Goal: Task Accomplishment & Management: Manage account settings

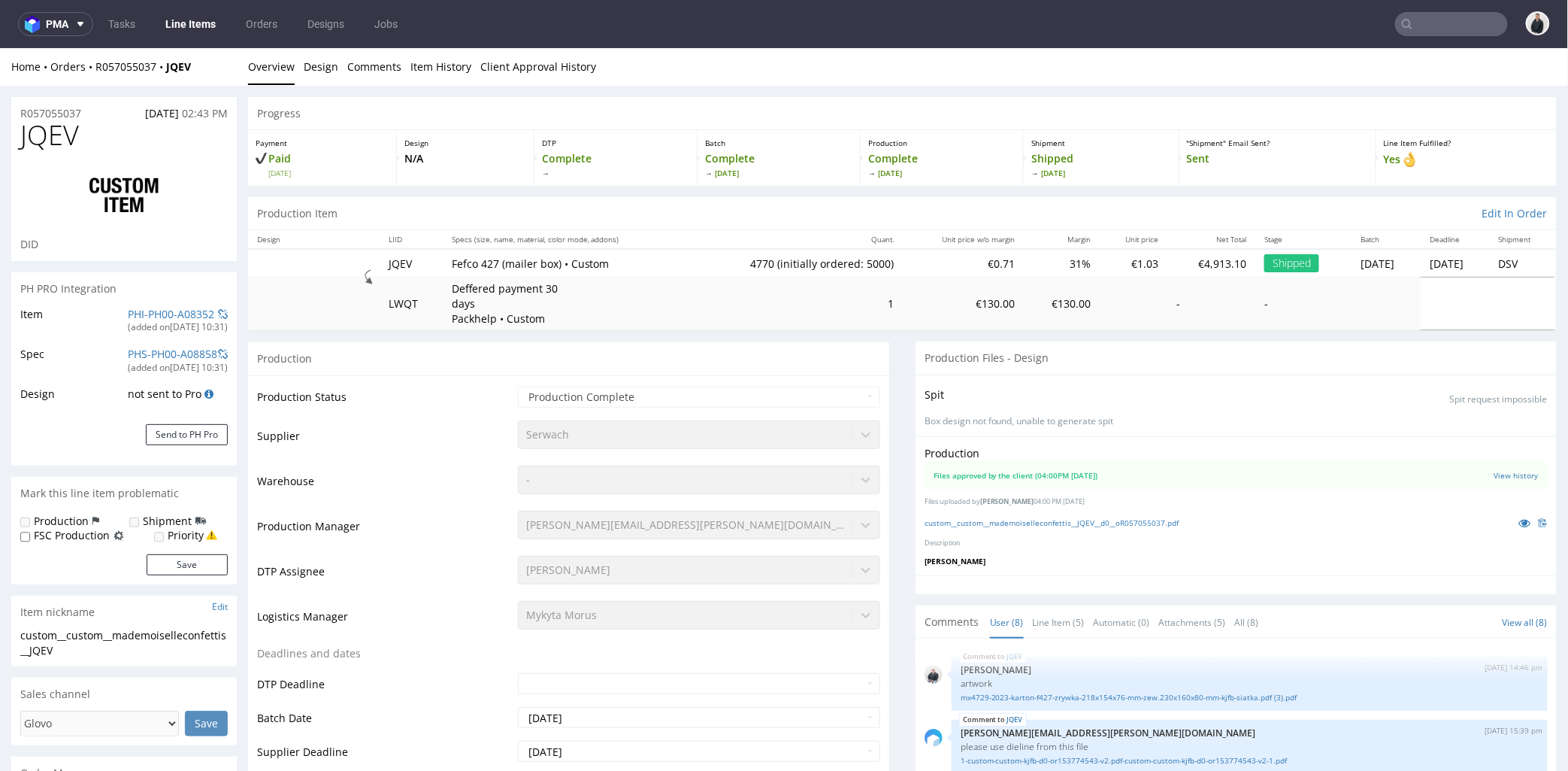
scroll to position [305, 0]
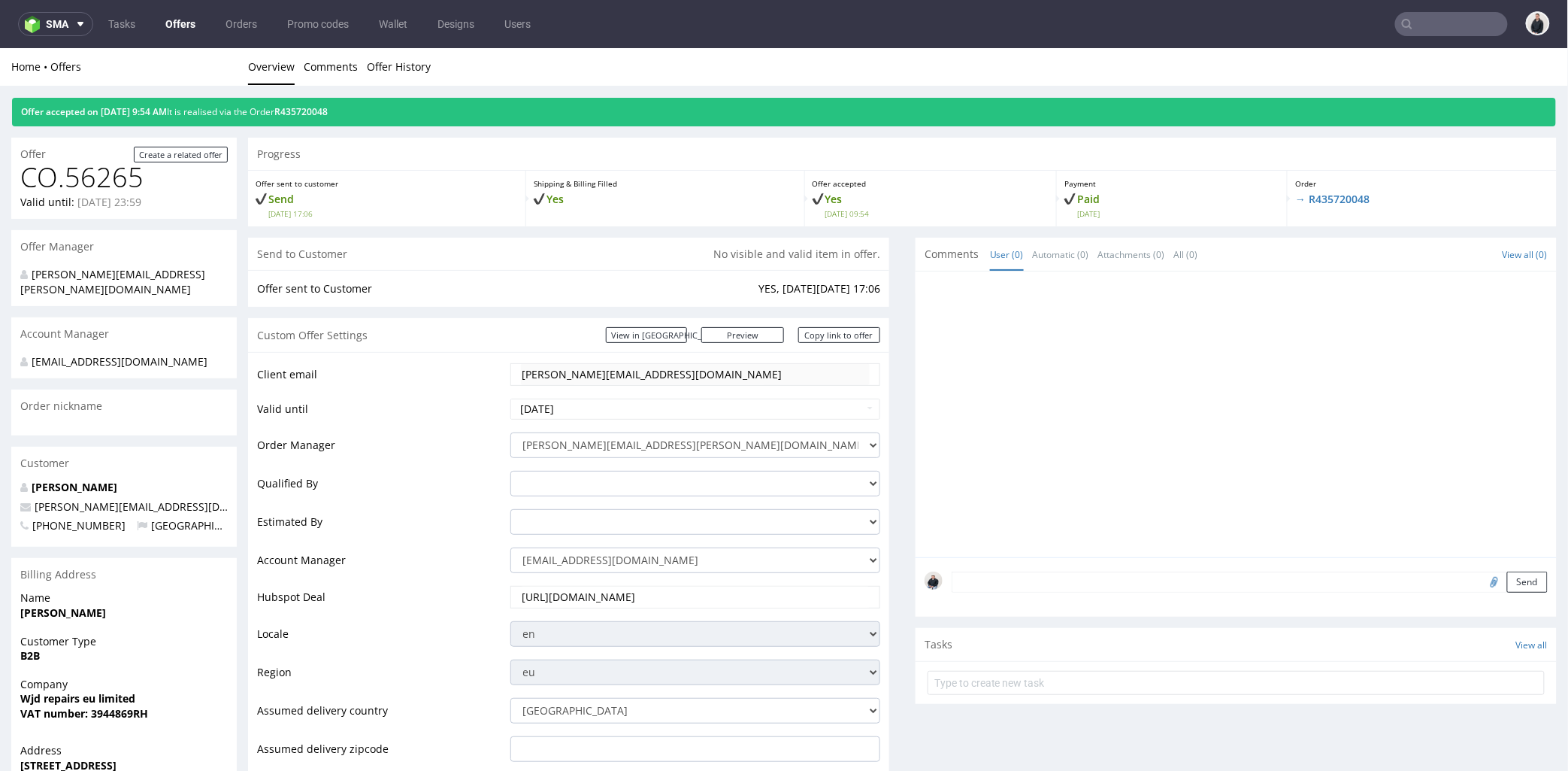
scroll to position [84, 0]
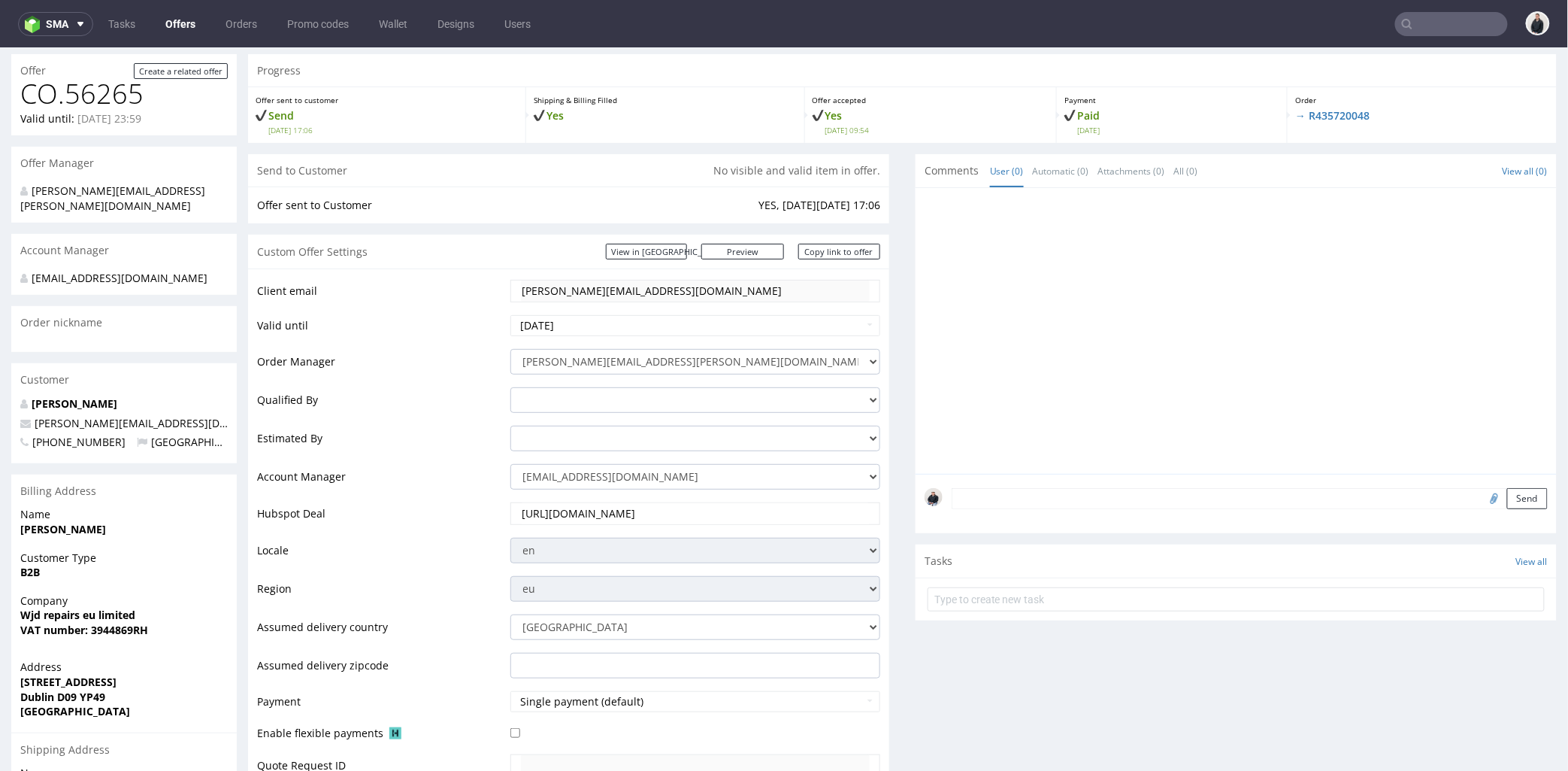
click at [197, 19] on link "Offers" at bounding box center [180, 24] width 48 height 24
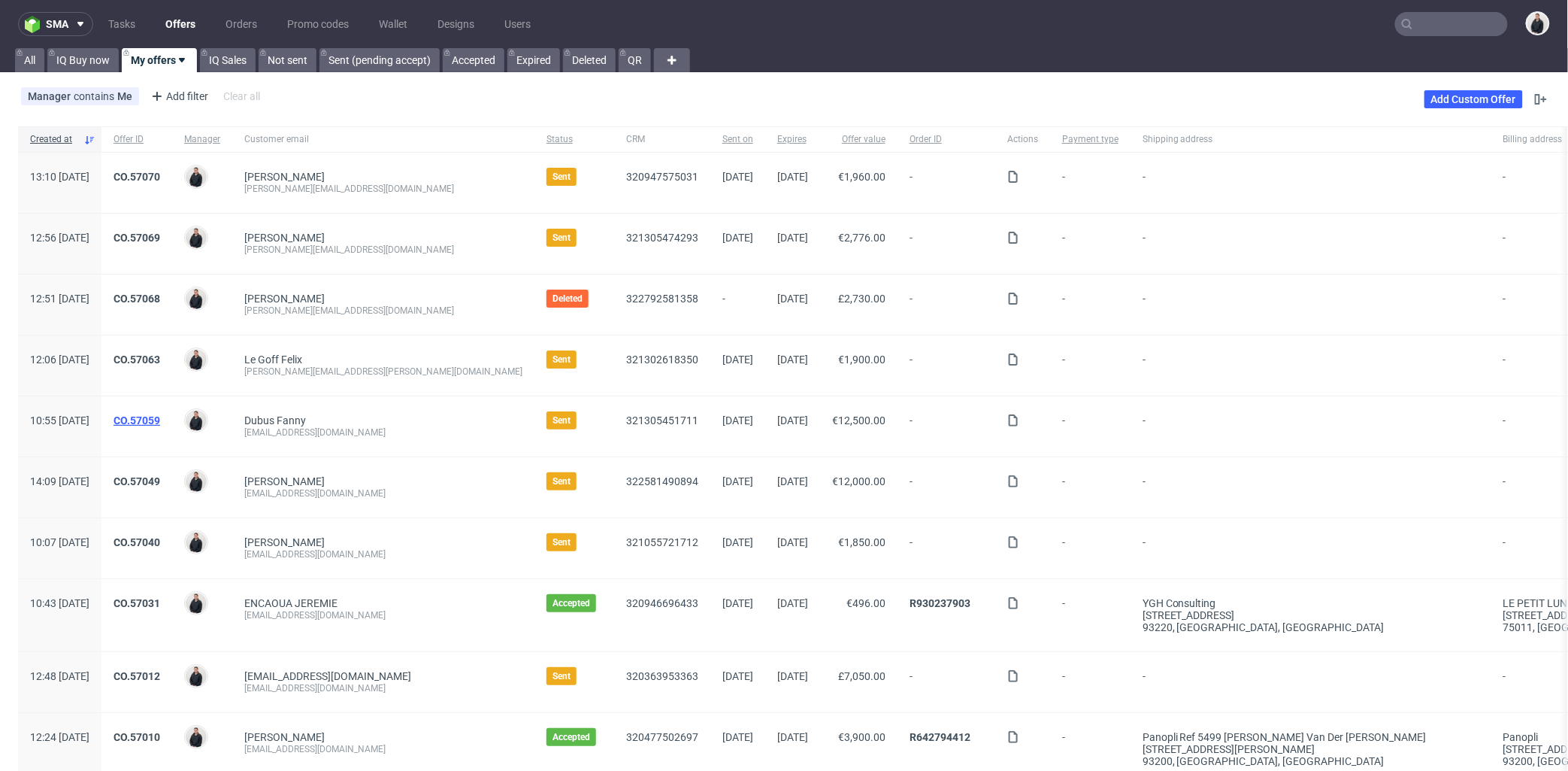
click at [160, 417] on link "CO.57059" at bounding box center [137, 420] width 46 height 12
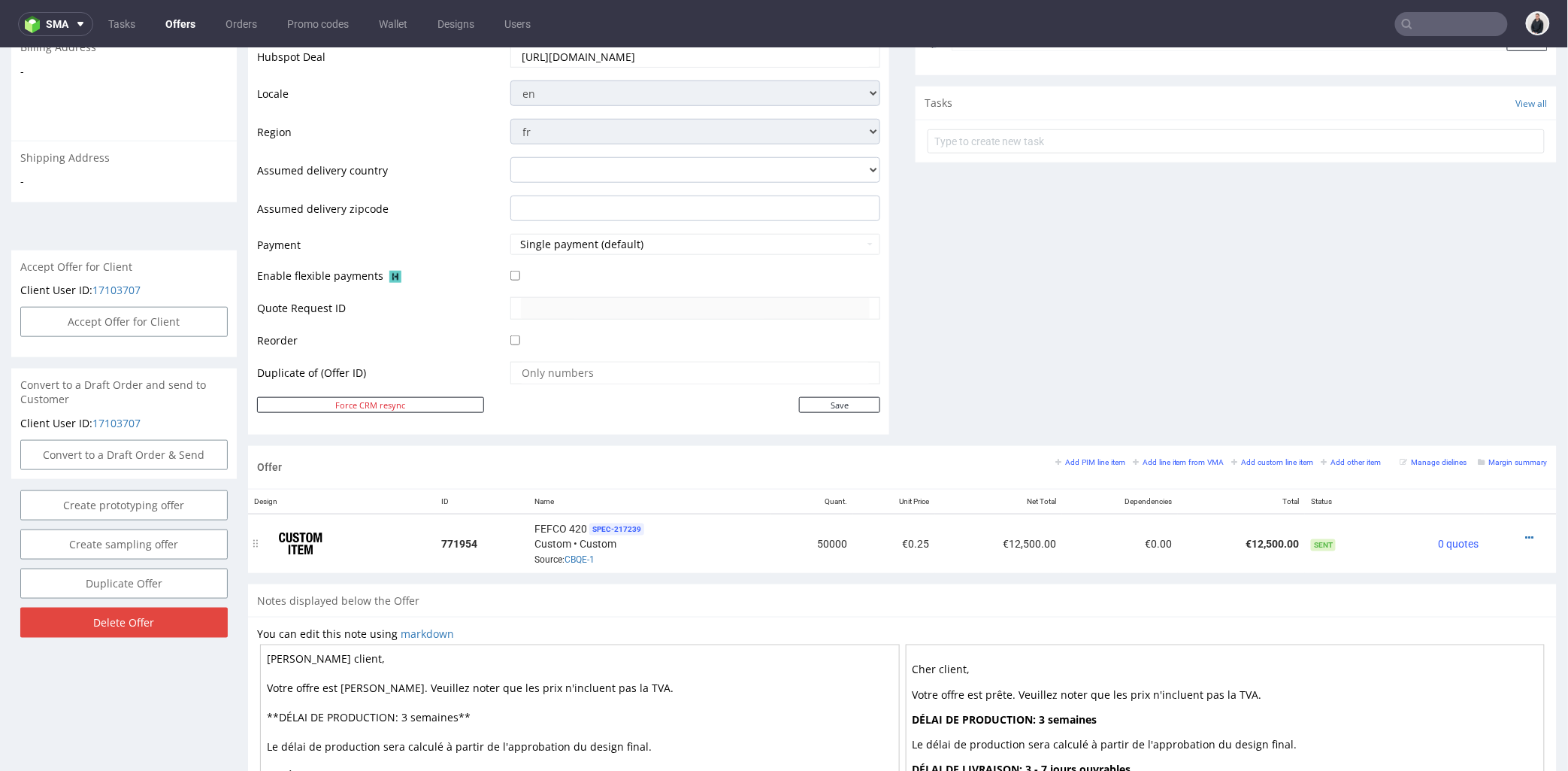
scroll to position [585, 0]
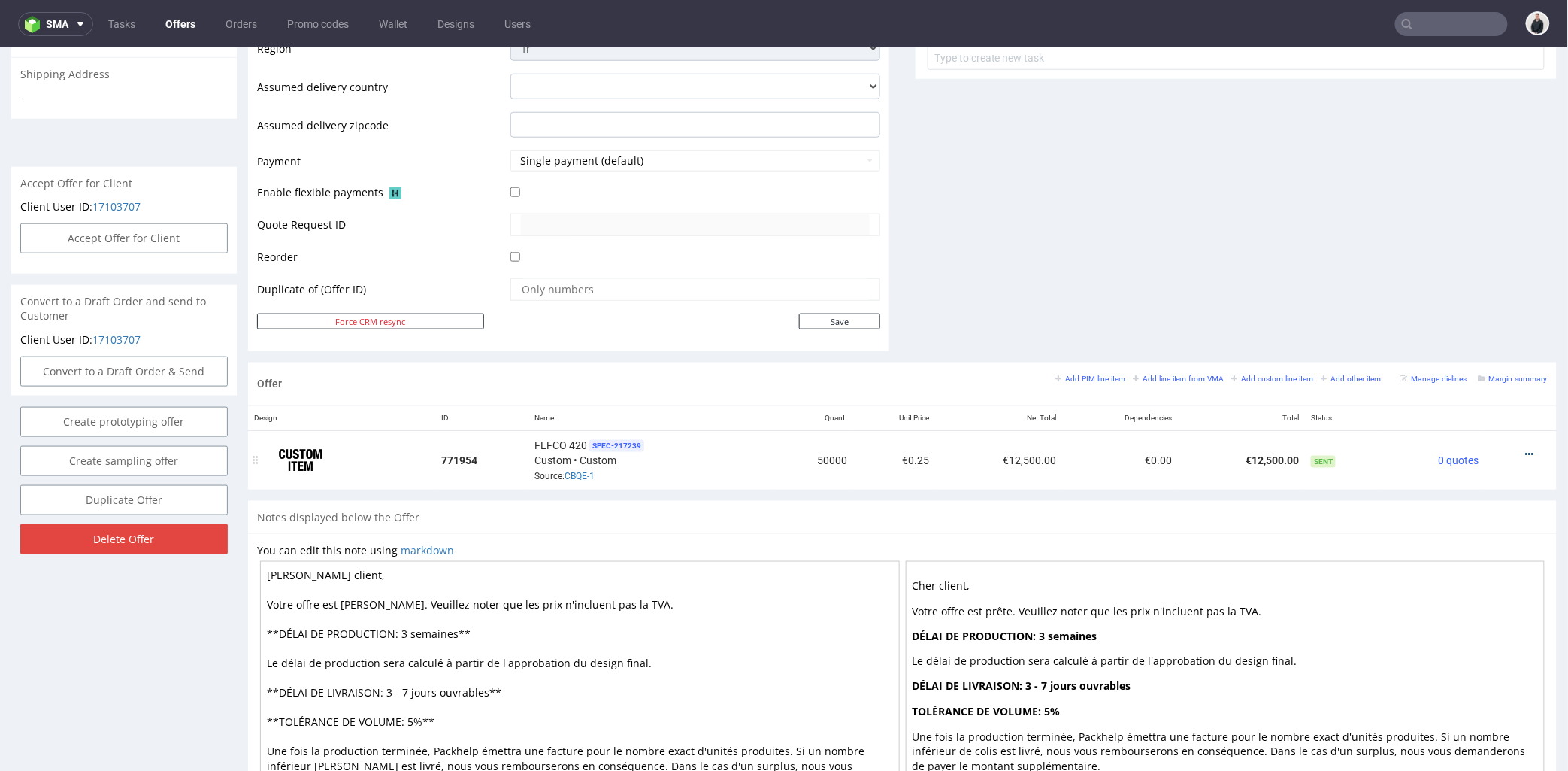
click at [1526, 453] on icon at bounding box center [1530, 454] width 8 height 10
click at [1455, 285] on span "Edit item price" at bounding box center [1463, 289] width 121 height 15
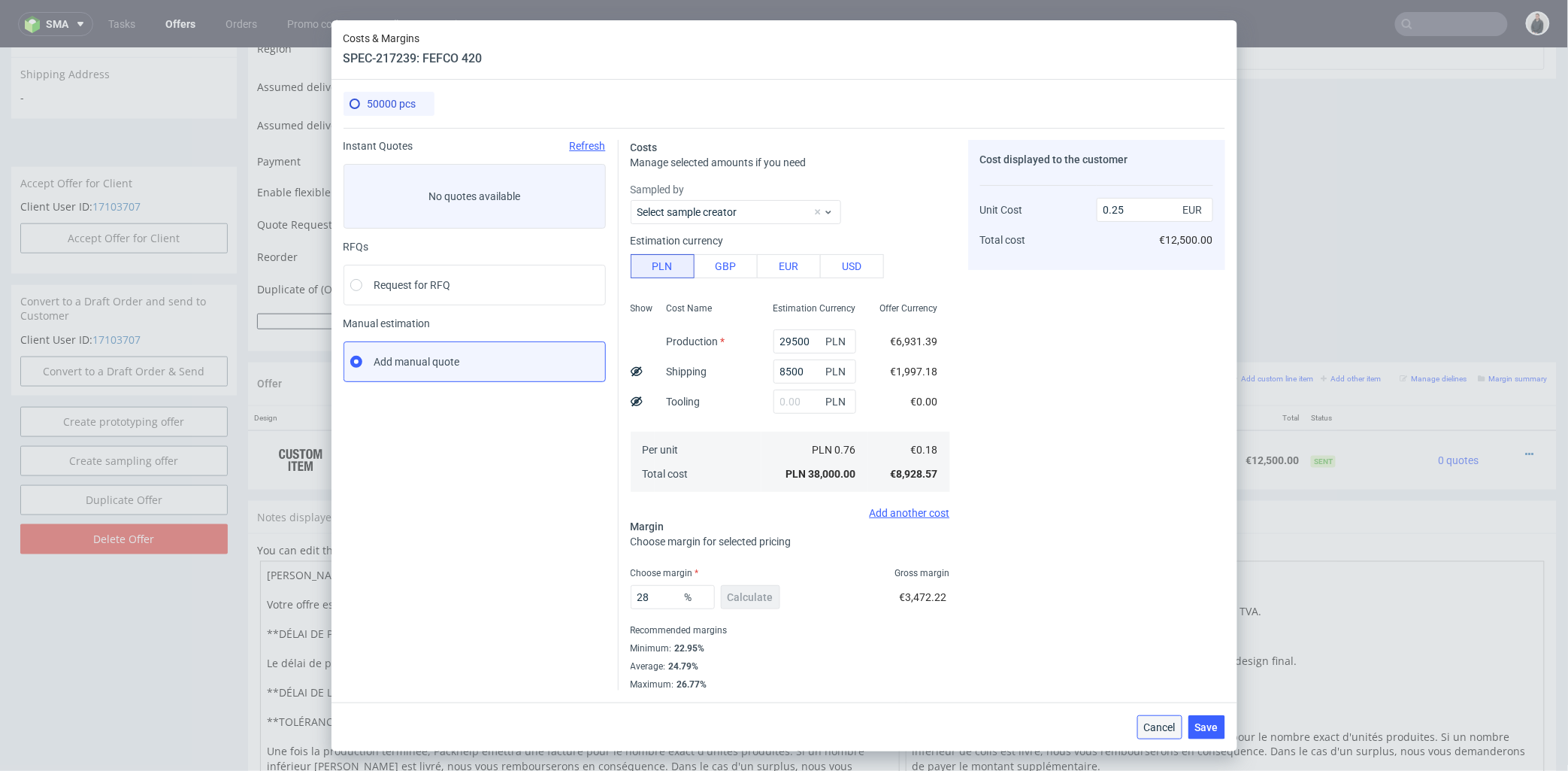
drag, startPoint x: 1158, startPoint y: 720, endPoint x: 1156, endPoint y: 663, distance: 57.0
click at [1158, 722] on span "Cancel" at bounding box center [1159, 727] width 31 height 10
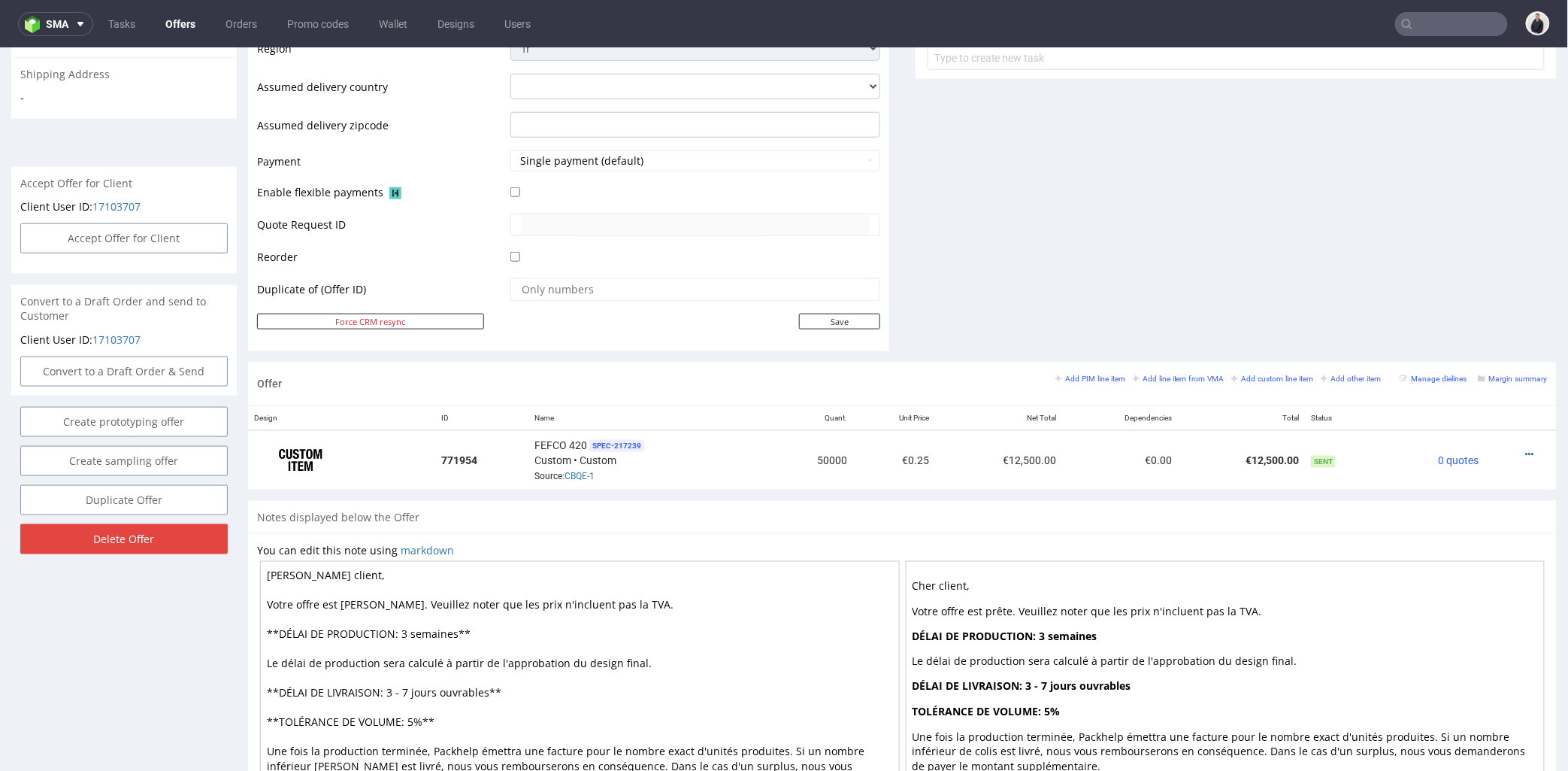
click at [173, 28] on link "Offers" at bounding box center [180, 24] width 48 height 24
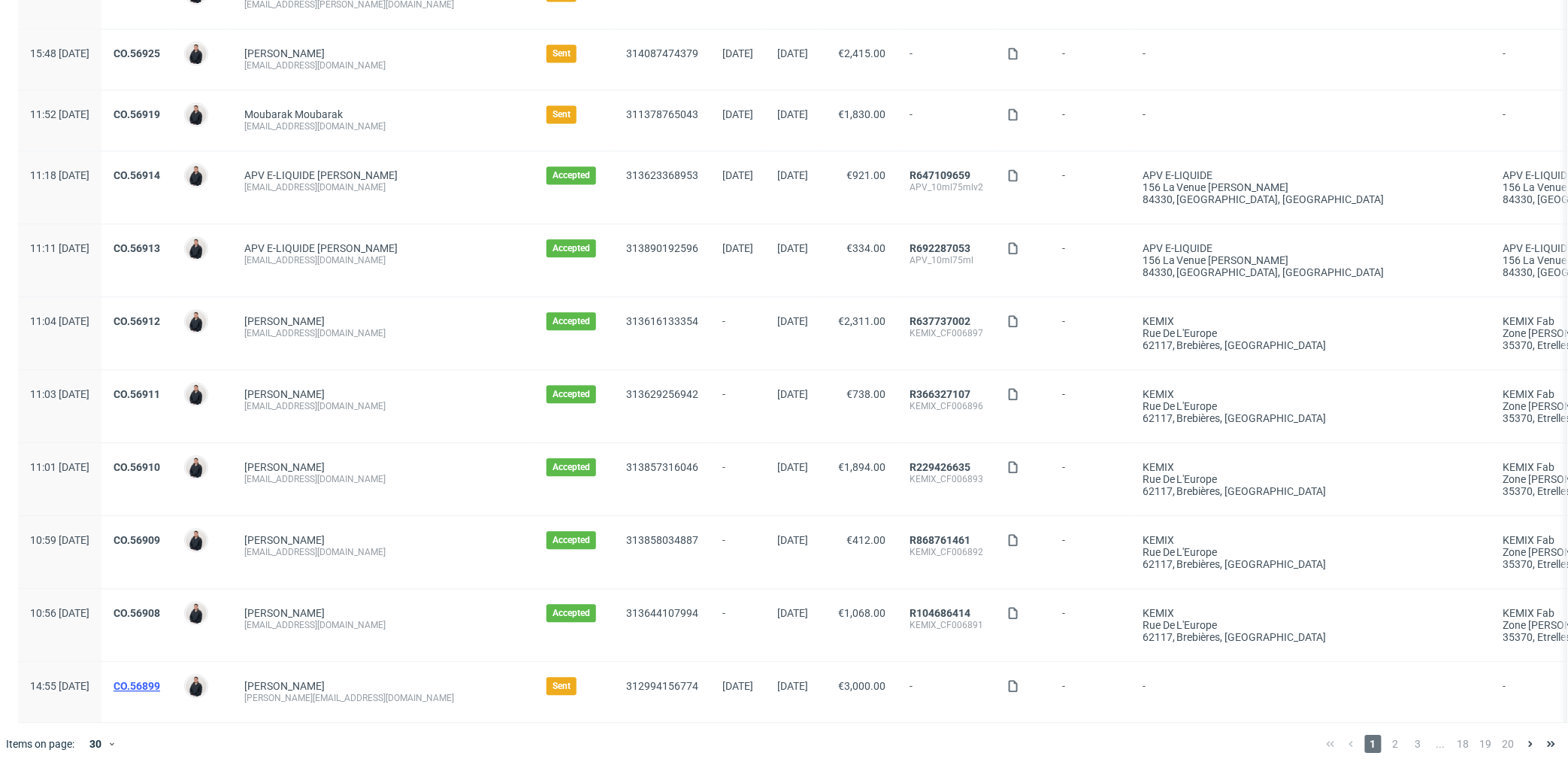
click at [160, 680] on link "CO.56899" at bounding box center [137, 686] width 46 height 12
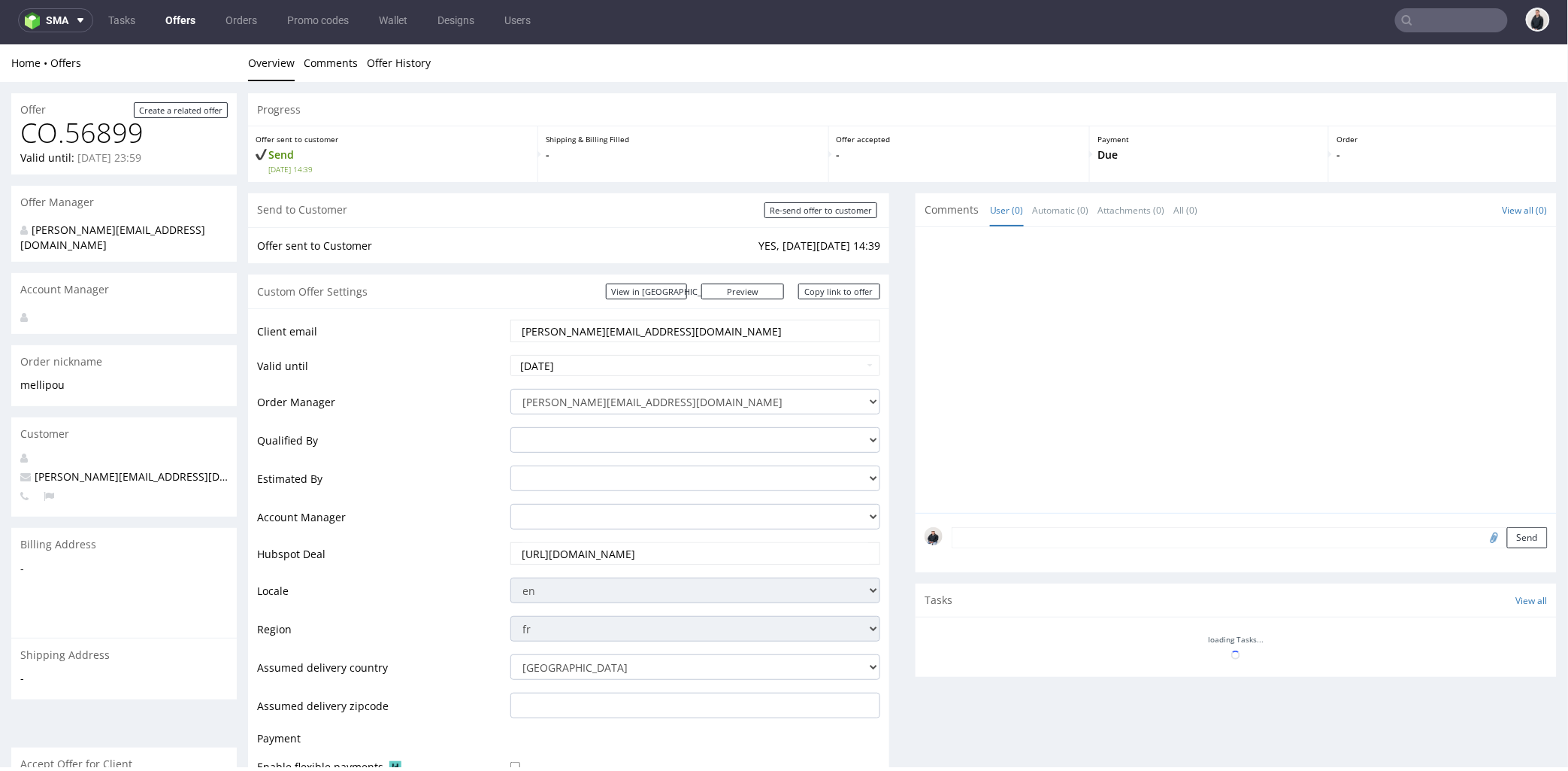
scroll to position [462, 0]
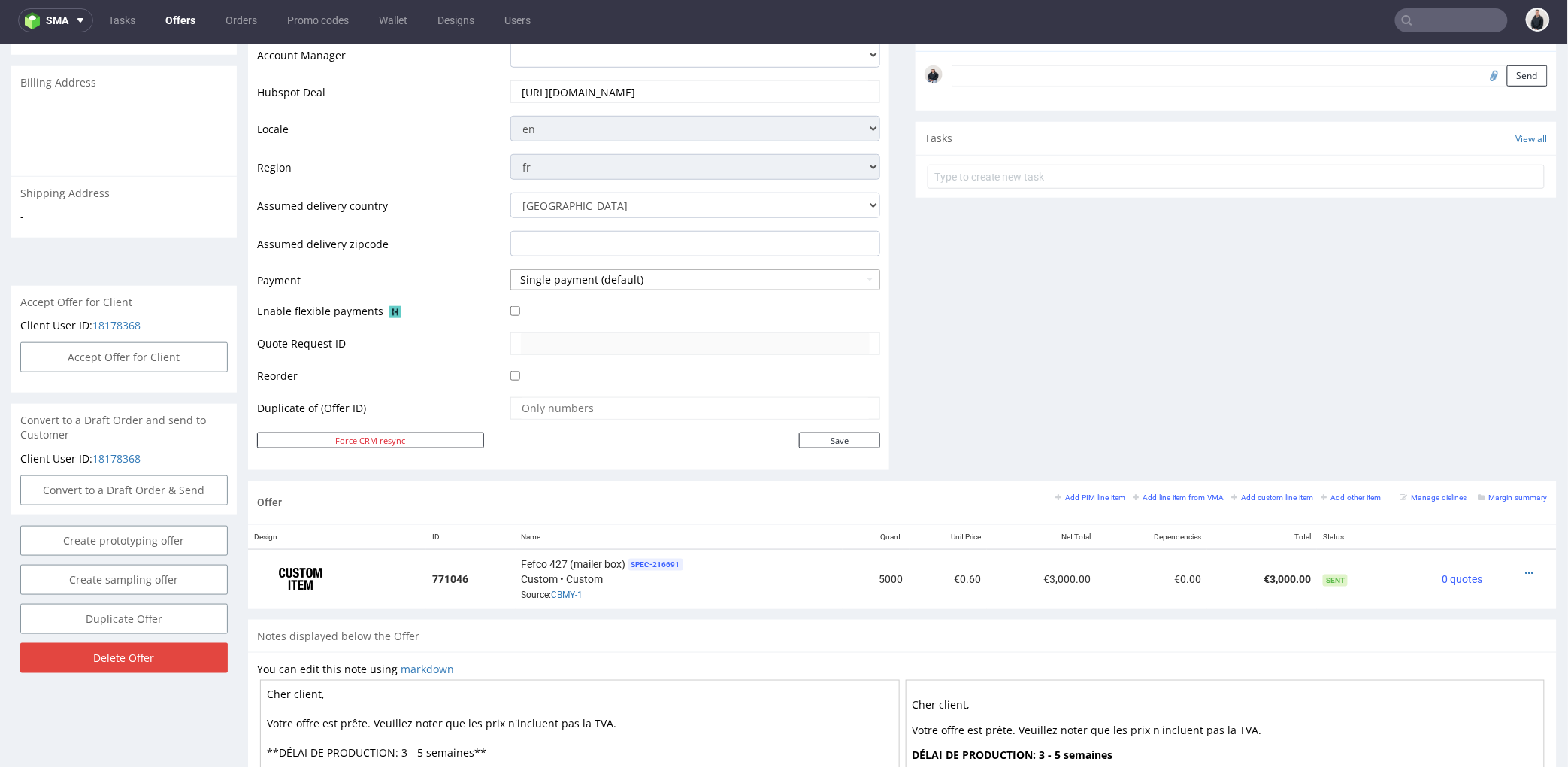
click at [605, 272] on button "Single payment (default)" at bounding box center [695, 278] width 370 height 21
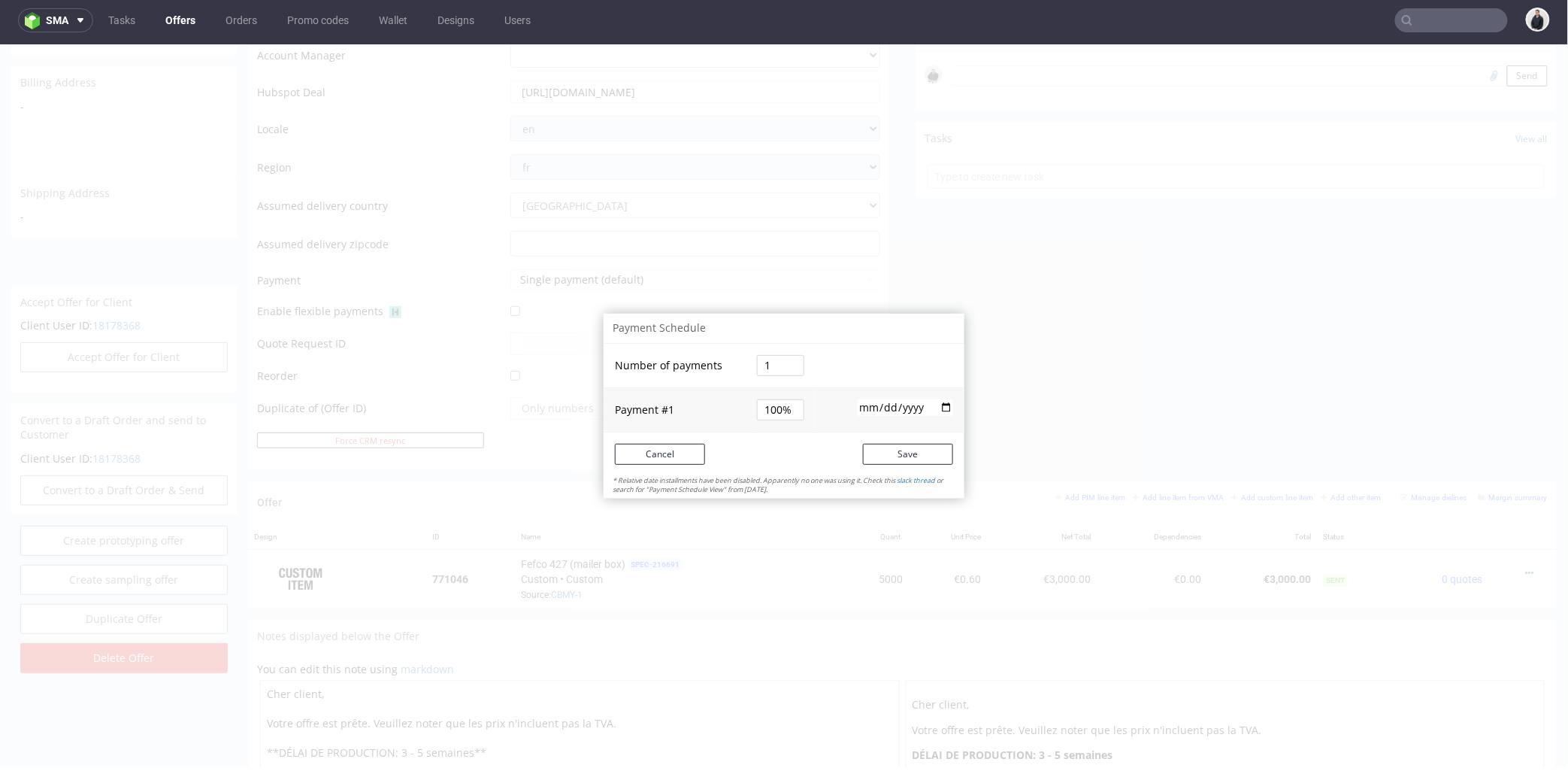
click at [770, 365] on input "1" at bounding box center [781, 364] width 47 height 21
click at [757, 362] on input "1" at bounding box center [781, 364] width 47 height 21
type input "2"
click at [775, 407] on tbody "Number of payments 2 Payment # 1 50% 2025-10-04" at bounding box center [784, 387] width 361 height 88
drag, startPoint x: 768, startPoint y: 390, endPoint x: 753, endPoint y: 391, distance: 15.0
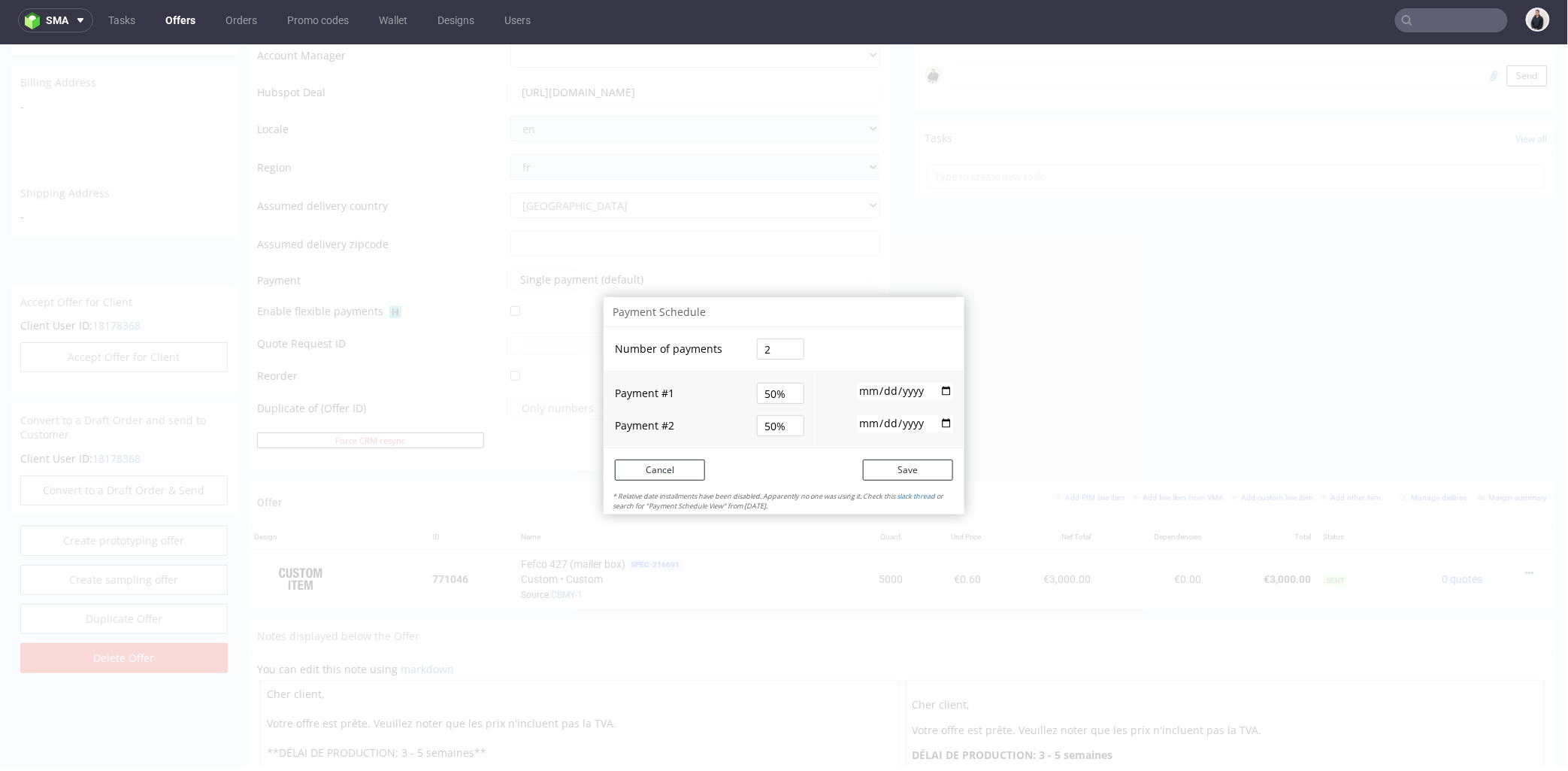
click at [757, 391] on input "50%" at bounding box center [781, 392] width 47 height 21
type input "7%"
type input "70%"
type input "30%"
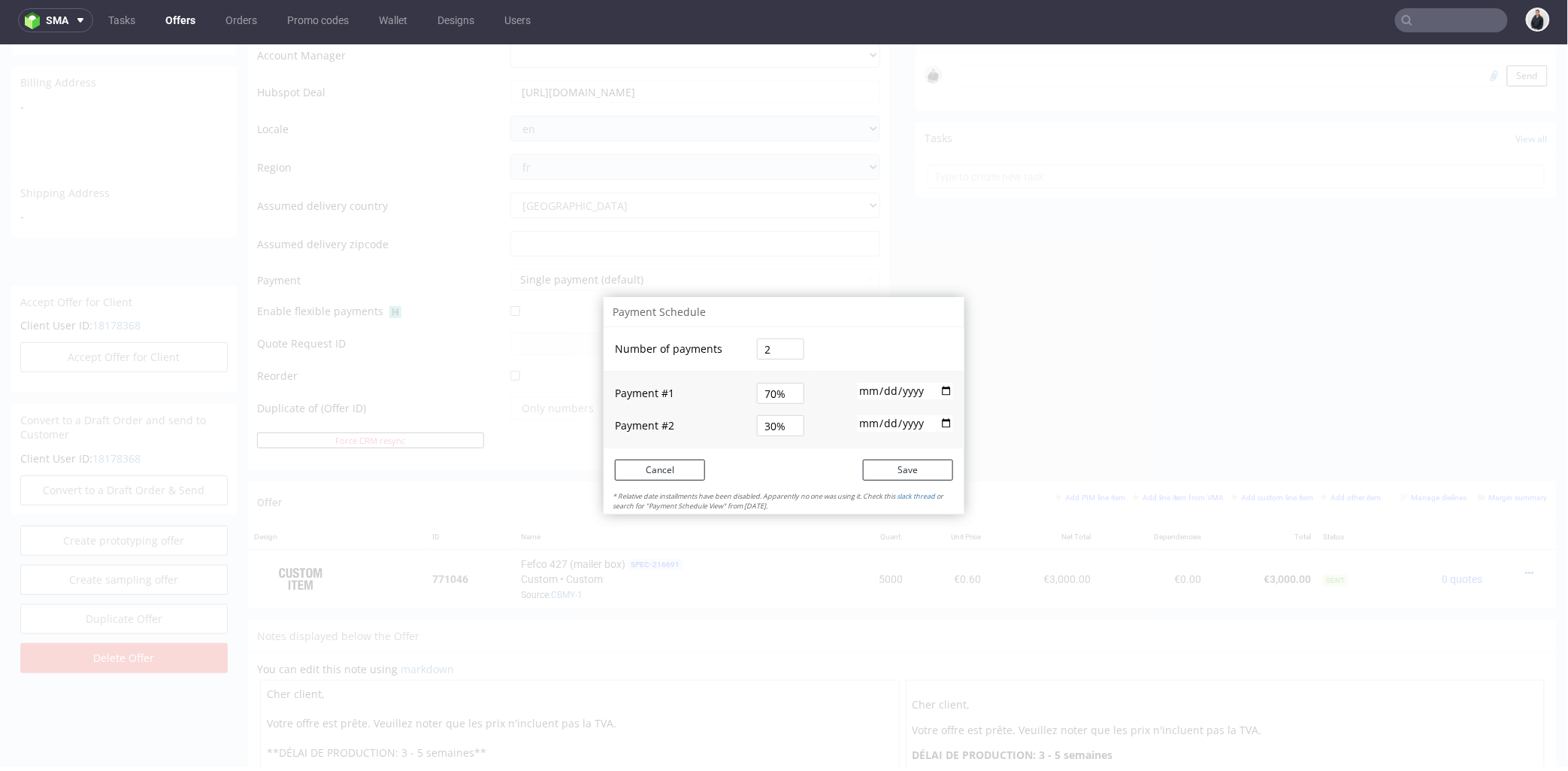
click at [931, 388] on input "2025-10-04" at bounding box center [905, 391] width 95 height 17
click at [942, 388] on input "2025-10-04" at bounding box center [905, 391] width 95 height 17
type input "2025-10-08"
click at [880, 427] on input "date" at bounding box center [905, 423] width 95 height 17
drag, startPoint x: 937, startPoint y: 421, endPoint x: 928, endPoint y: 423, distance: 9.2
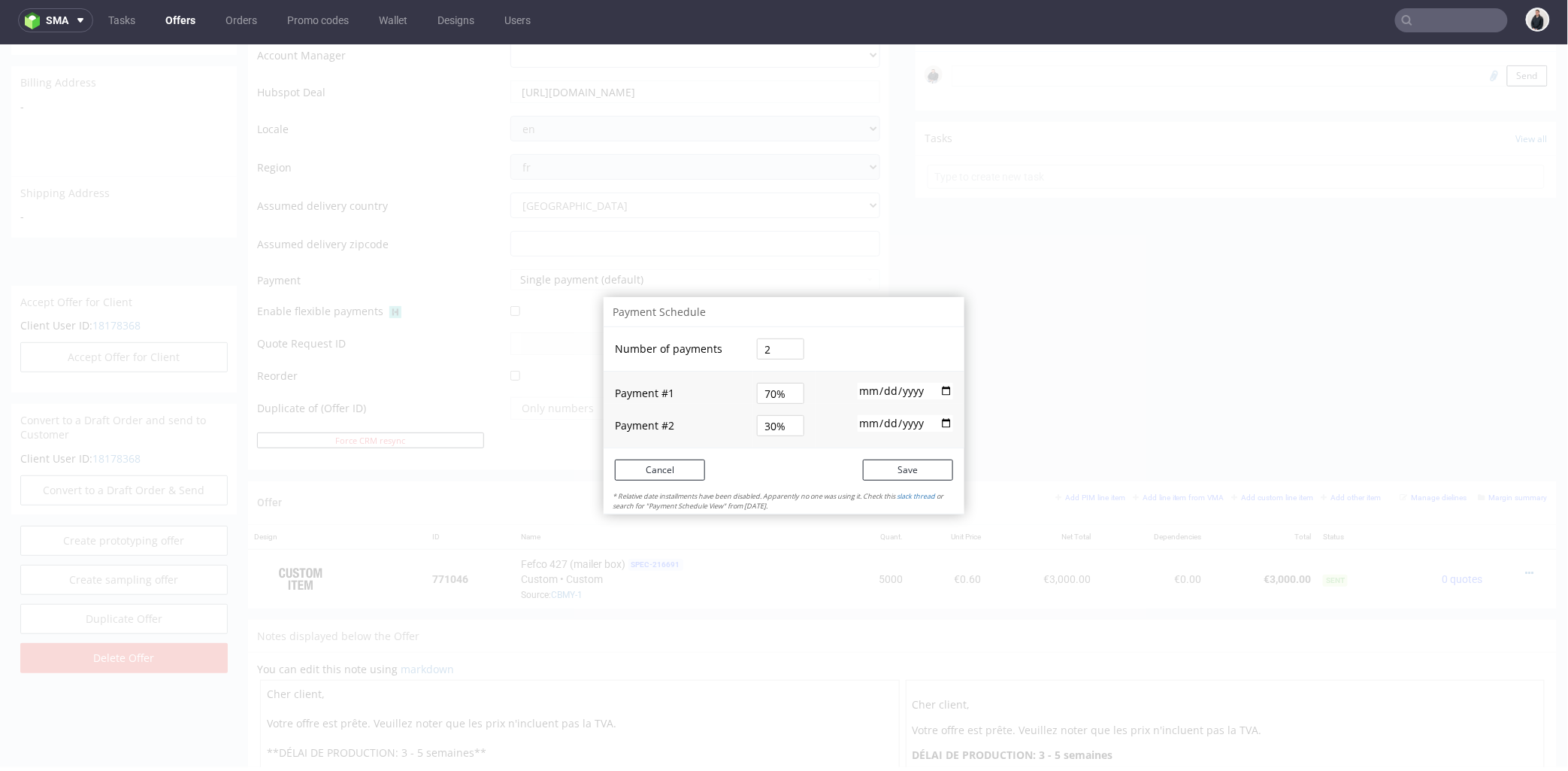
click at [937, 421] on input "date" at bounding box center [905, 423] width 95 height 17
click at [867, 423] on input "date" at bounding box center [905, 423] width 95 height 17
type input "2025-11-05"
click at [910, 472] on button "Save" at bounding box center [908, 469] width 90 height 21
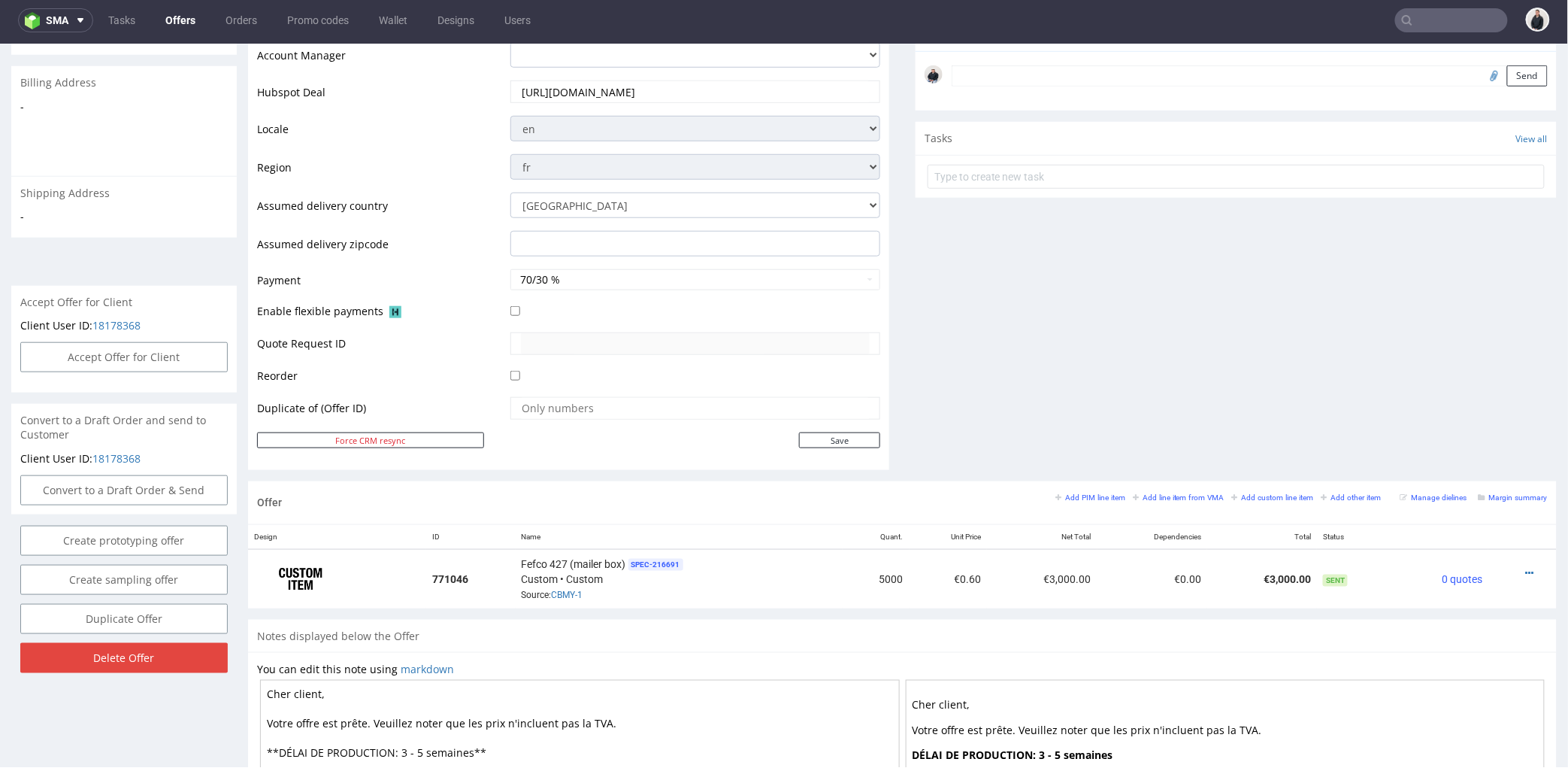
scroll to position [128, 0]
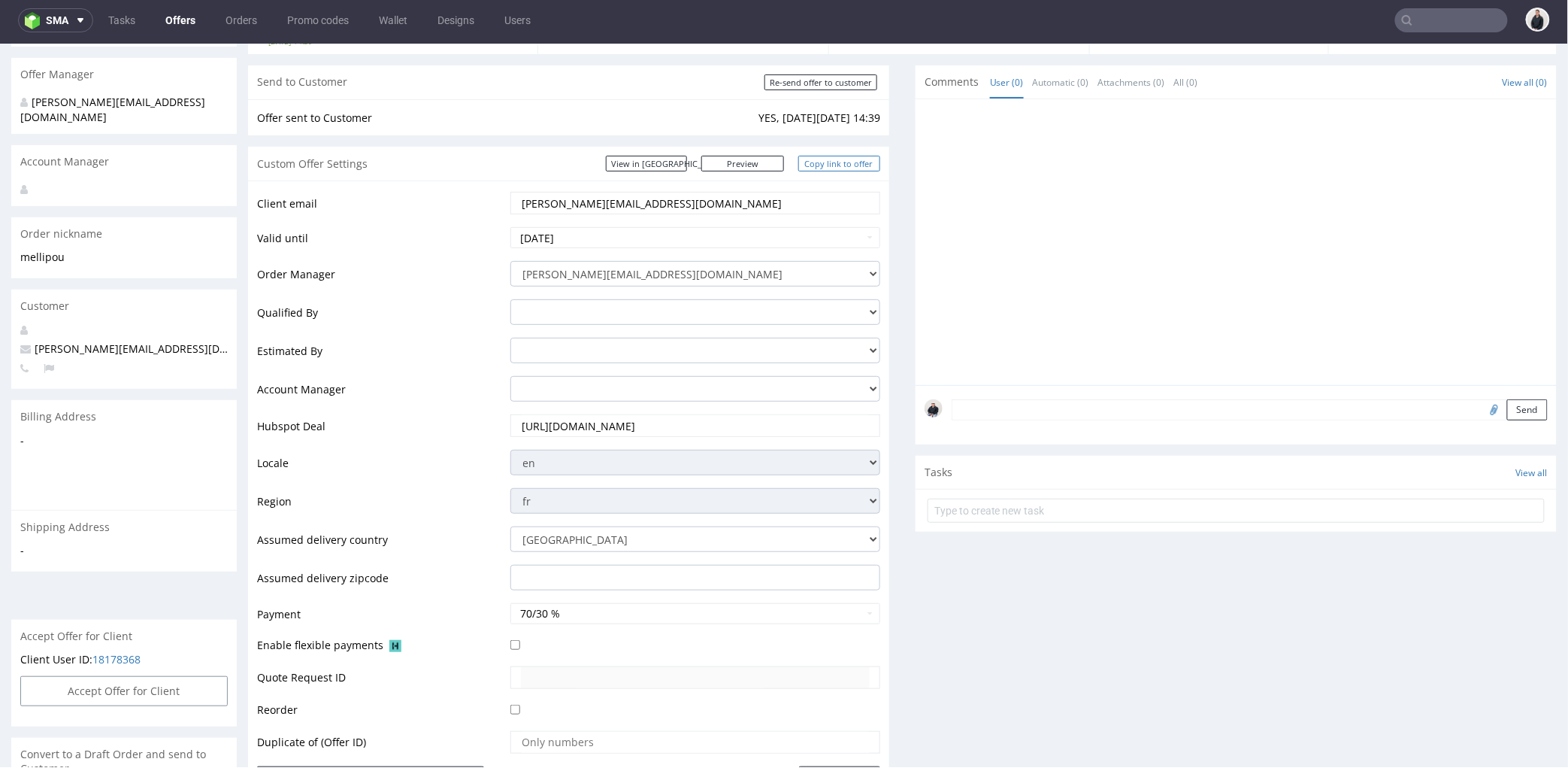
click at [840, 164] on link "Copy link to offer" at bounding box center [840, 163] width 83 height 16
click at [821, 80] on input "Re-send offer to customer" at bounding box center [821, 81] width 113 height 16
type input "In progress..."
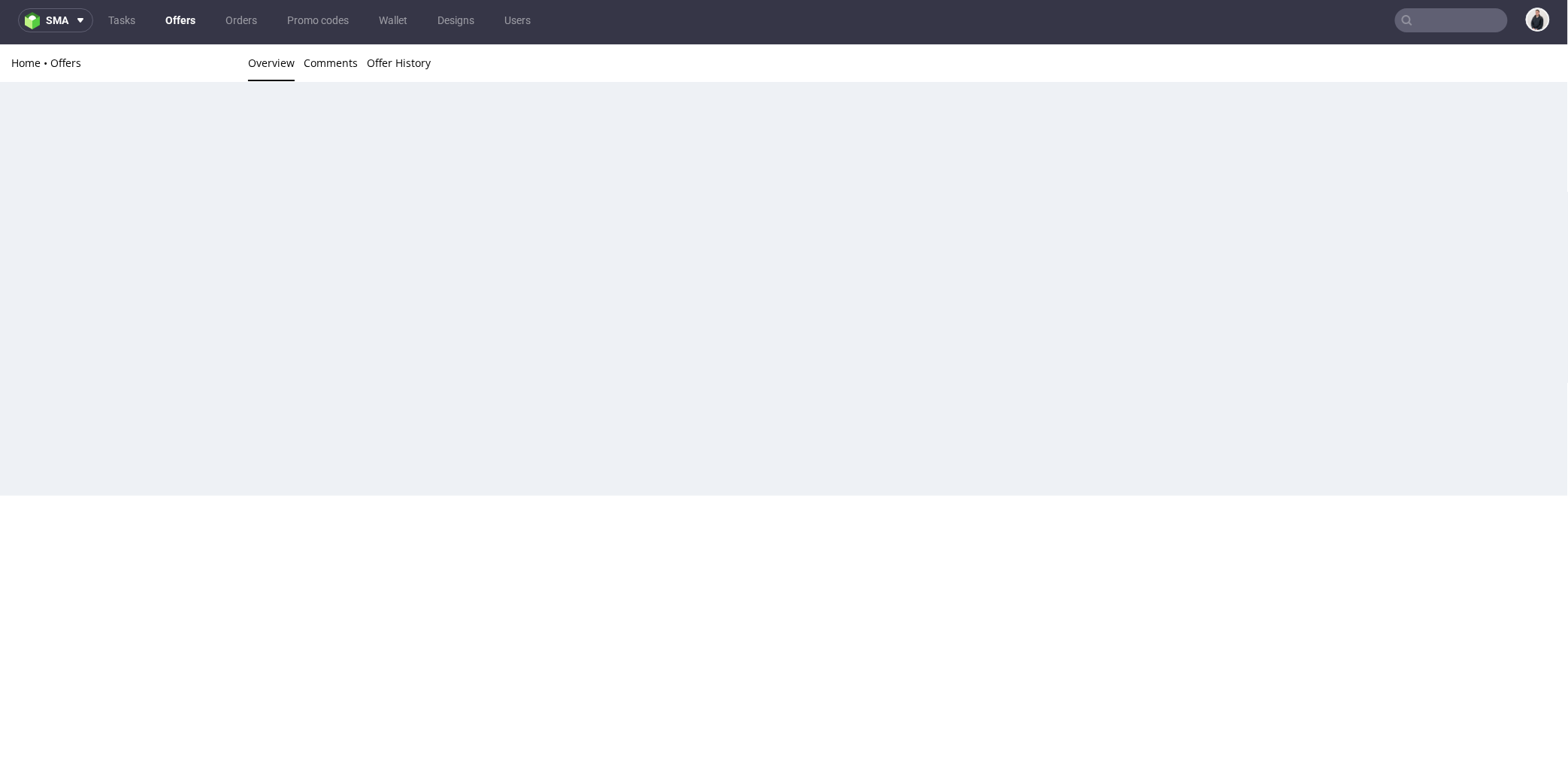
scroll to position [0, 0]
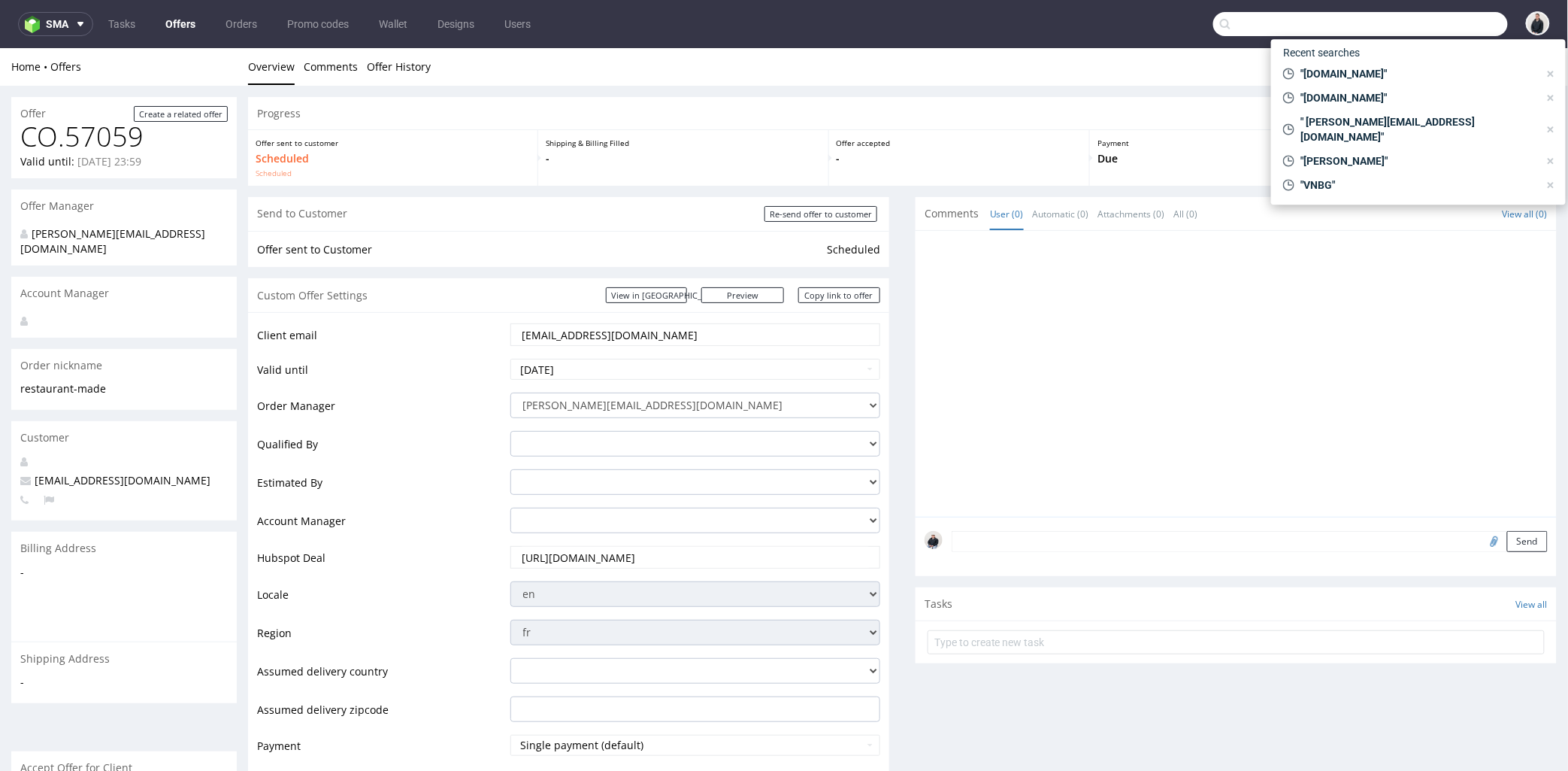
scroll to position [501, 0]
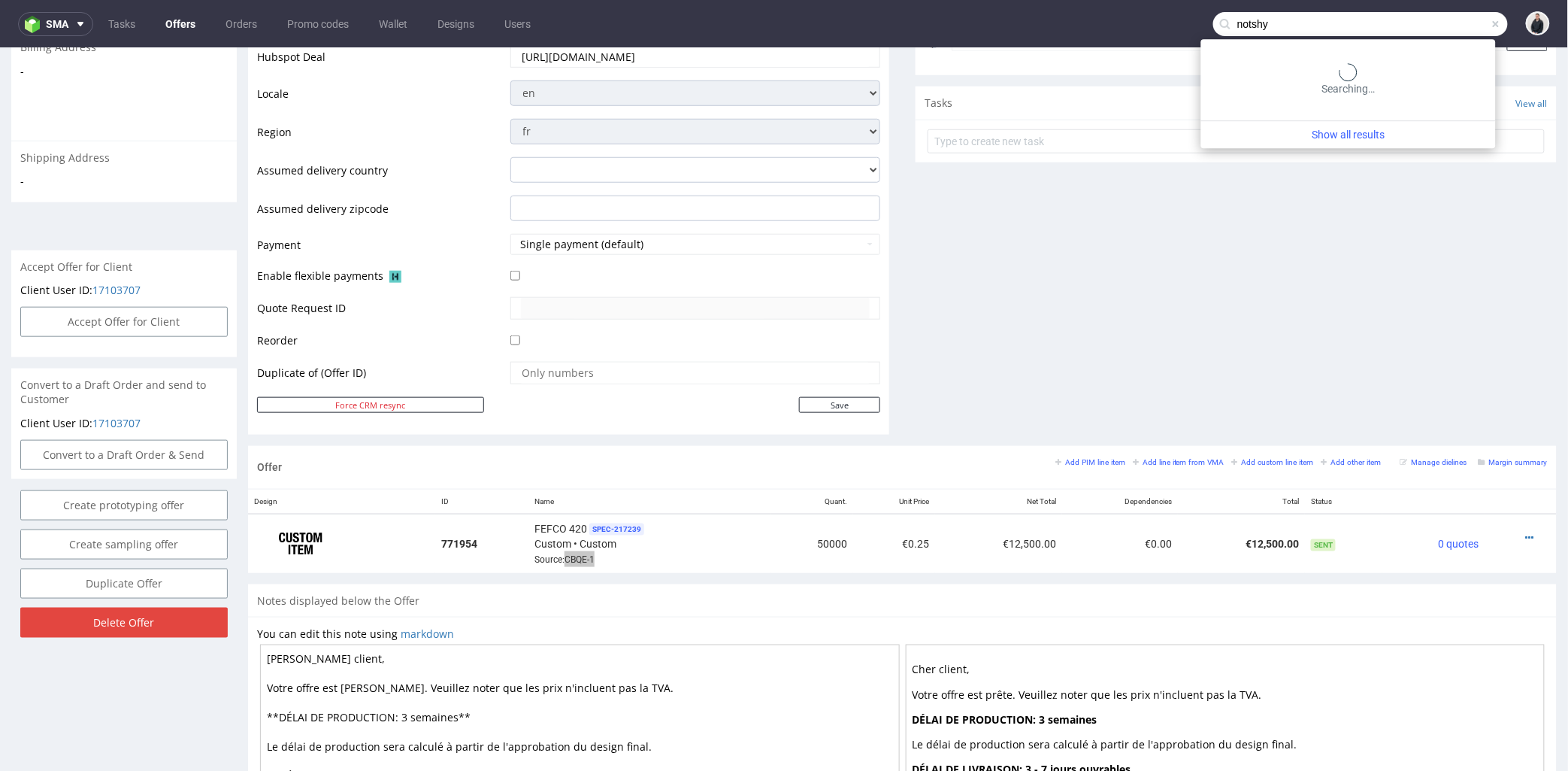
type input "notshy"
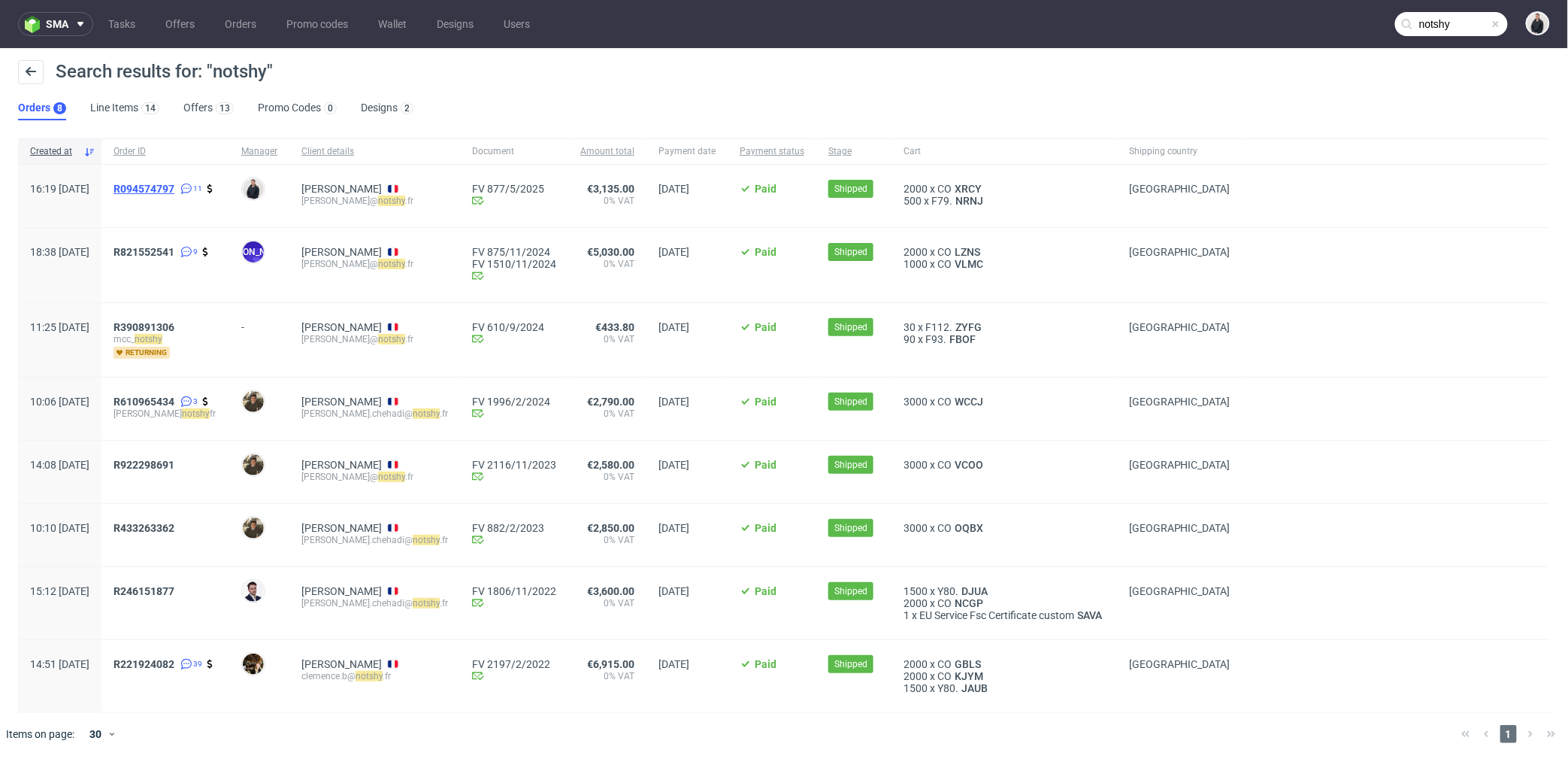
click at [175, 188] on span "R094574797" at bounding box center [144, 189] width 61 height 12
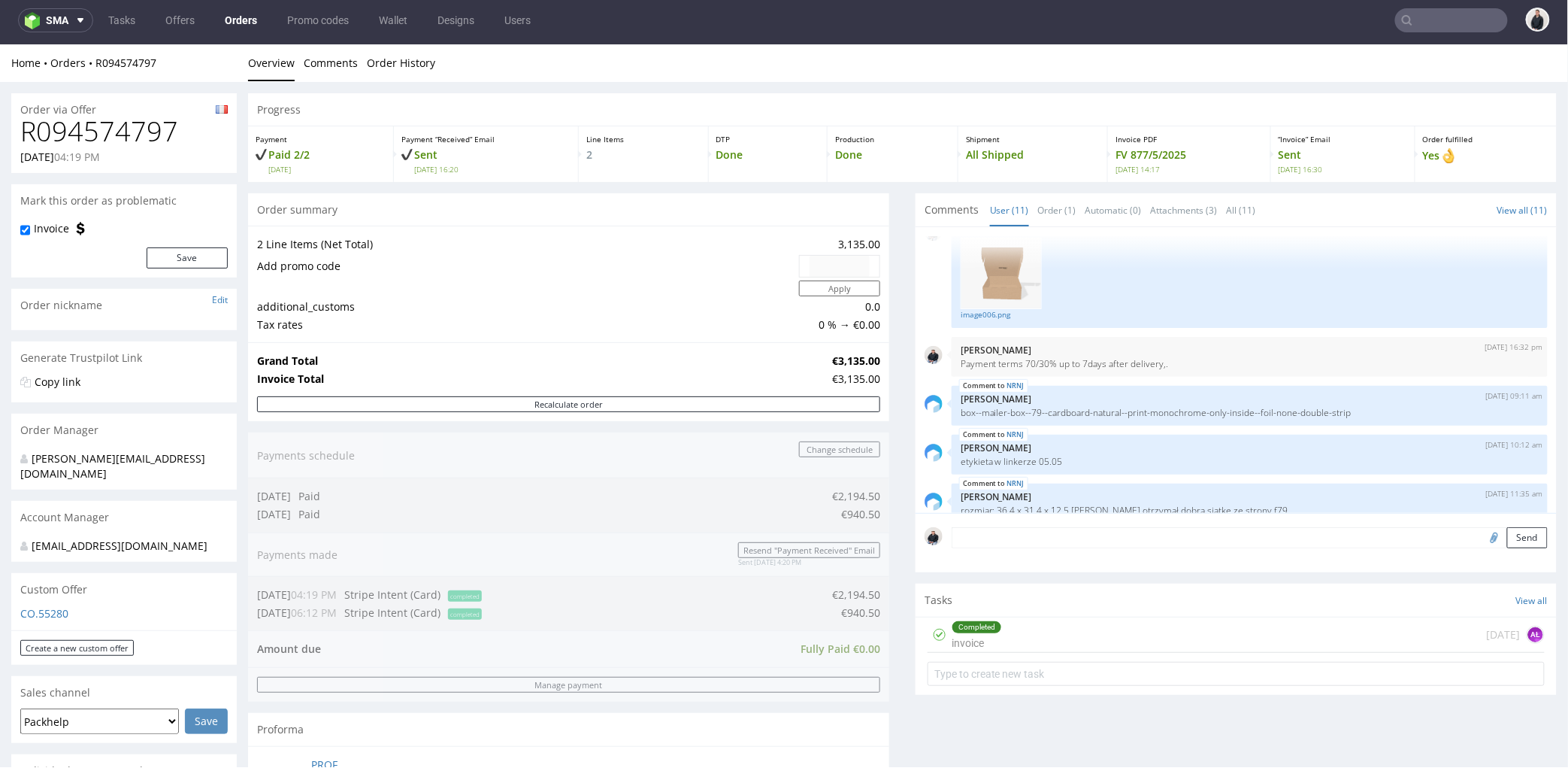
click at [234, 21] on link "Orders" at bounding box center [241, 20] width 51 height 24
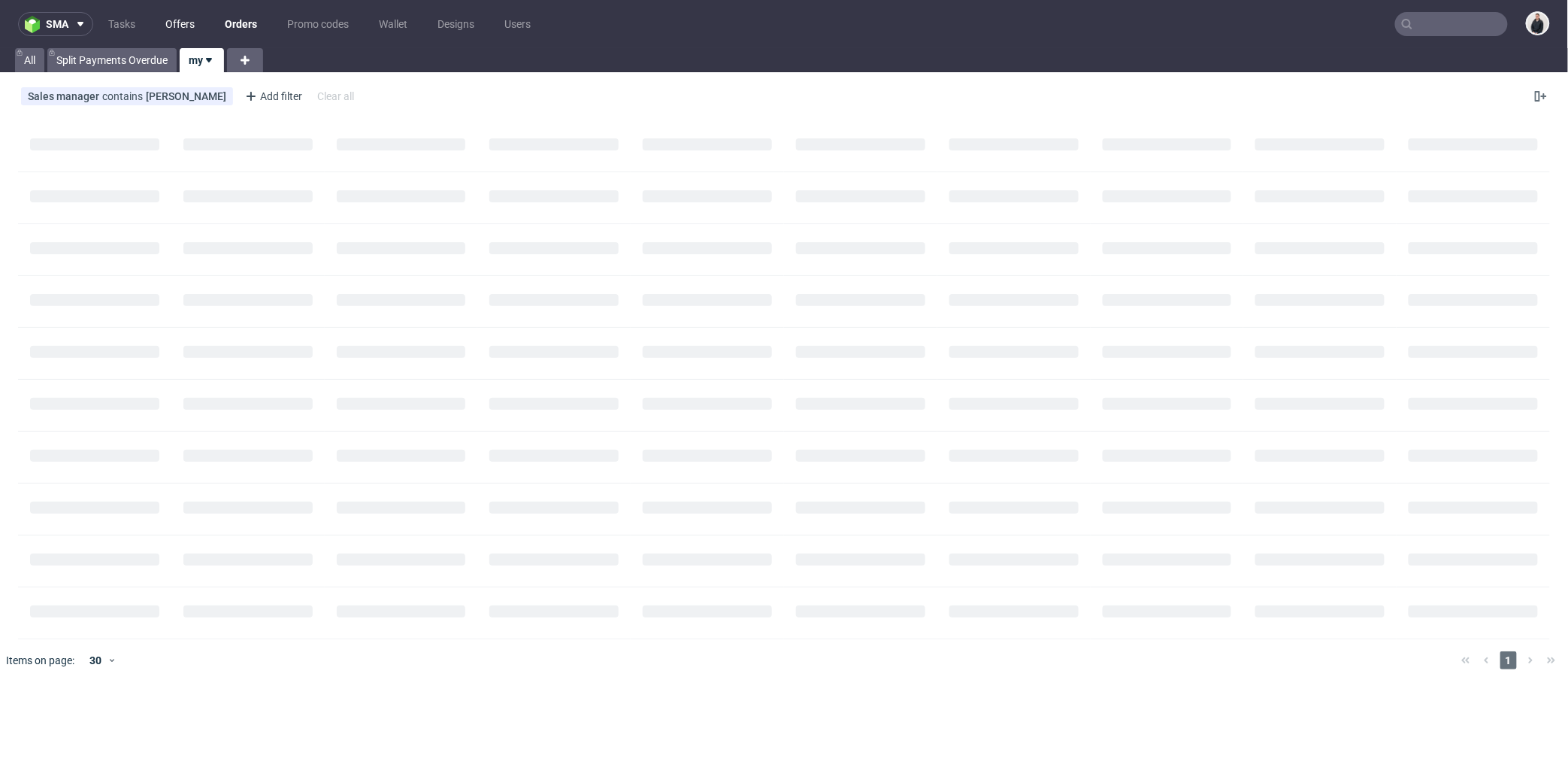
click at [175, 16] on link "Offers" at bounding box center [180, 24] width 47 height 24
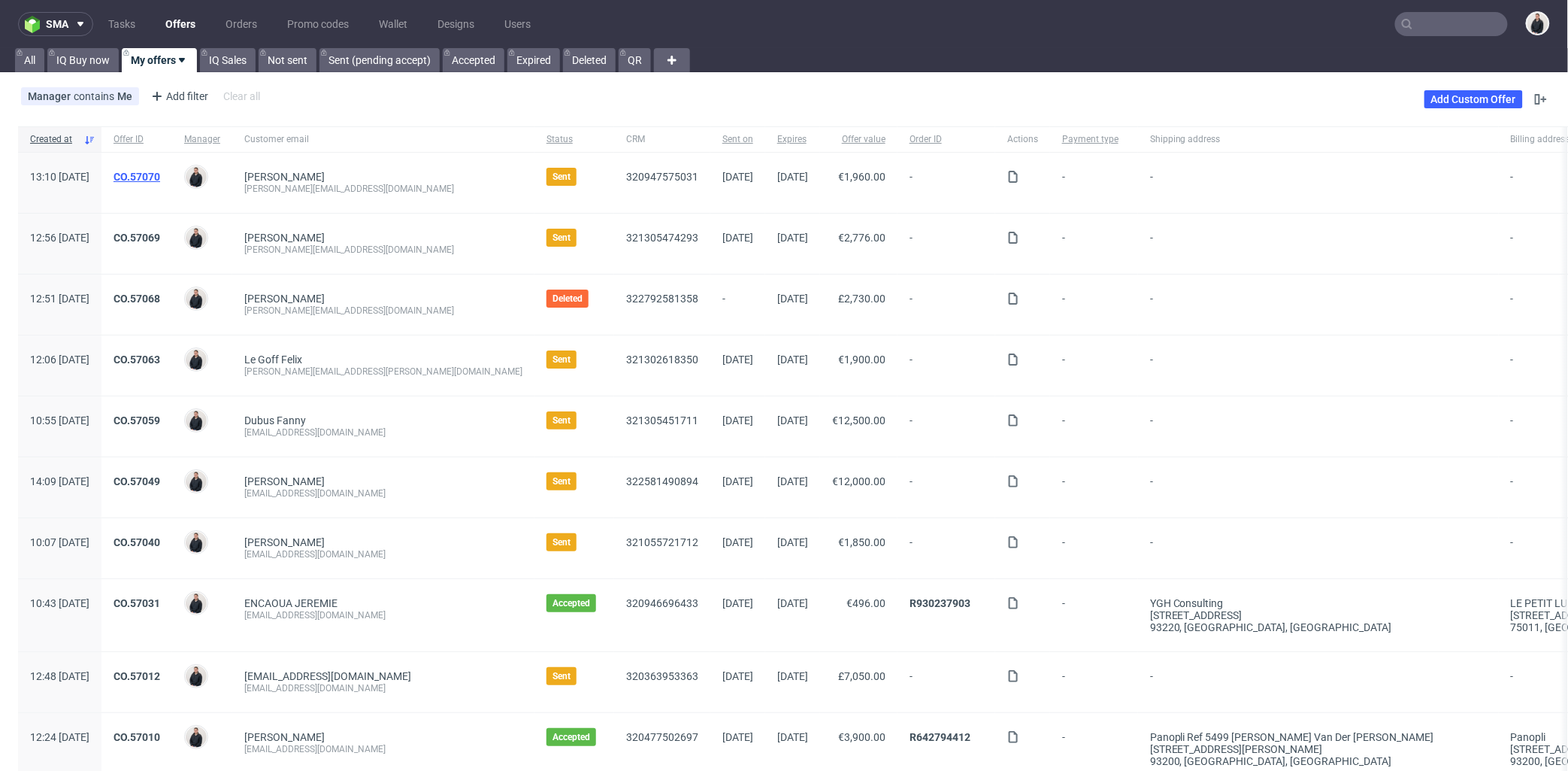
click at [160, 173] on link "CO.57070" at bounding box center [137, 176] width 46 height 12
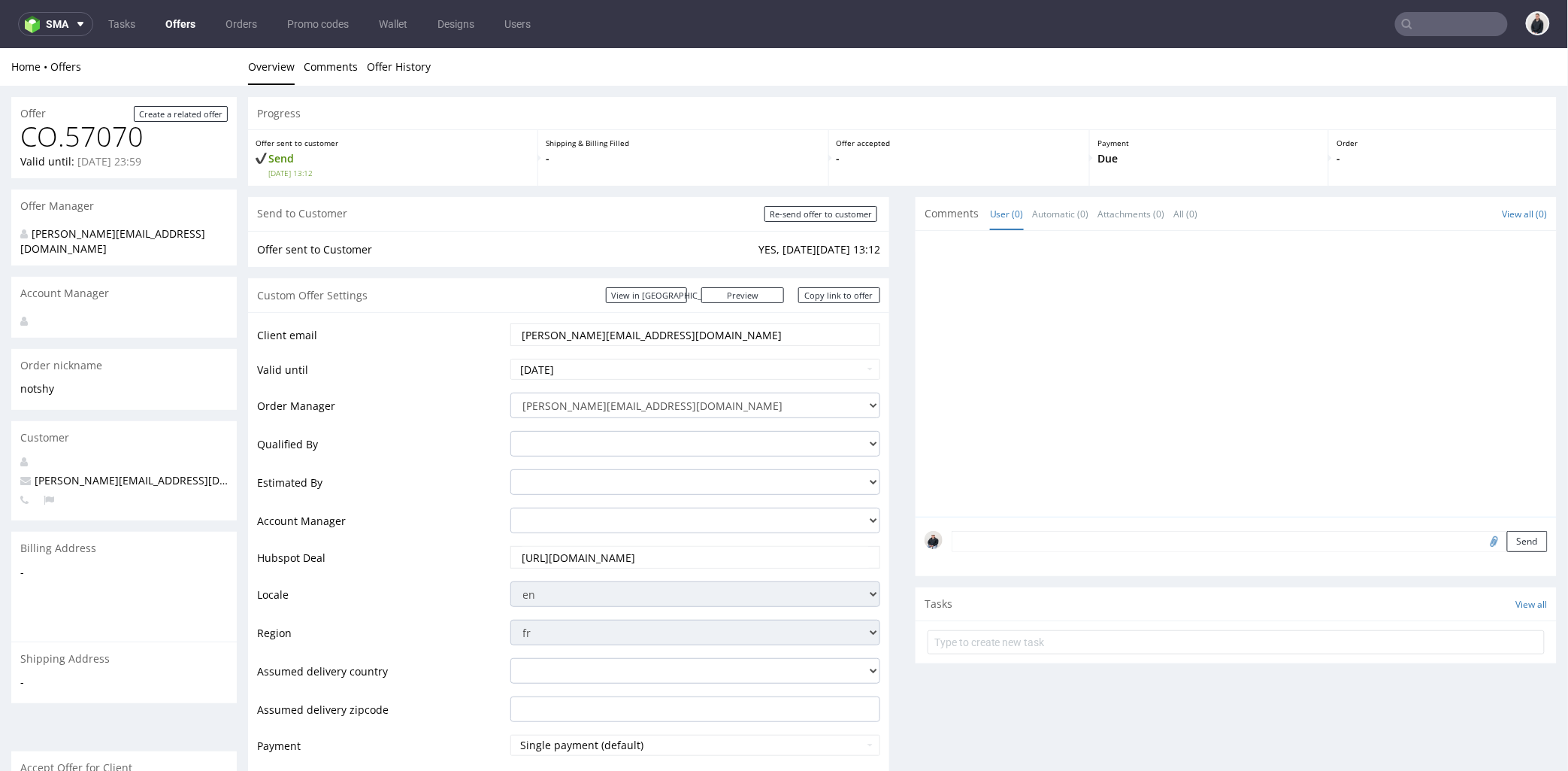
drag, startPoint x: 616, startPoint y: 341, endPoint x: 610, endPoint y: 153, distance: 188.1
click at [477, 326] on tr "Client email [PERSON_NAME][EMAIL_ADDRESS][DOMAIN_NAME]" at bounding box center [568, 339] width 623 height 35
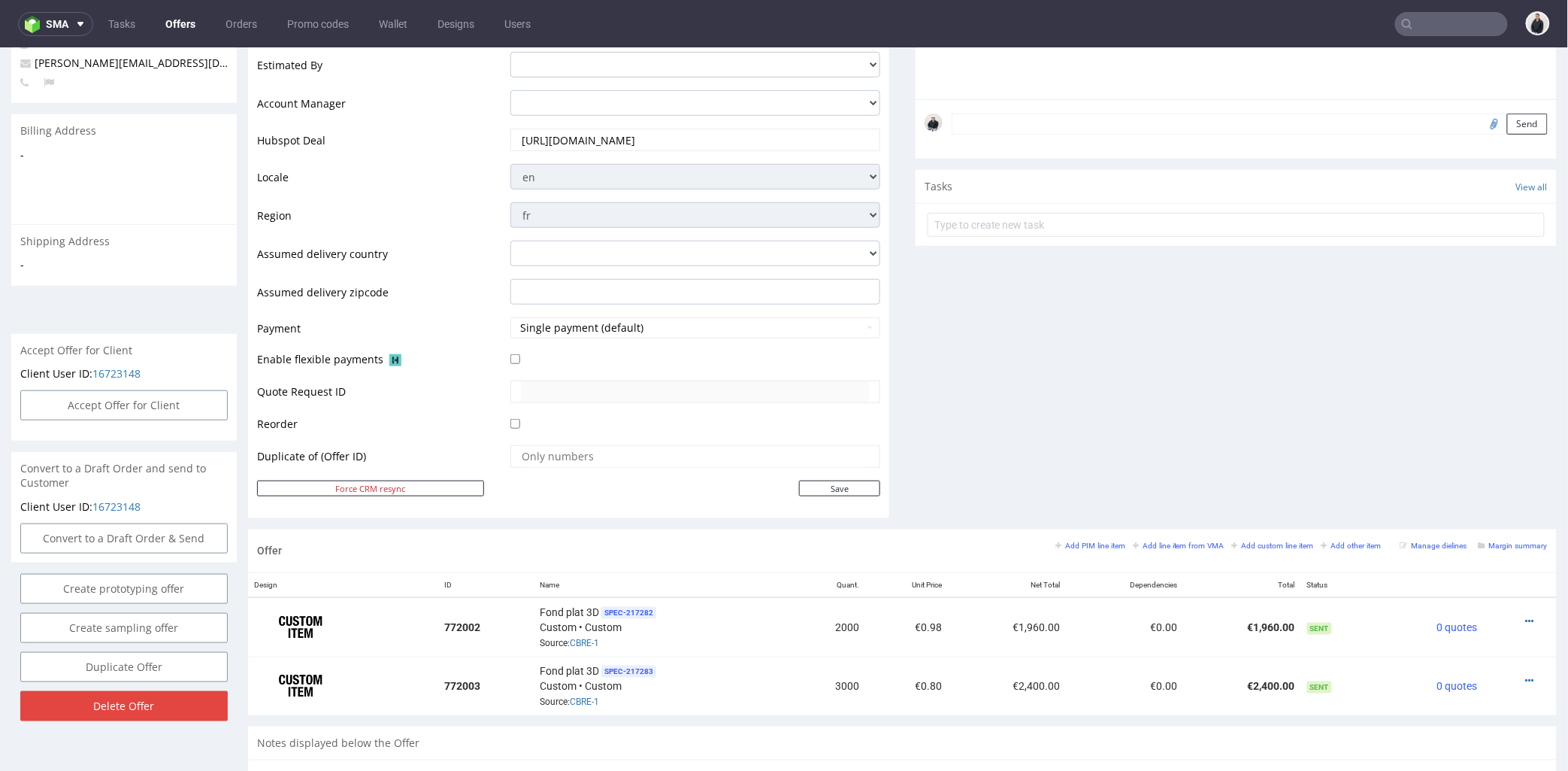
scroll to position [668, 0]
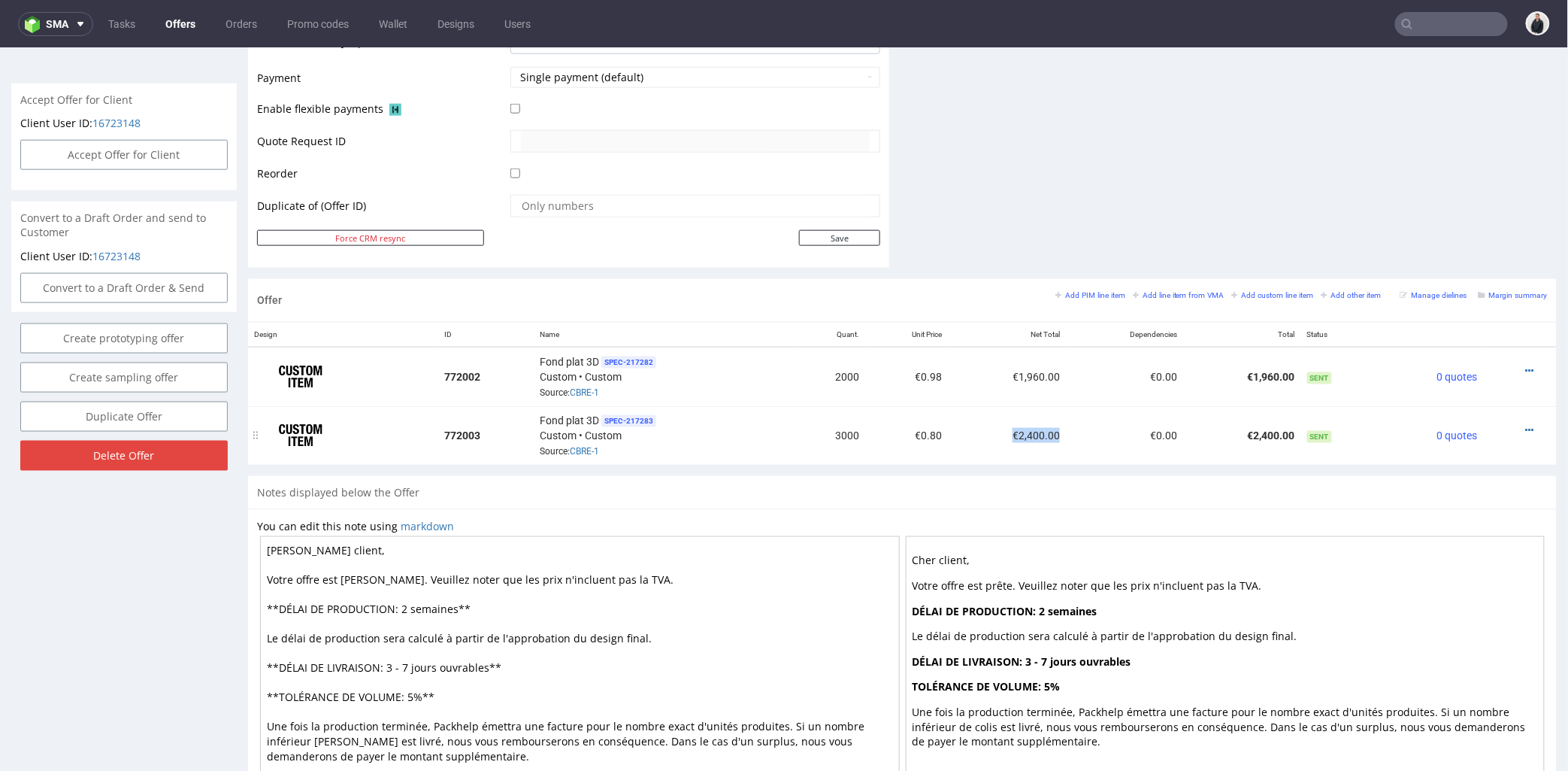
drag, startPoint x: 1011, startPoint y: 437, endPoint x: 1045, endPoint y: 438, distance: 34.0
click at [1045, 438] on td "€2,400.00" at bounding box center [1007, 435] width 117 height 59
copy td "€2,400.00"
drag, startPoint x: 1493, startPoint y: 294, endPoint x: 1310, endPoint y: 374, distance: 199.7
click at [1493, 294] on small "Margin summary" at bounding box center [1513, 294] width 69 height 8
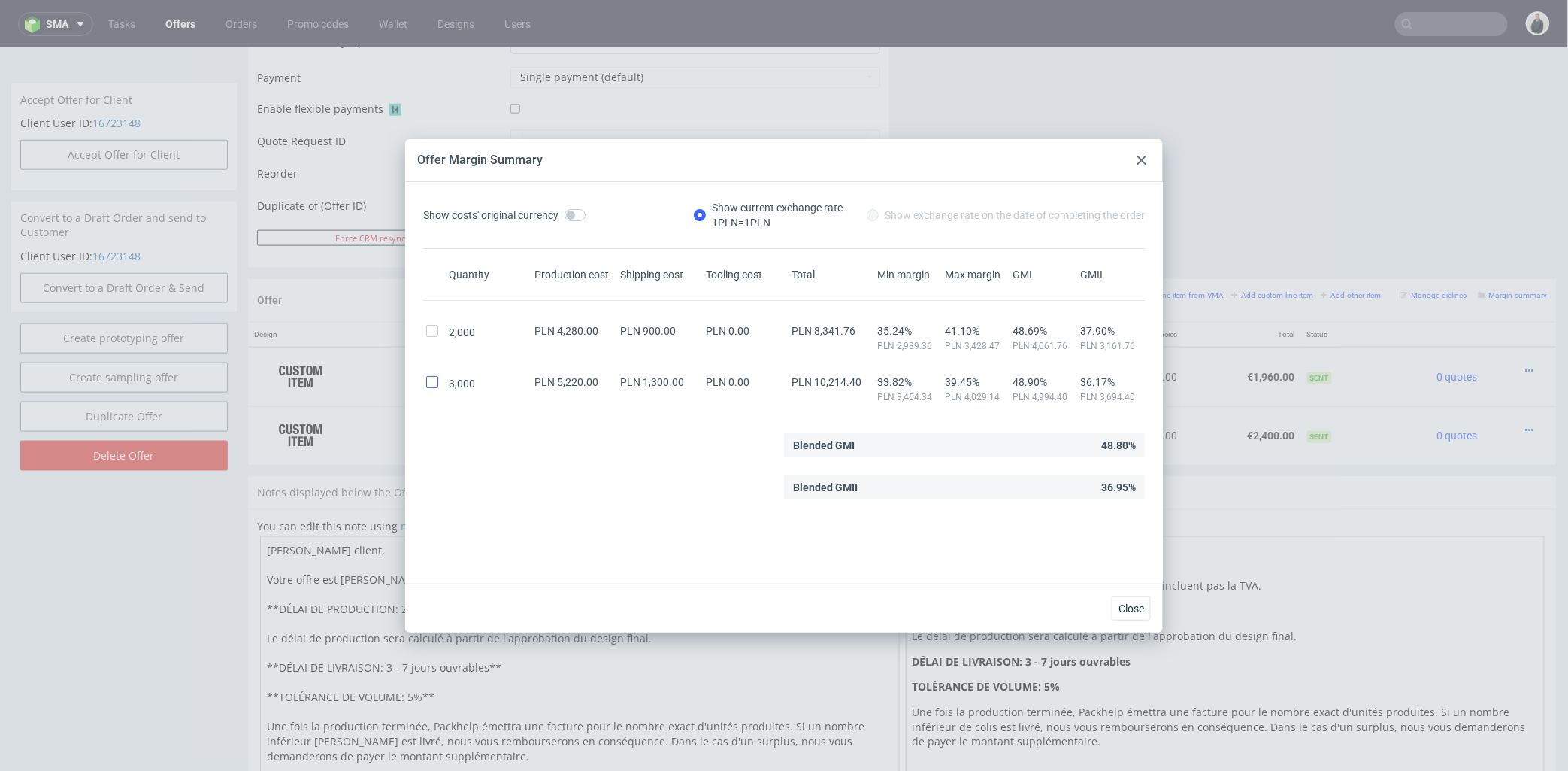
click at [438, 382] on div at bounding box center [434, 382] width 23 height 12
click at [434, 382] on input "checkbox" at bounding box center [432, 382] width 12 height 12
checkbox input "true"
drag, startPoint x: 514, startPoint y: 425, endPoint x: 642, endPoint y: 121, distance: 329.8
click at [515, 423] on div "Show costs' original currency Show current exchange rate 1 PLN = 1 PLN Show exc…" at bounding box center [784, 389] width 733 height 378
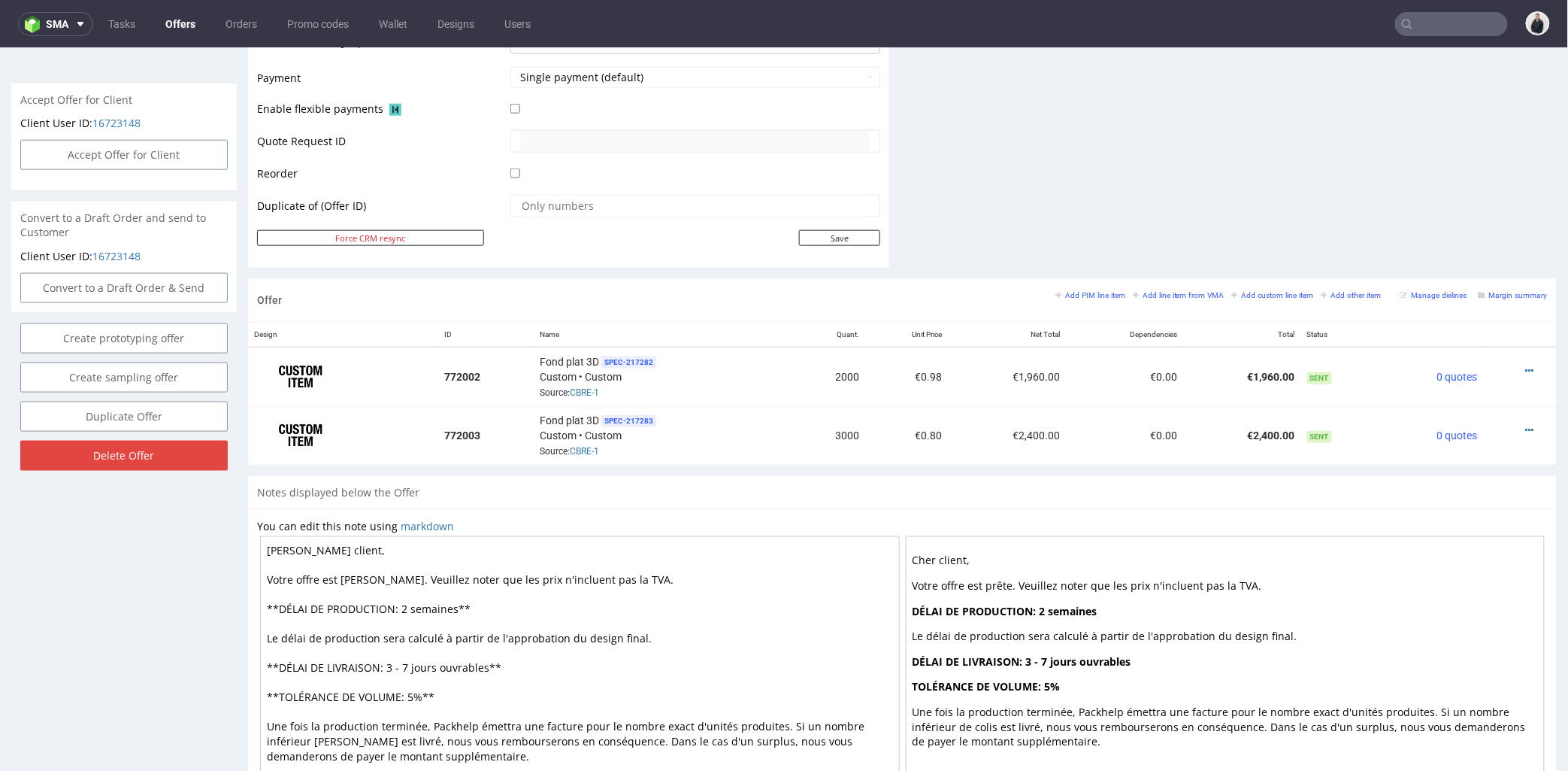
click at [185, 26] on link "Offers" at bounding box center [180, 24] width 48 height 24
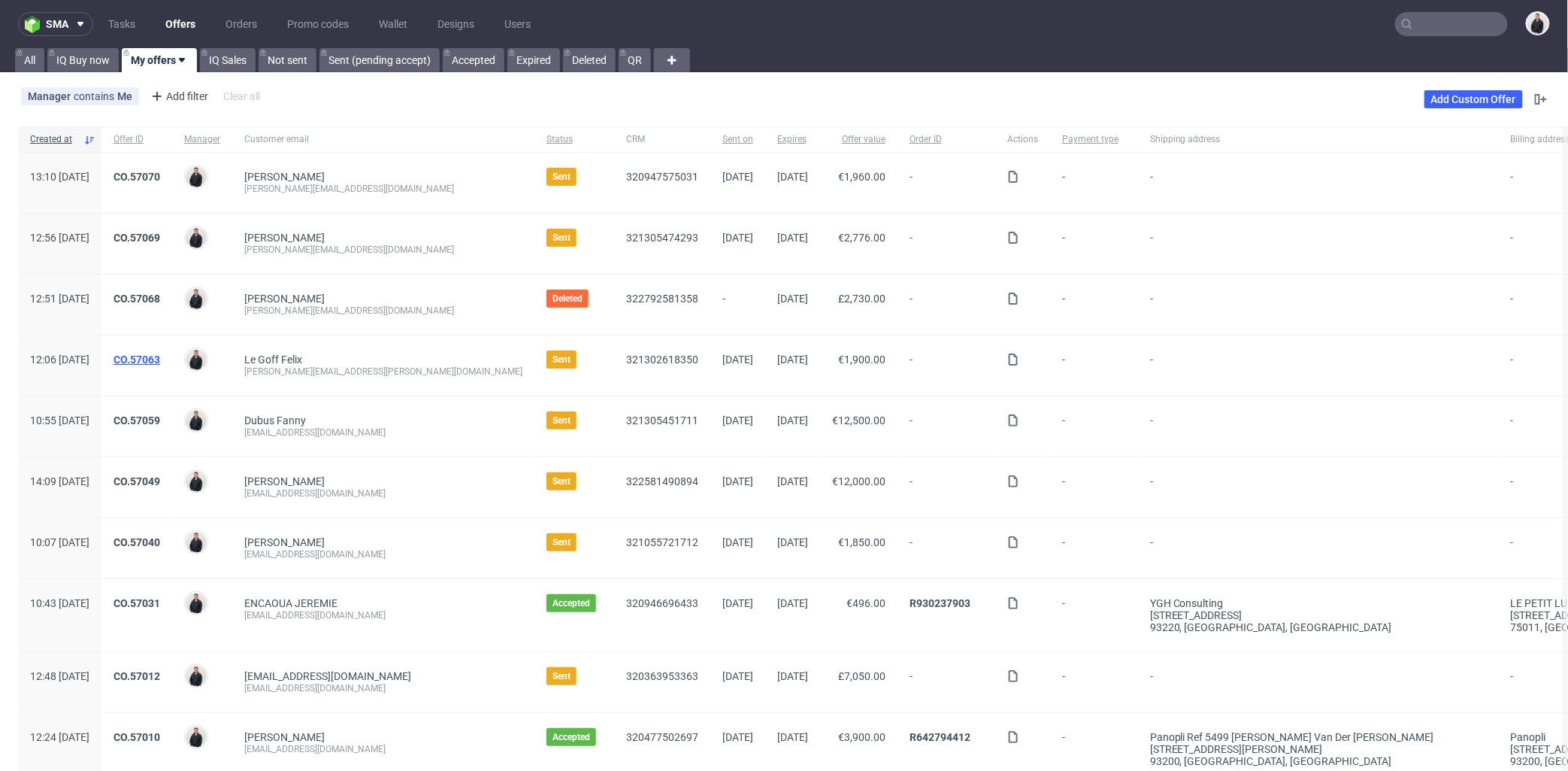
click at [160, 358] on link "CO.57063" at bounding box center [137, 359] width 46 height 12
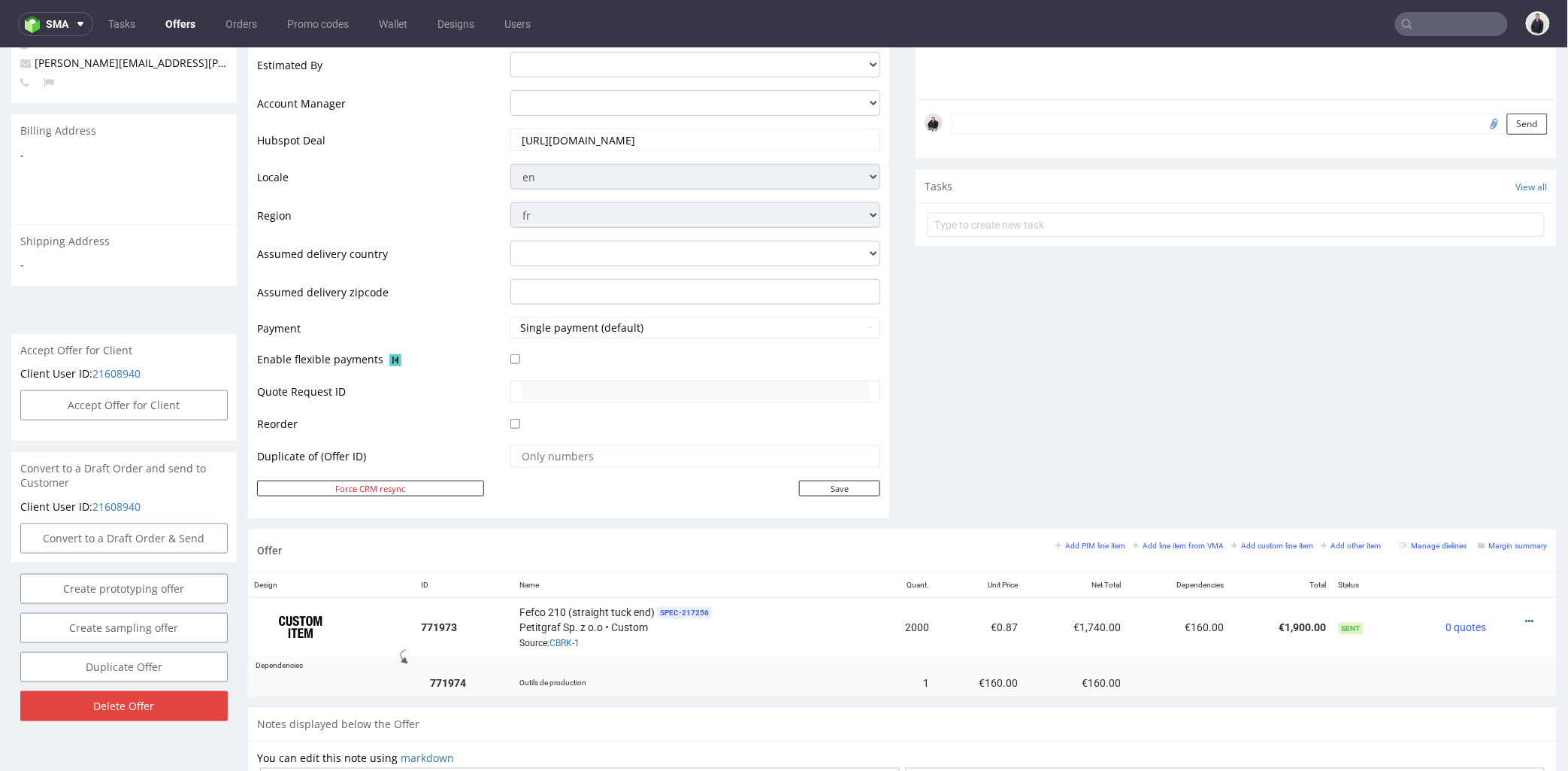
scroll to position [501, 0]
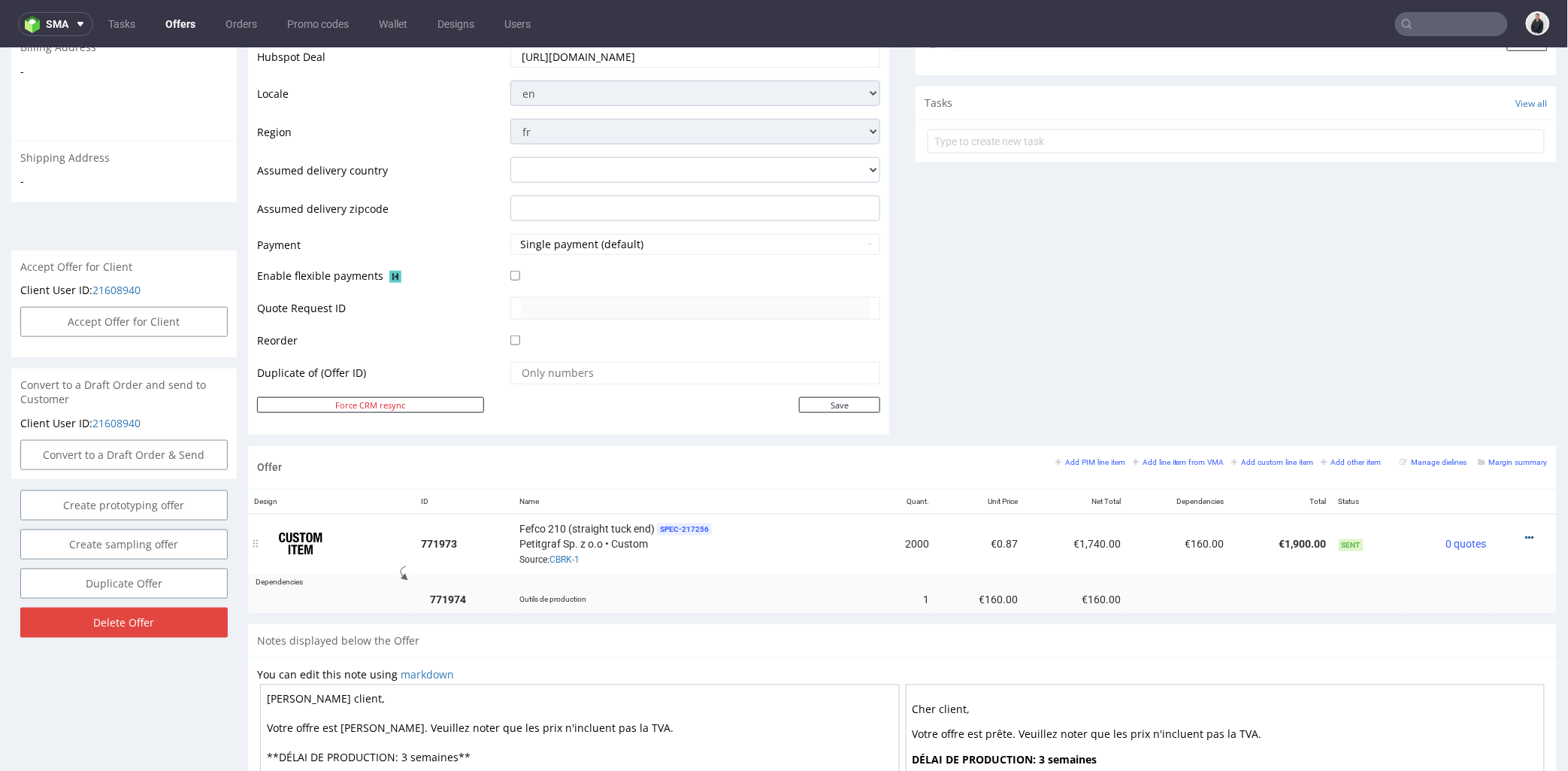
click at [1526, 537] on icon at bounding box center [1530, 537] width 8 height 10
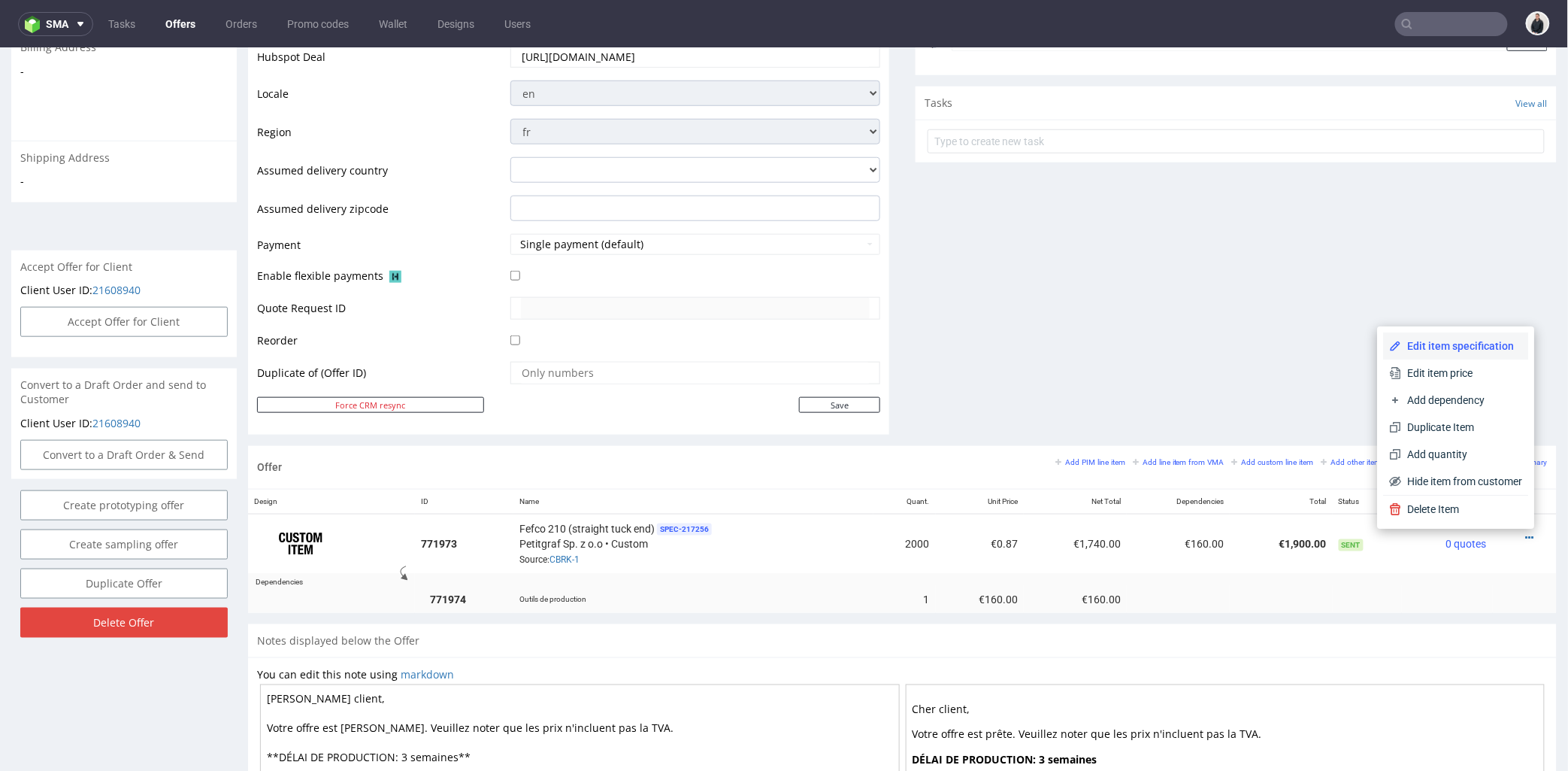
click at [1448, 342] on span "Edit item specification" at bounding box center [1463, 345] width 121 height 15
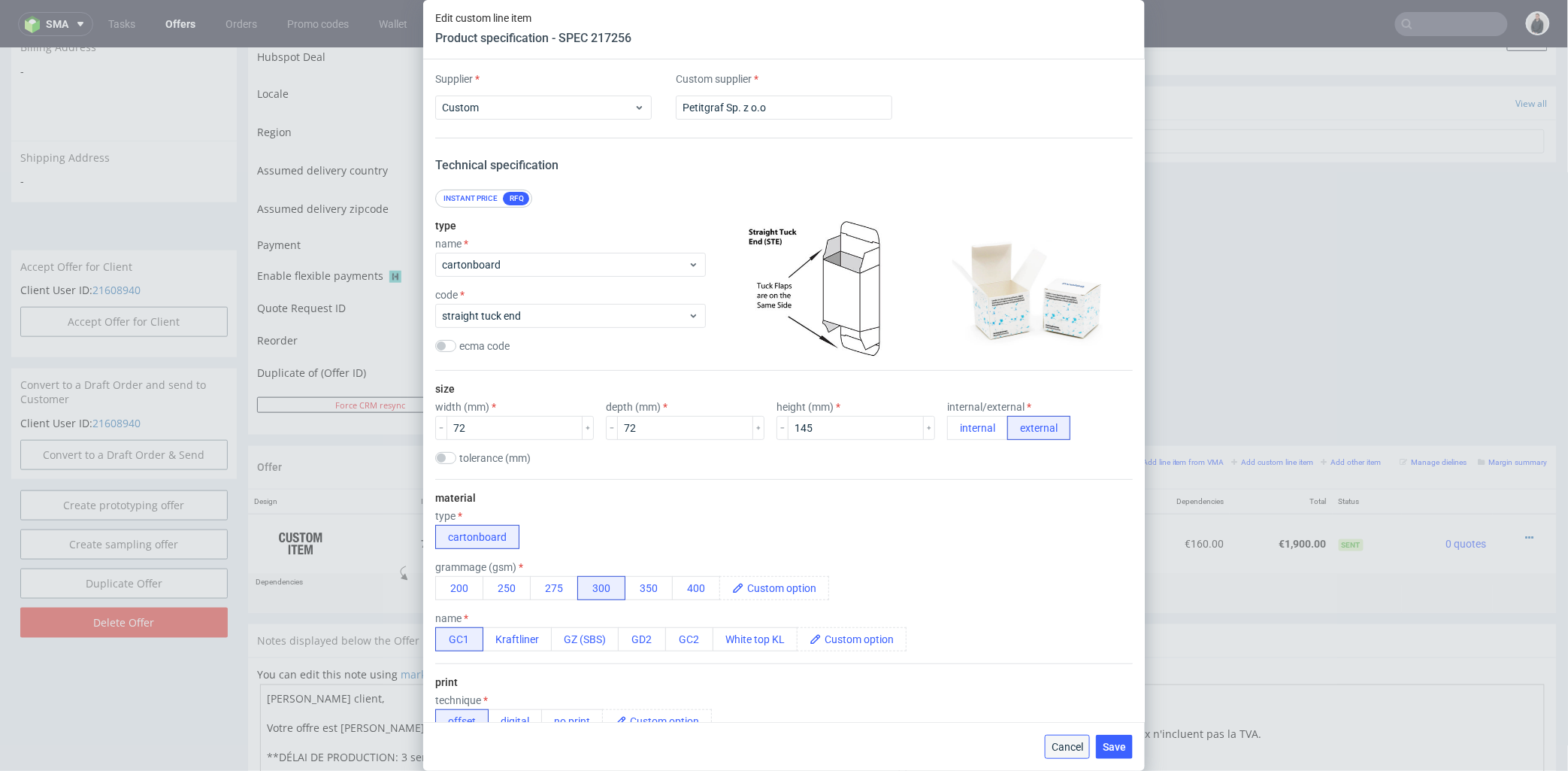
click at [1073, 741] on span "Cancel" at bounding box center [1067, 747] width 31 height 10
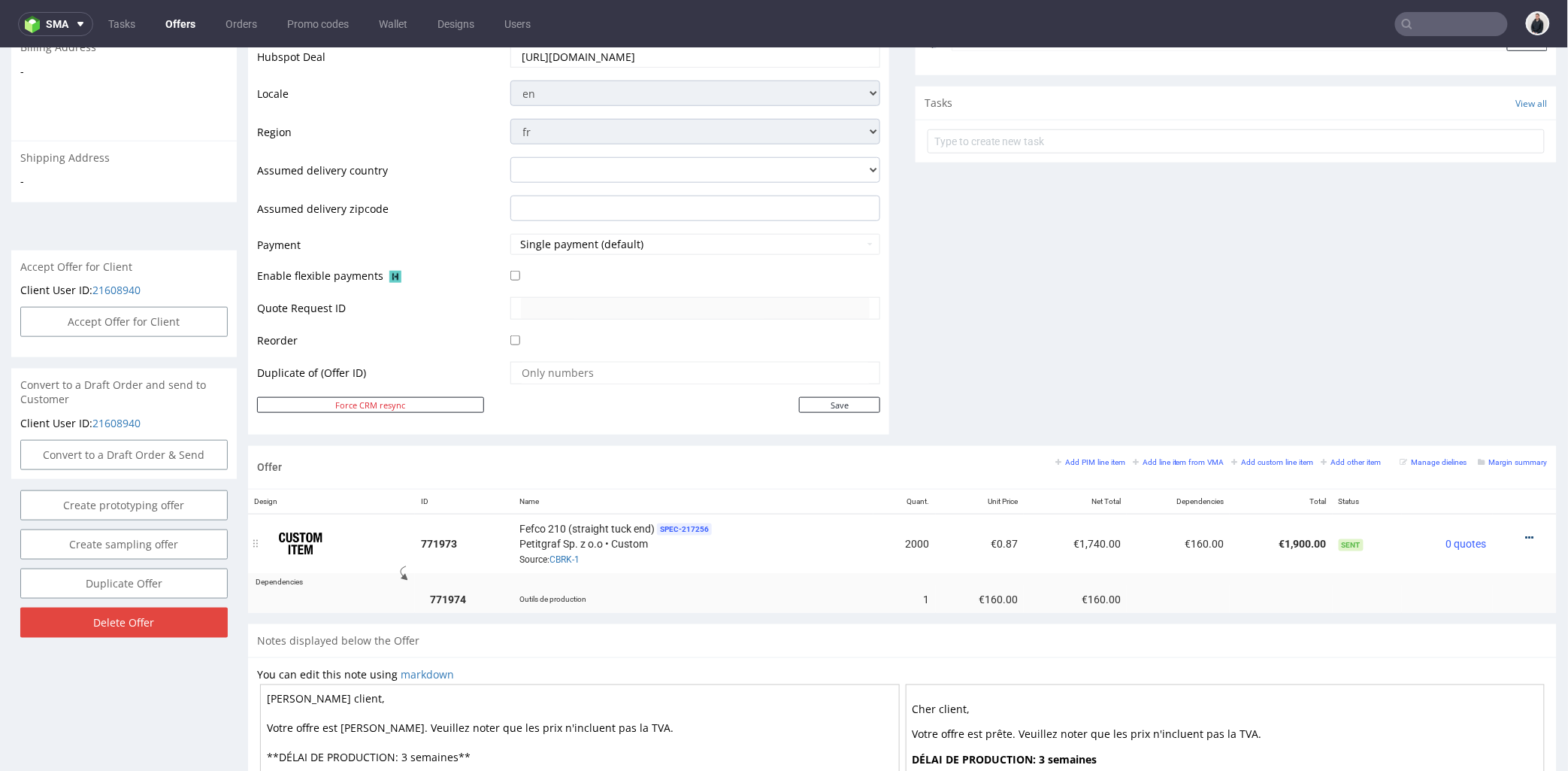
click at [1526, 535] on icon at bounding box center [1530, 537] width 8 height 10
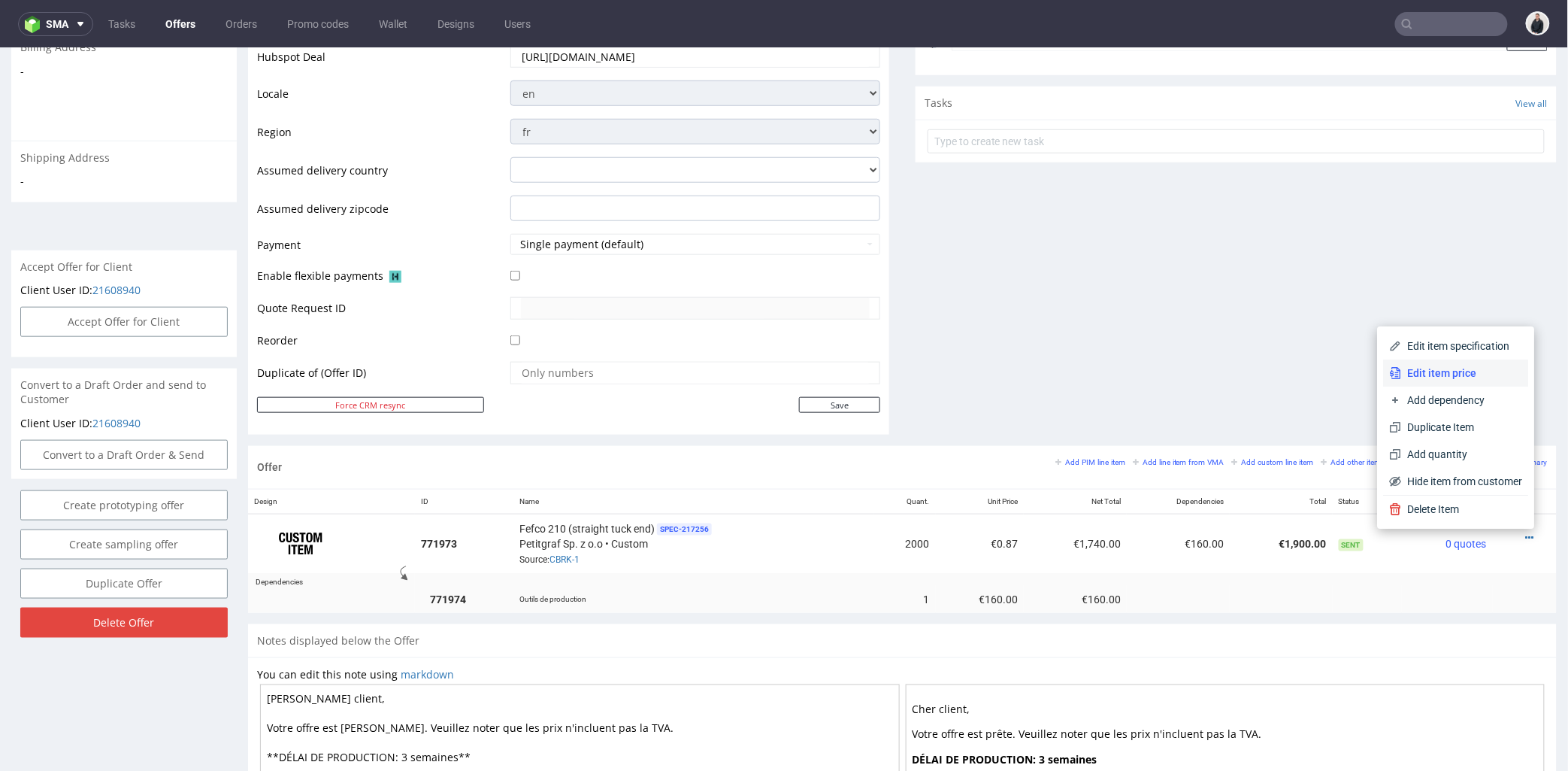
click at [1463, 374] on span "Edit item price" at bounding box center [1463, 373] width 121 height 15
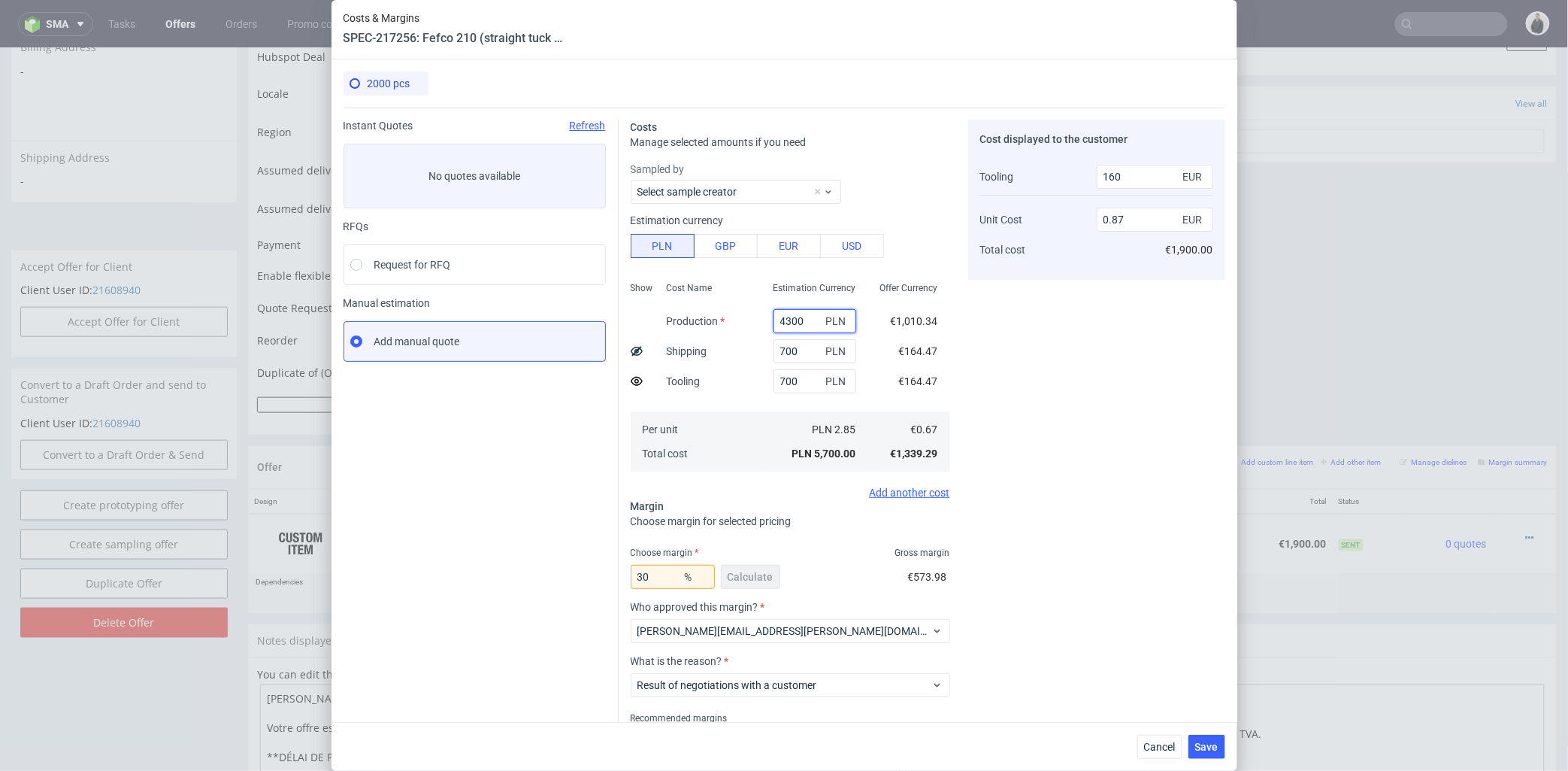
drag, startPoint x: 794, startPoint y: 320, endPoint x: 752, endPoint y: 320, distance: 42.0
click at [761, 320] on div "4300 PLN" at bounding box center [814, 321] width 107 height 30
type input "3100"
click at [774, 374] on input "700" at bounding box center [815, 381] width 83 height 24
type input "0.67"
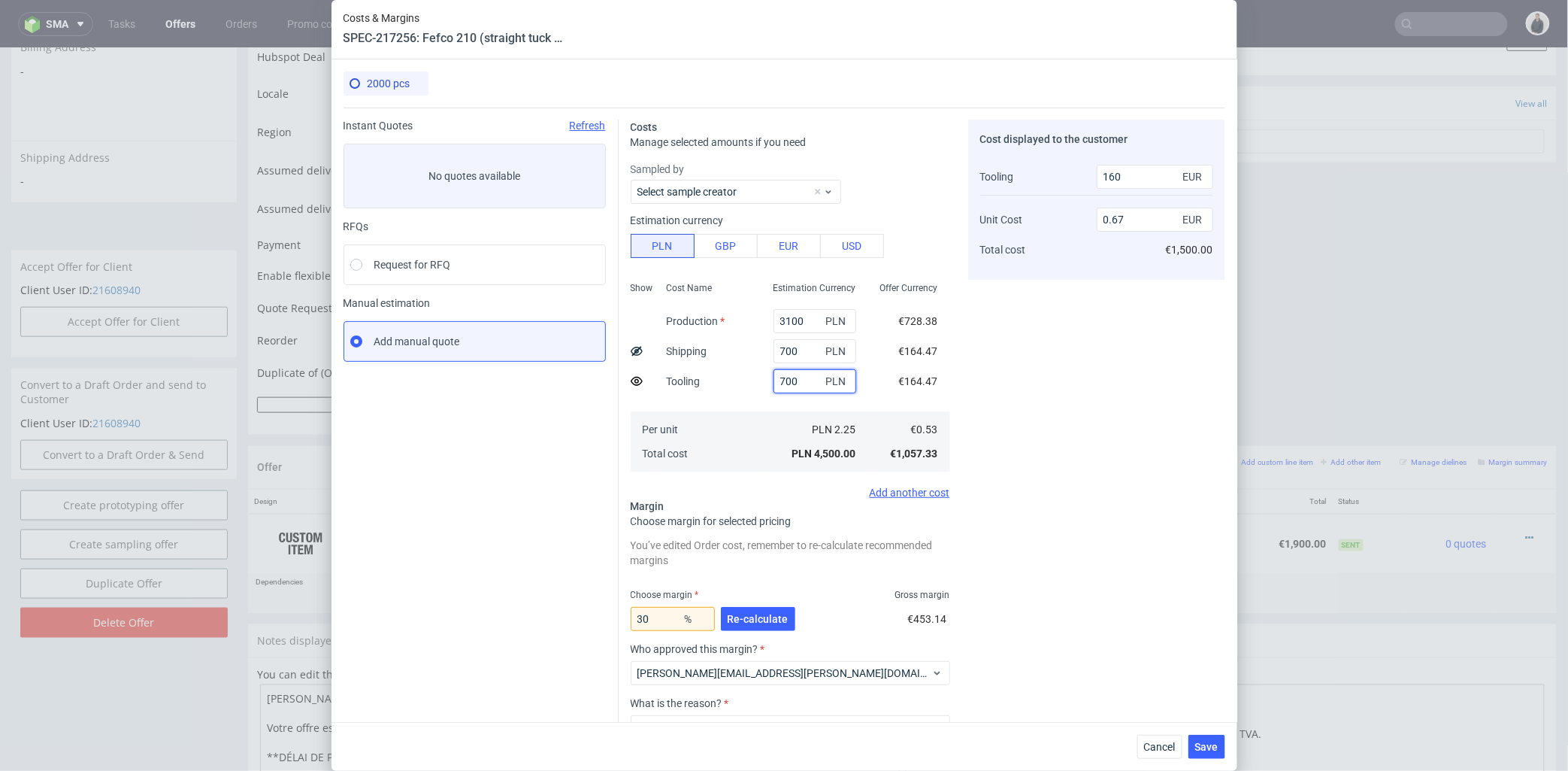
drag, startPoint x: 785, startPoint y: 378, endPoint x: 748, endPoint y: 378, distance: 37.0
click at [761, 378] on div "700 PLN" at bounding box center [814, 381] width 107 height 30
type input "57"
type input "0"
type input "0.64"
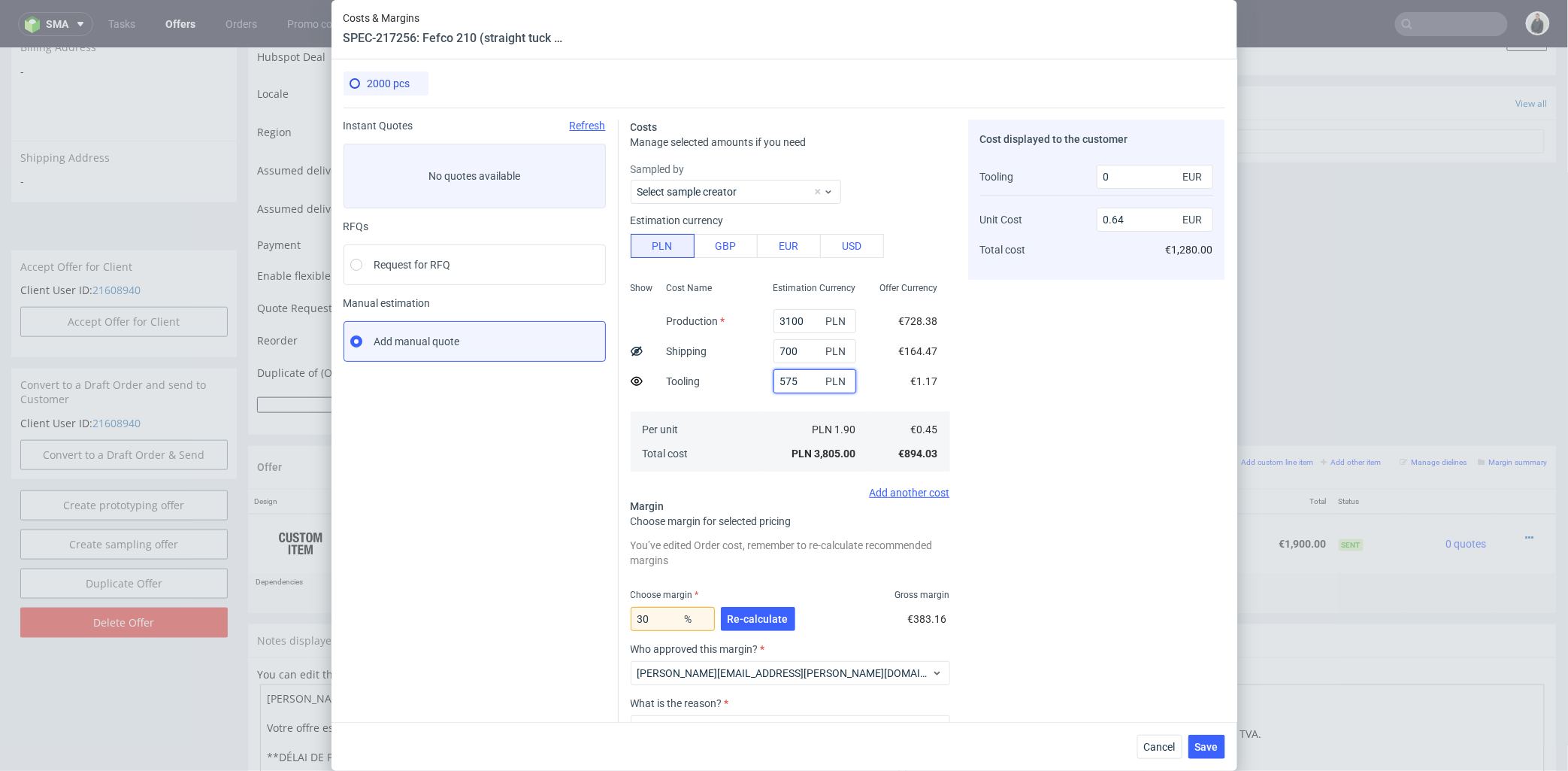
type input "575"
type input "140"
type input "0.66"
click at [1061, 348] on div "Cost displayed to the customer Tooling Unit Cost Total cost 140 EUR 0.66 EUR €1…" at bounding box center [1097, 470] width 257 height 701
drag, startPoint x: 784, startPoint y: 350, endPoint x: 754, endPoint y: 351, distance: 30.0
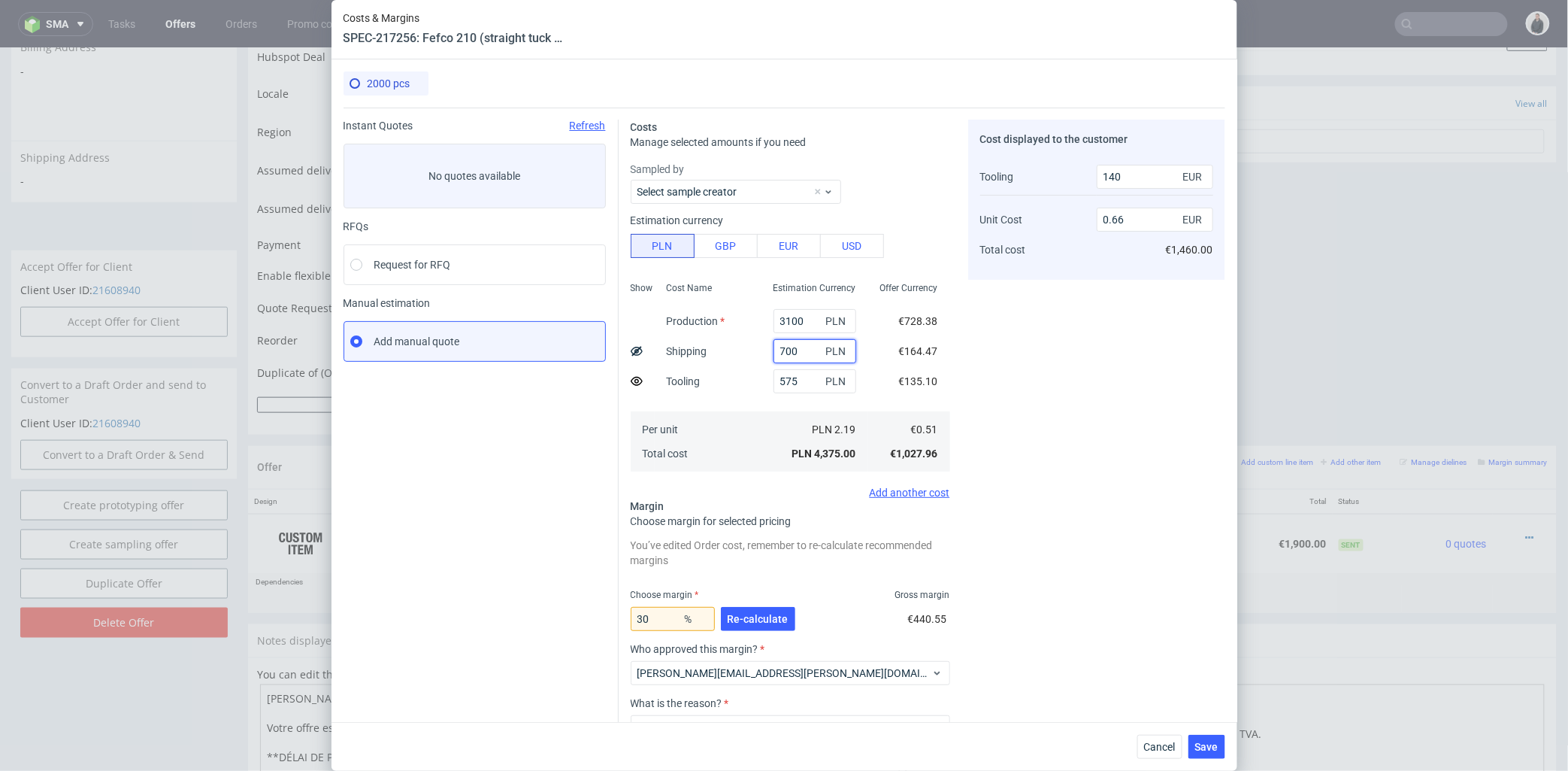
click at [761, 351] on div "700 PLN" at bounding box center [814, 352] width 107 height 30
type input "800"
drag, startPoint x: 1009, startPoint y: 342, endPoint x: 1026, endPoint y: 329, distance: 21.4
click at [1009, 342] on div "Cost displayed to the customer Tooling Unit Cost Total cost 140 EUR 0.66 EUR €1…" at bounding box center [1097, 470] width 257 height 701
type input "0.68"
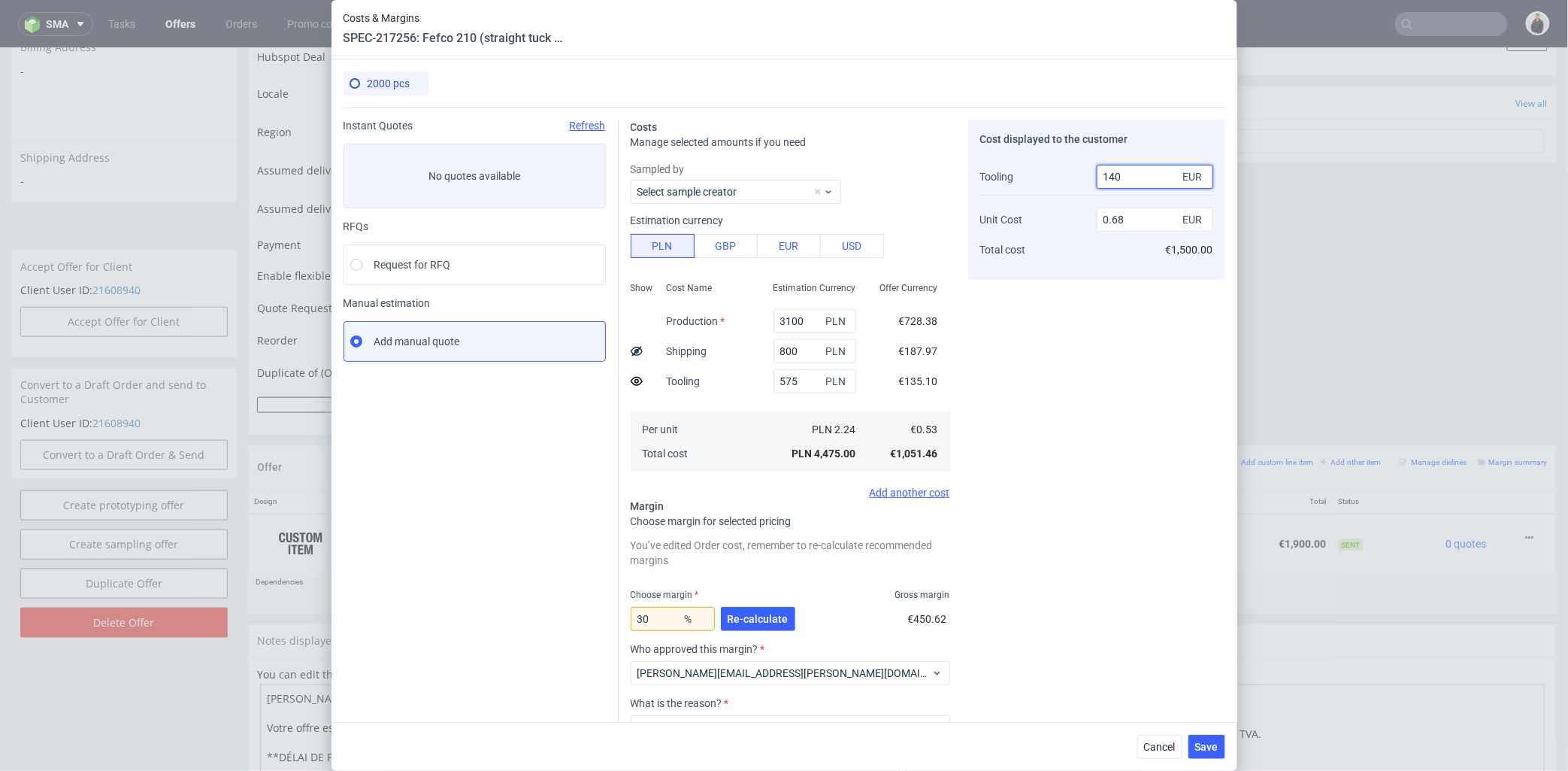
click at [1105, 176] on input "140" at bounding box center [1155, 176] width 116 height 24
click at [1027, 355] on div "Cost displayed to the customer Tooling Unit Cost Total cost 140 EUR 0.68 EUR €1…" at bounding box center [1097, 470] width 257 height 701
click at [761, 615] on span "Re-calculate" at bounding box center [758, 619] width 61 height 10
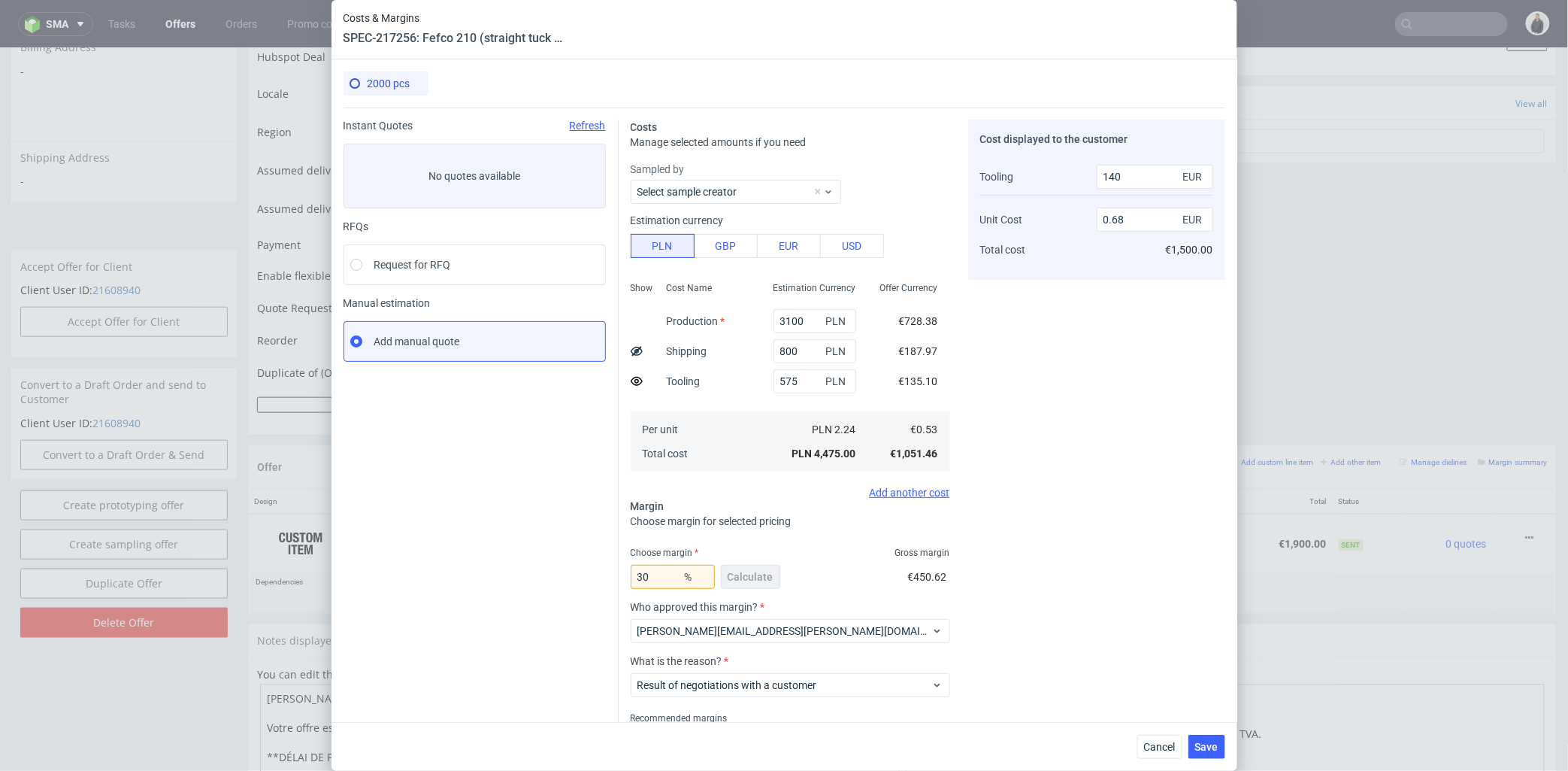
scroll to position [68, 0]
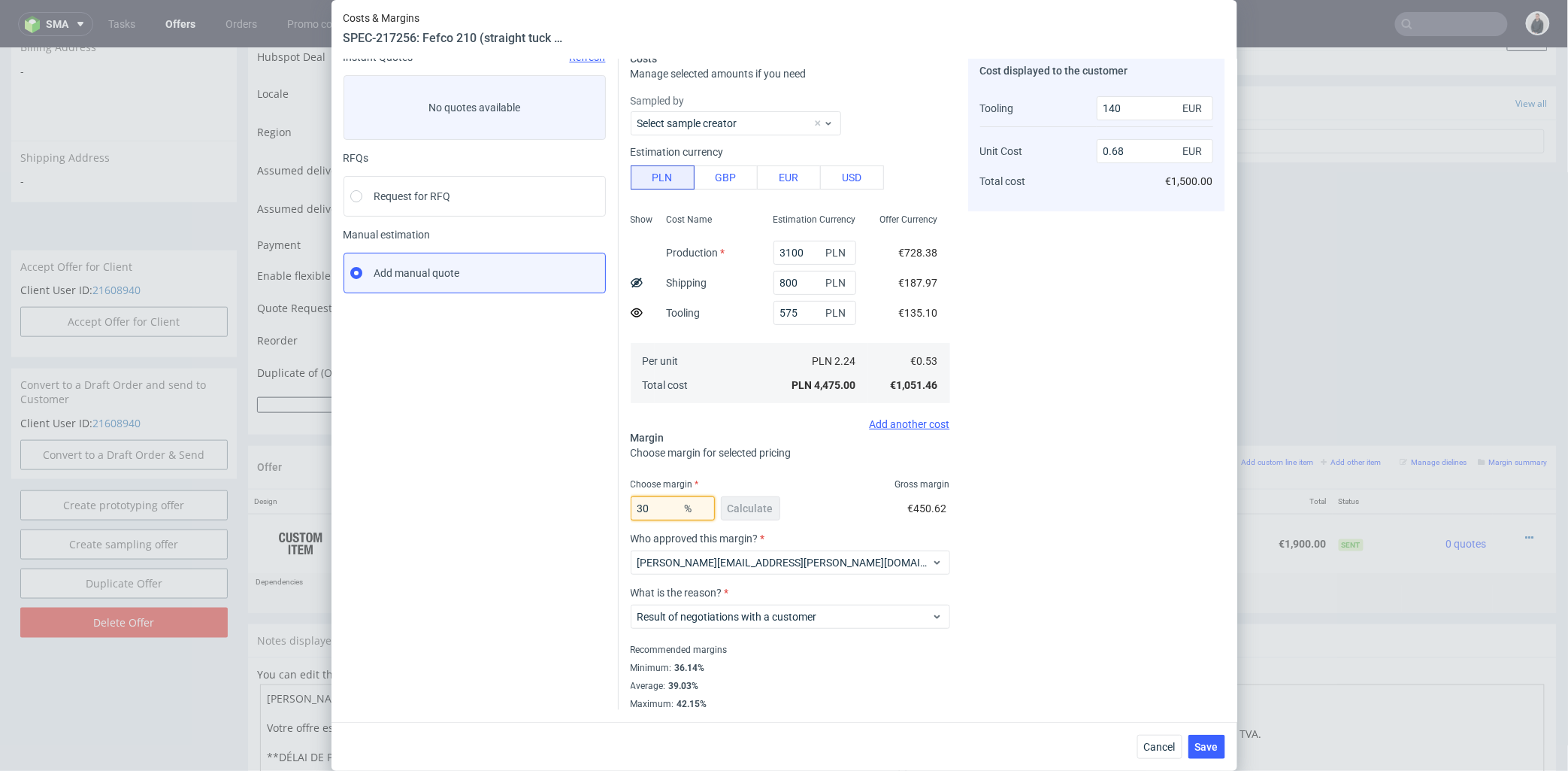
drag, startPoint x: 656, startPoint y: 512, endPoint x: 609, endPoint y: 510, distance: 47.0
click at [609, 510] on div "Instant Quotes Refresh No quotes available RFQs Request for RFQ Manual estimati…" at bounding box center [785, 374] width 882 height 671
type input "37"
type input "0.76"
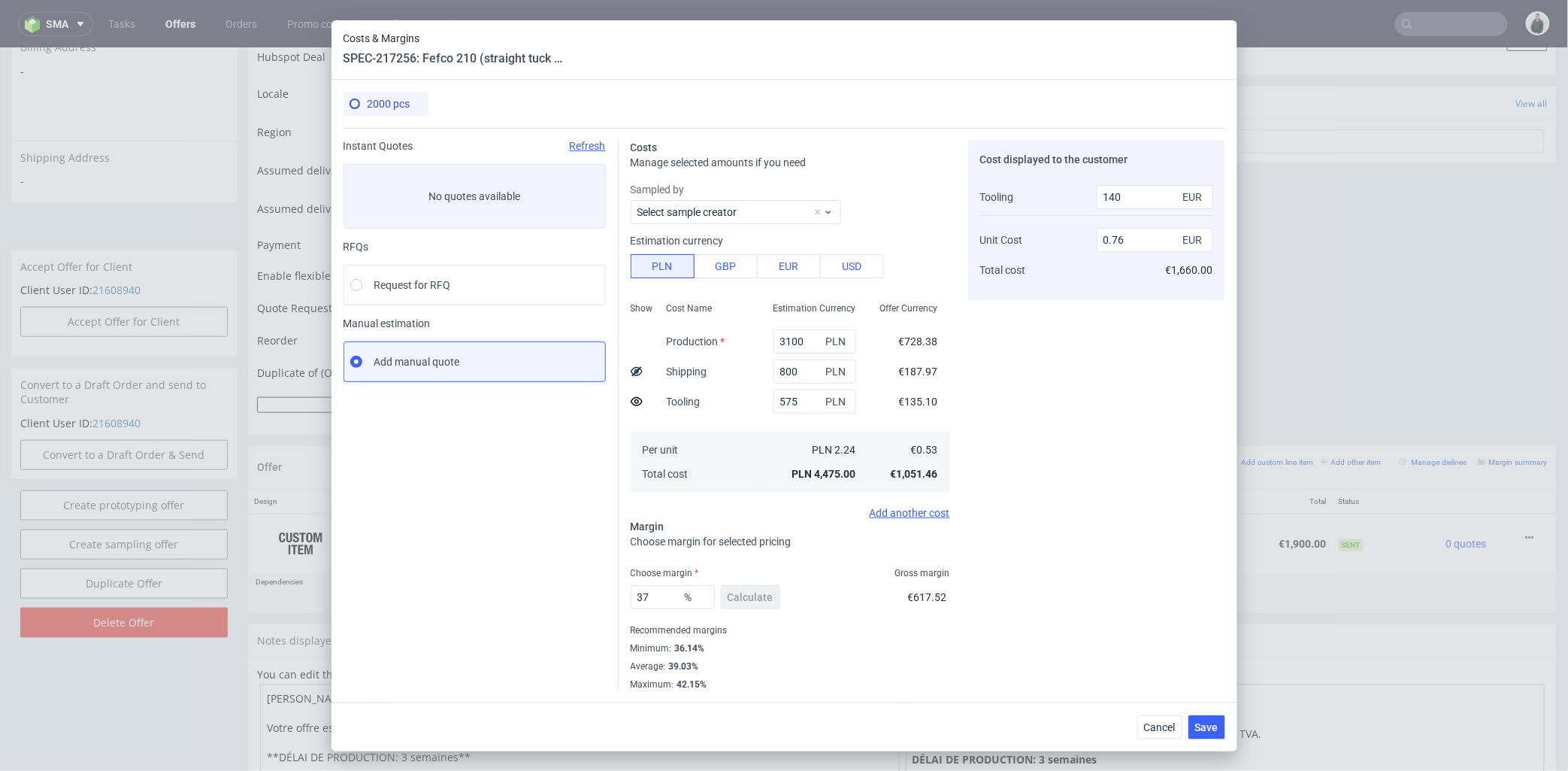
click at [1122, 404] on div "Cost displayed to the customer Tooling Unit Cost Total cost 140 EUR 0.76 EUR €1…" at bounding box center [1097, 415] width 257 height 551
drag, startPoint x: 657, startPoint y: 595, endPoint x: 642, endPoint y: 595, distance: 15.0
click at [642, 595] on input "37" at bounding box center [673, 597] width 84 height 24
type input "33"
type input "0.71"
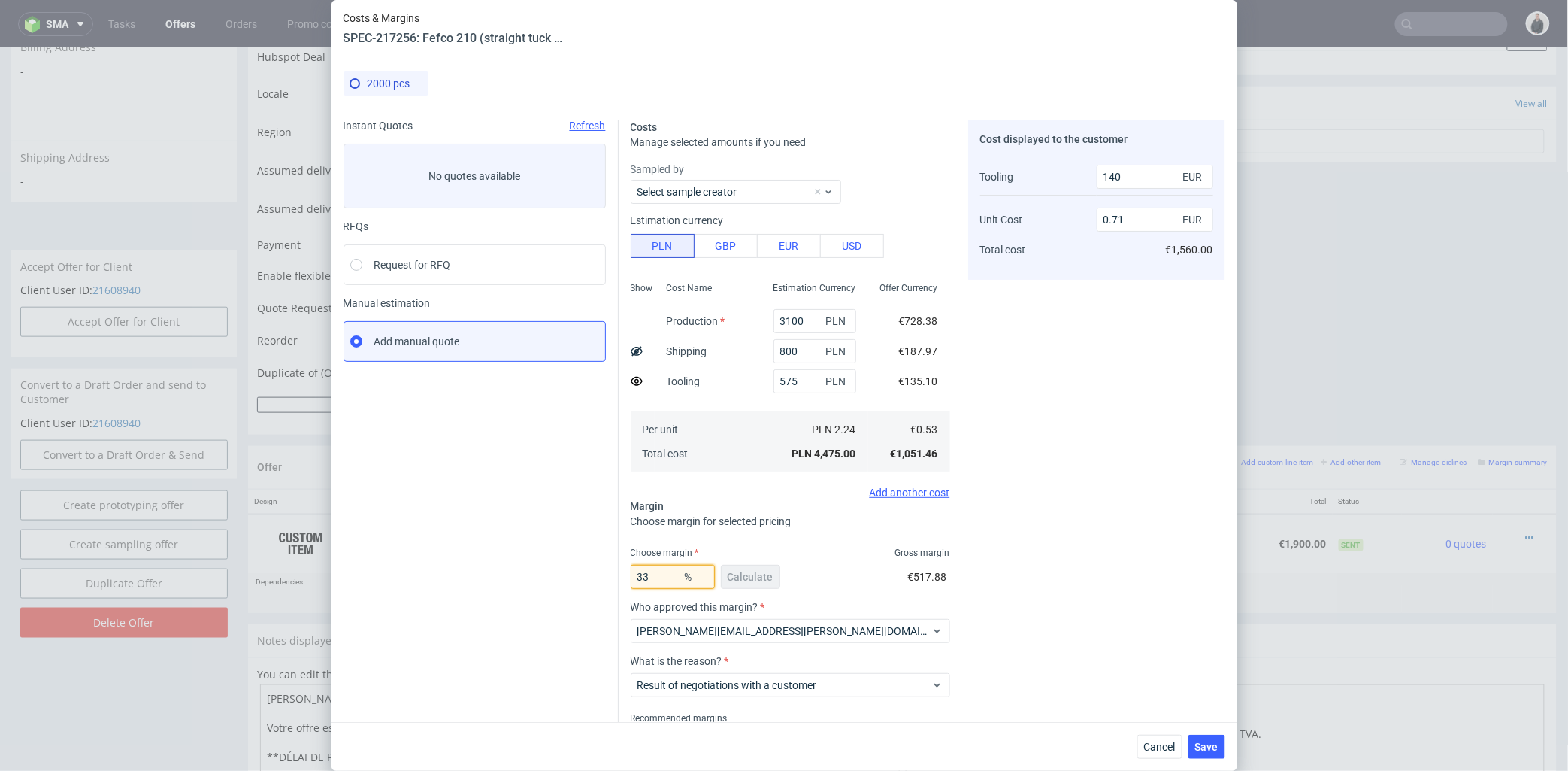
type input "33"
drag, startPoint x: 1123, startPoint y: 461, endPoint x: 1093, endPoint y: 464, distance: 30.1
click at [1123, 461] on div "Cost displayed to the customer Tooling Unit Cost Total cost 140 EUR 0.71 EUR €1…" at bounding box center [1097, 449] width 257 height 659
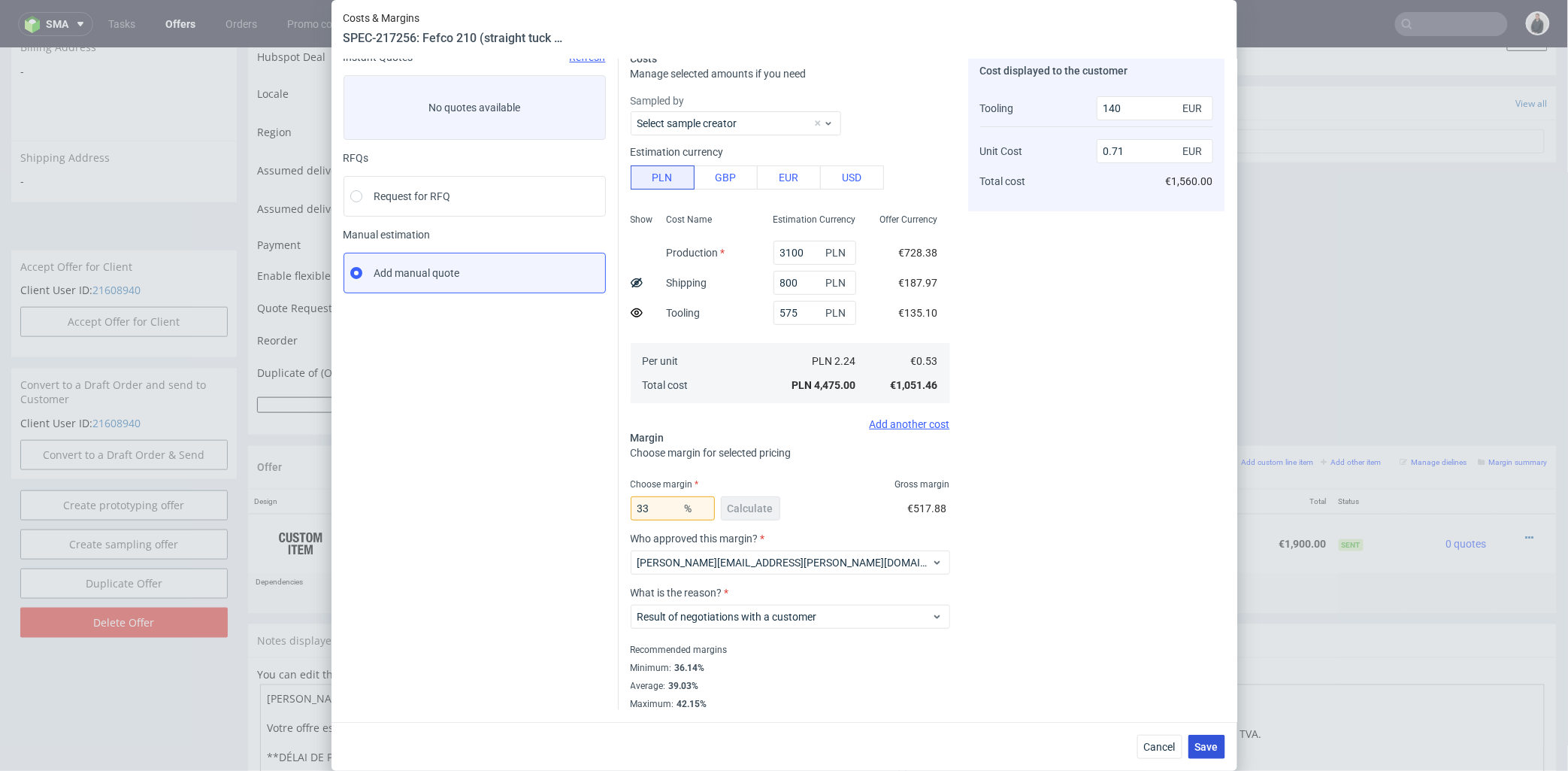
click at [1212, 739] on button "Save" at bounding box center [1207, 747] width 37 height 24
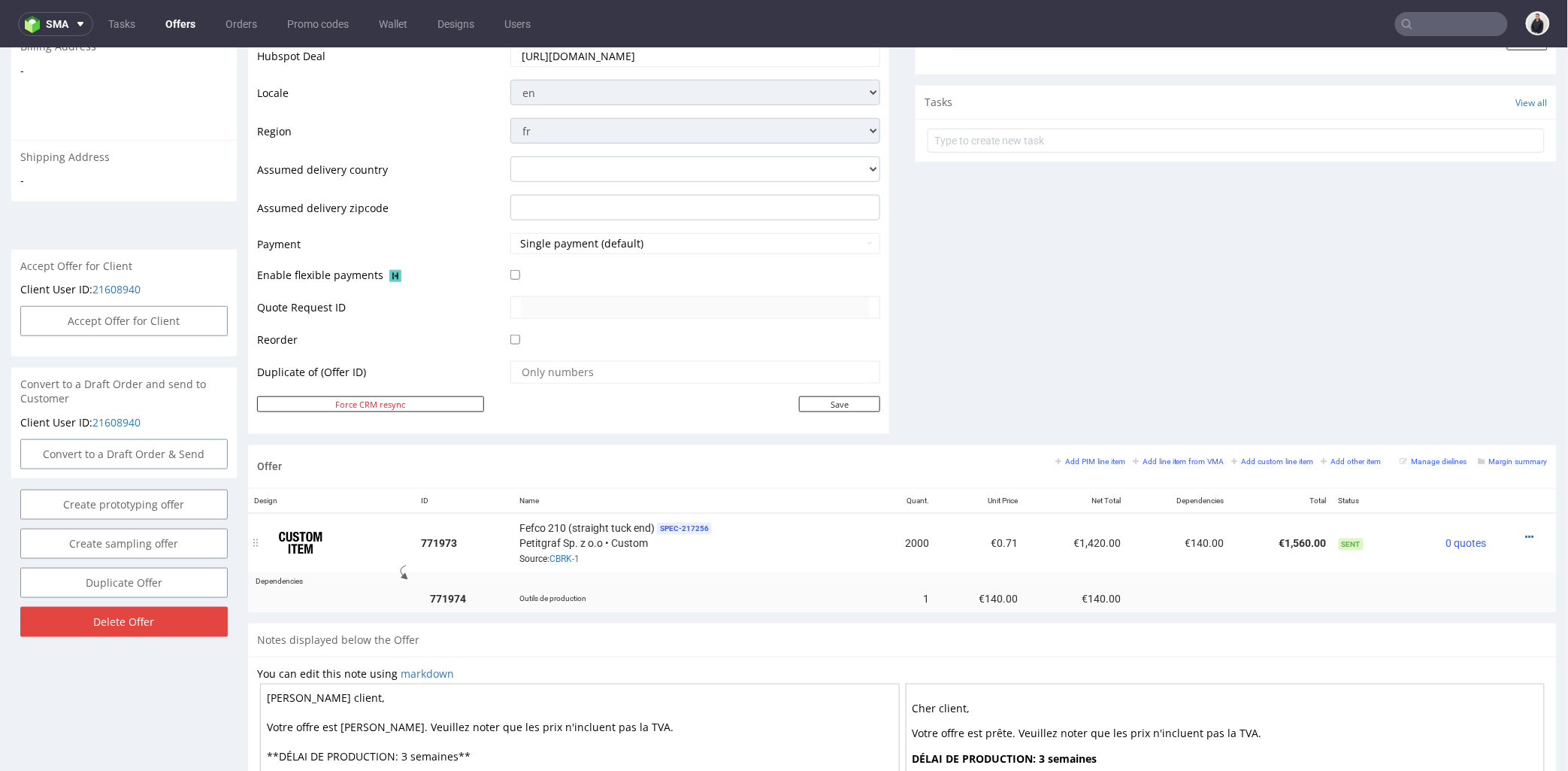
scroll to position [0, 0]
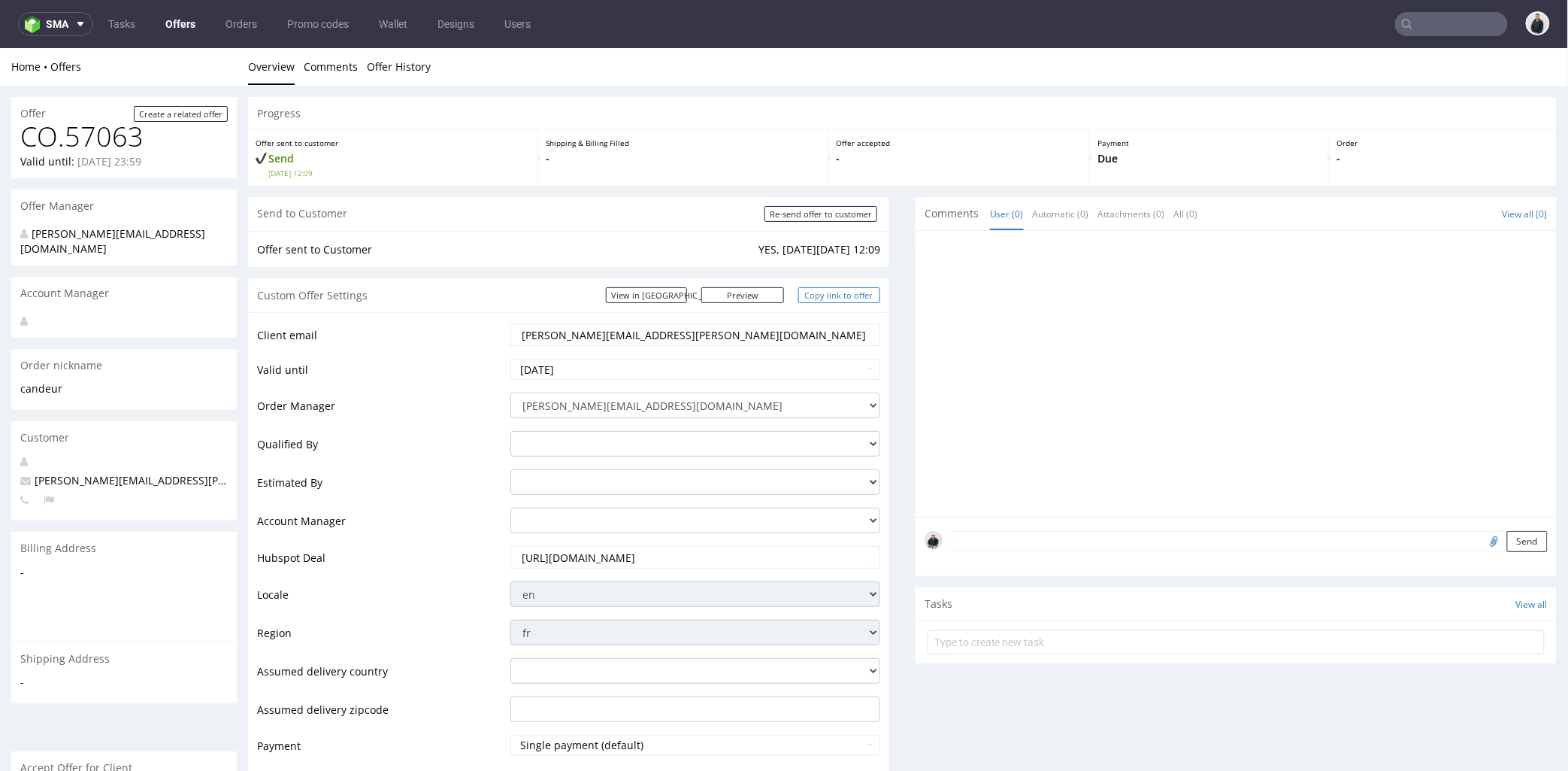
click at [842, 299] on link "Copy link to offer" at bounding box center [840, 294] width 83 height 16
click at [831, 215] on input "Re-send offer to customer" at bounding box center [821, 213] width 113 height 16
type input "In progress..."
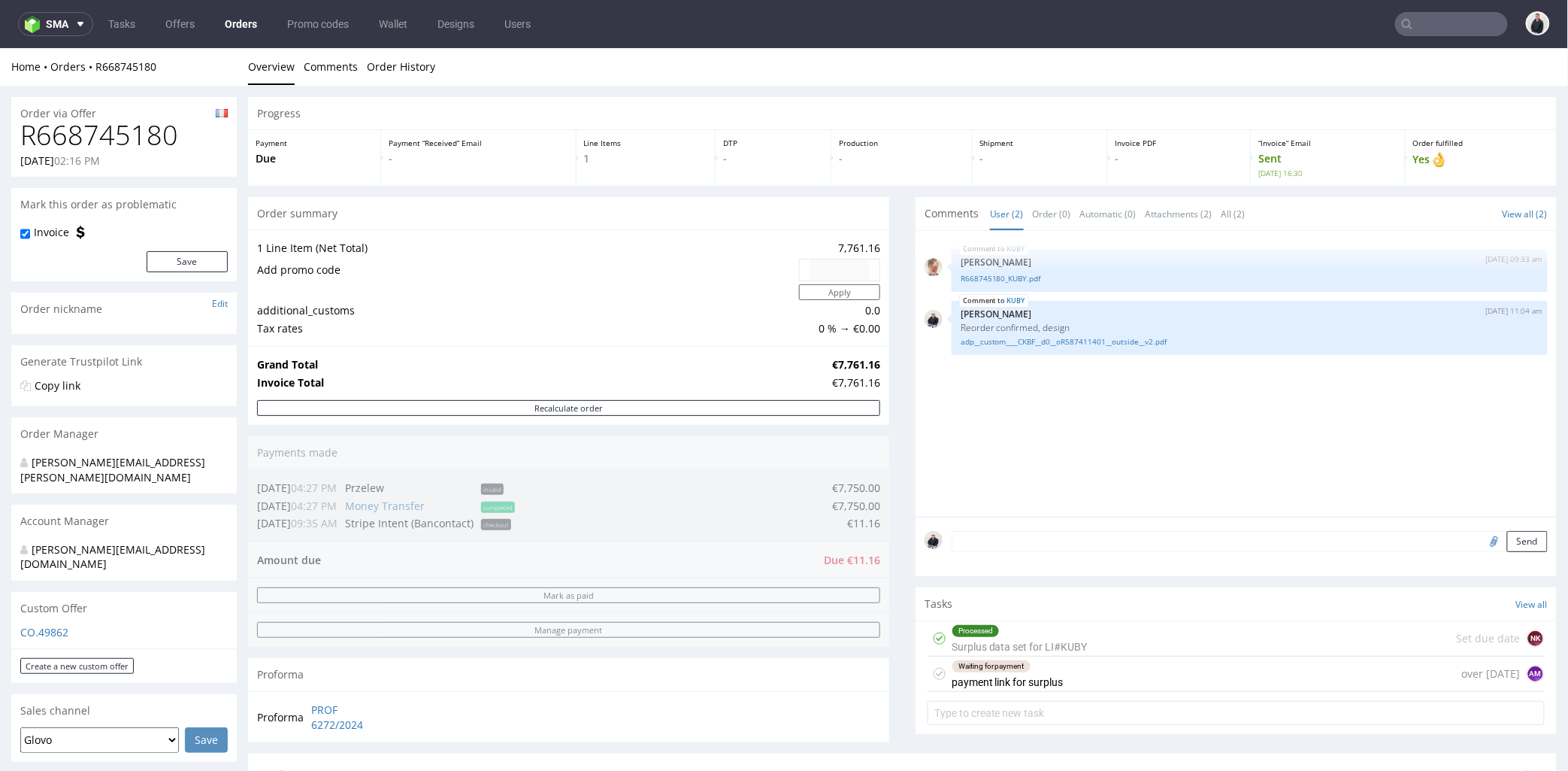
scroll to position [636, 0]
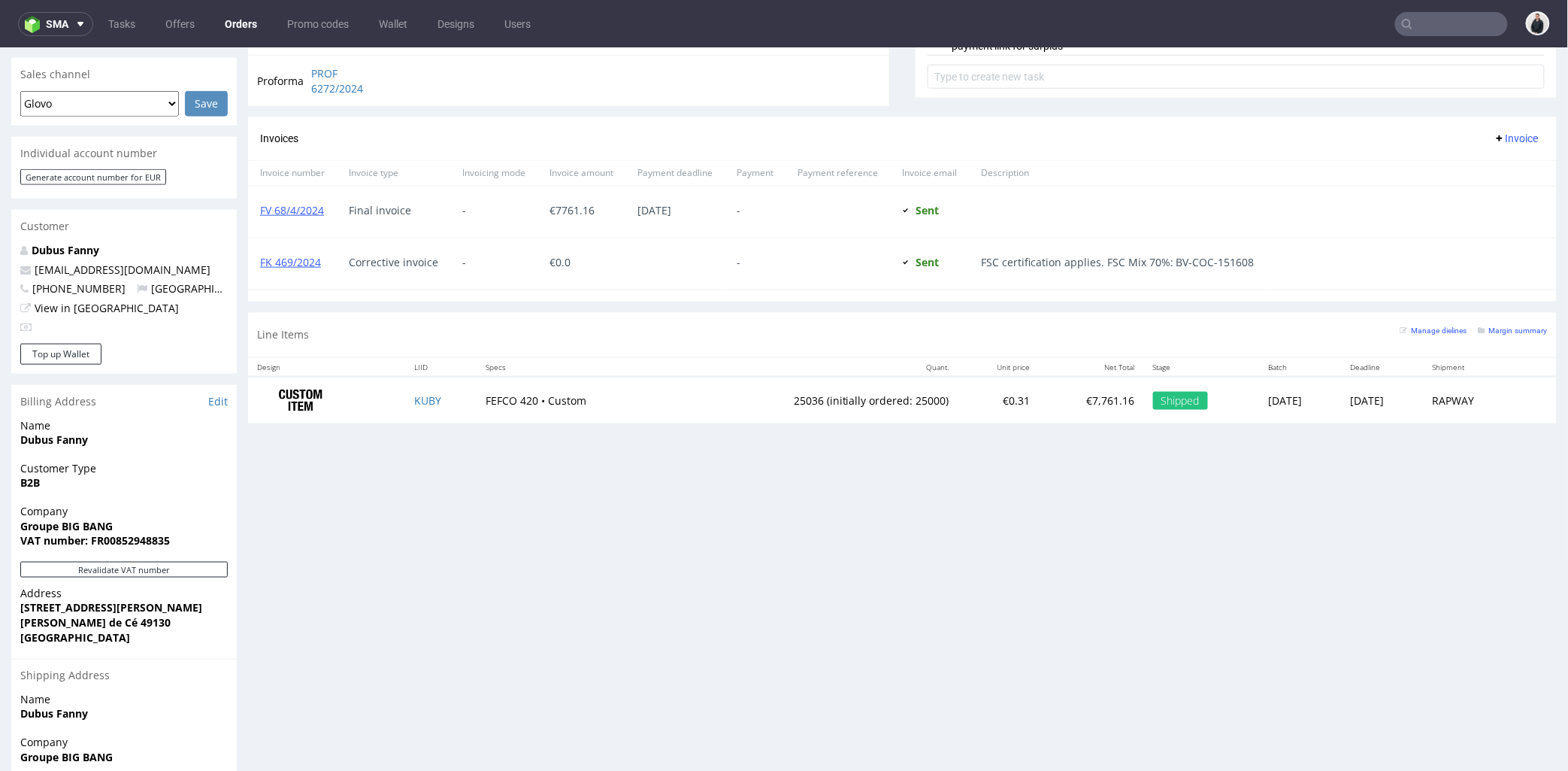
click at [1443, 19] on input "text" at bounding box center [1452, 24] width 113 height 24
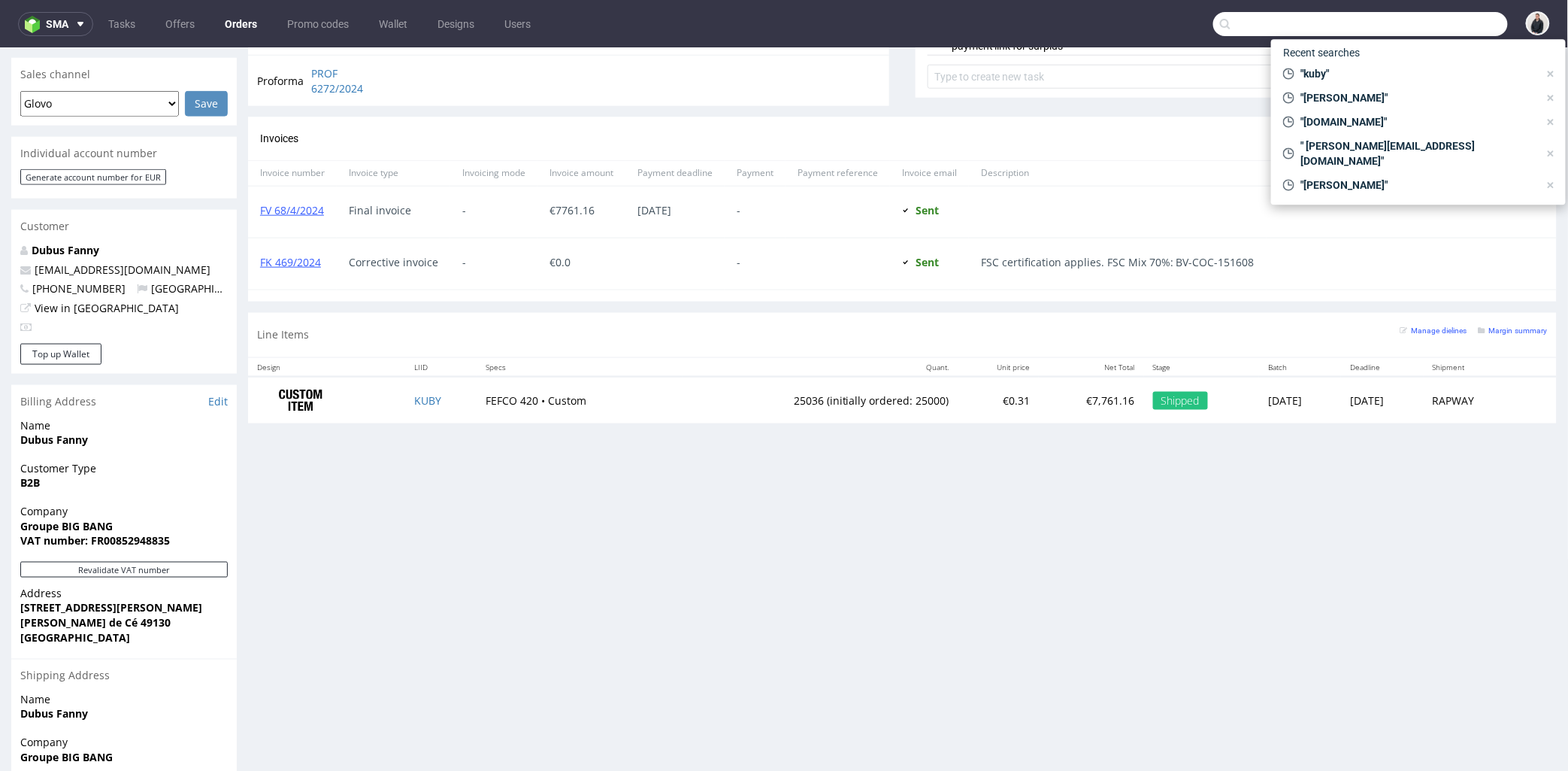
paste input "[PERSON_NAME][EMAIL_ADDRESS][DOMAIN_NAME]"
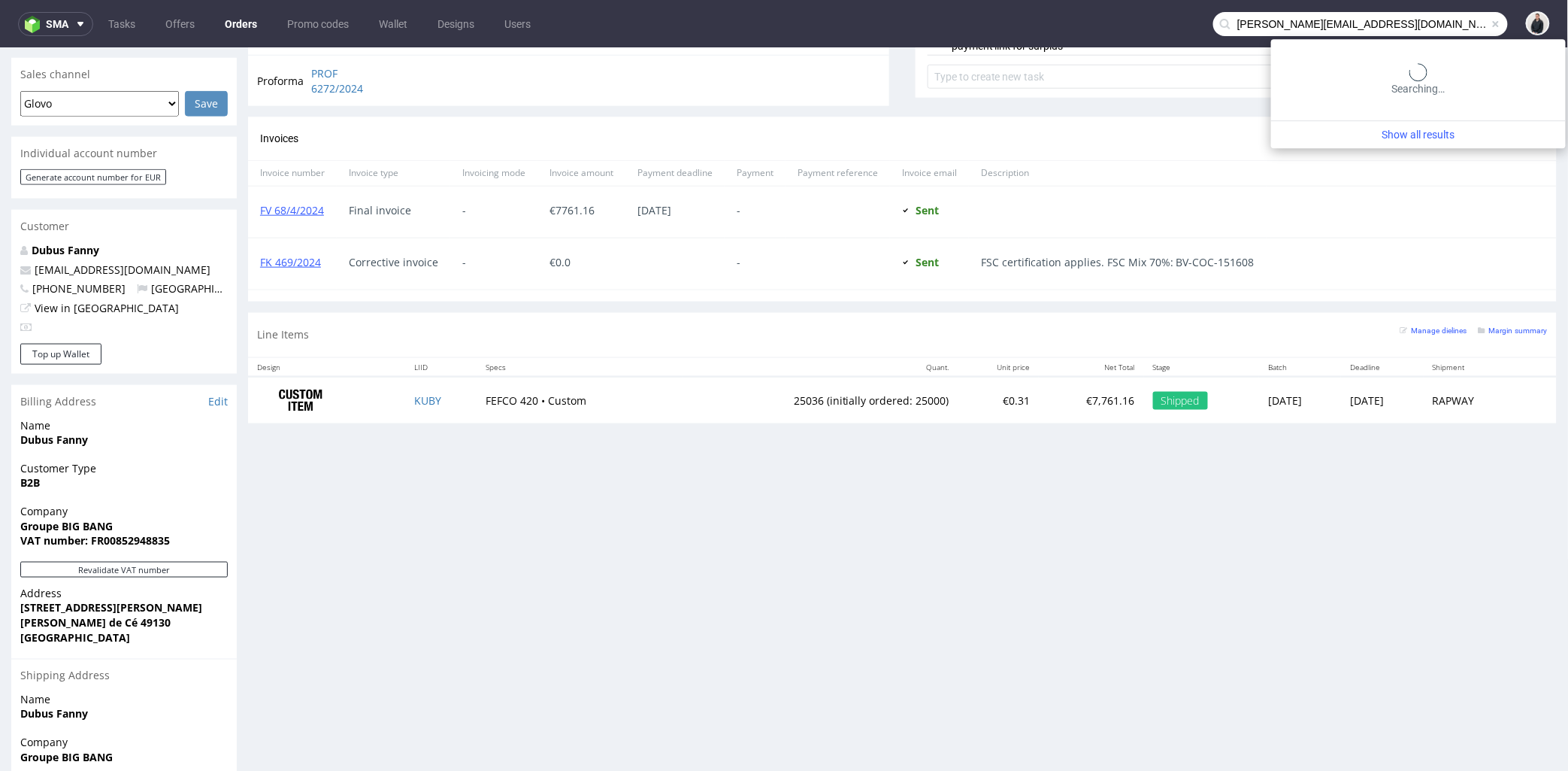
type input "[PERSON_NAME][EMAIL_ADDRESS][DOMAIN_NAME]"
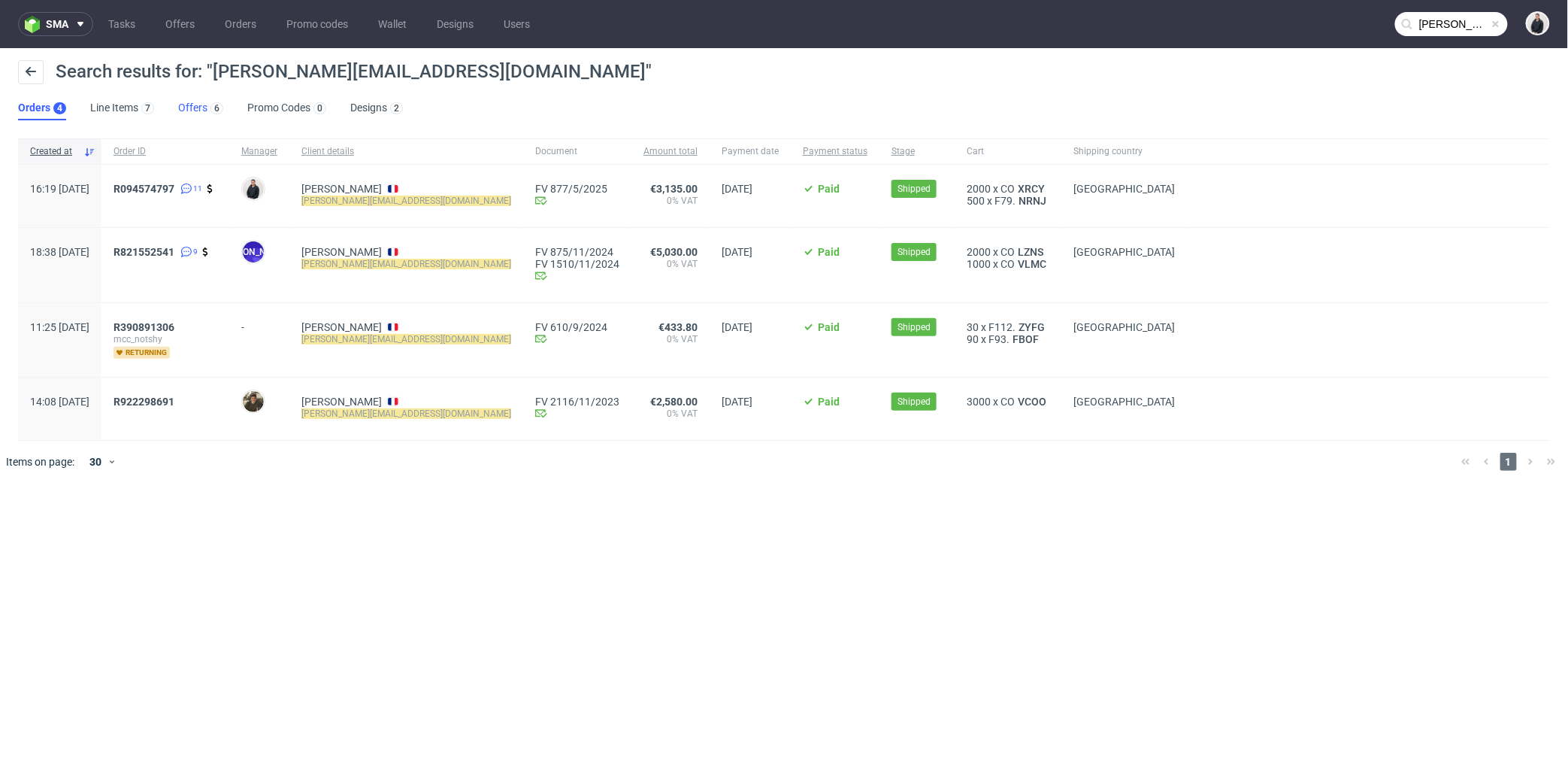
click at [197, 115] on link "Offers 6" at bounding box center [201, 108] width 46 height 24
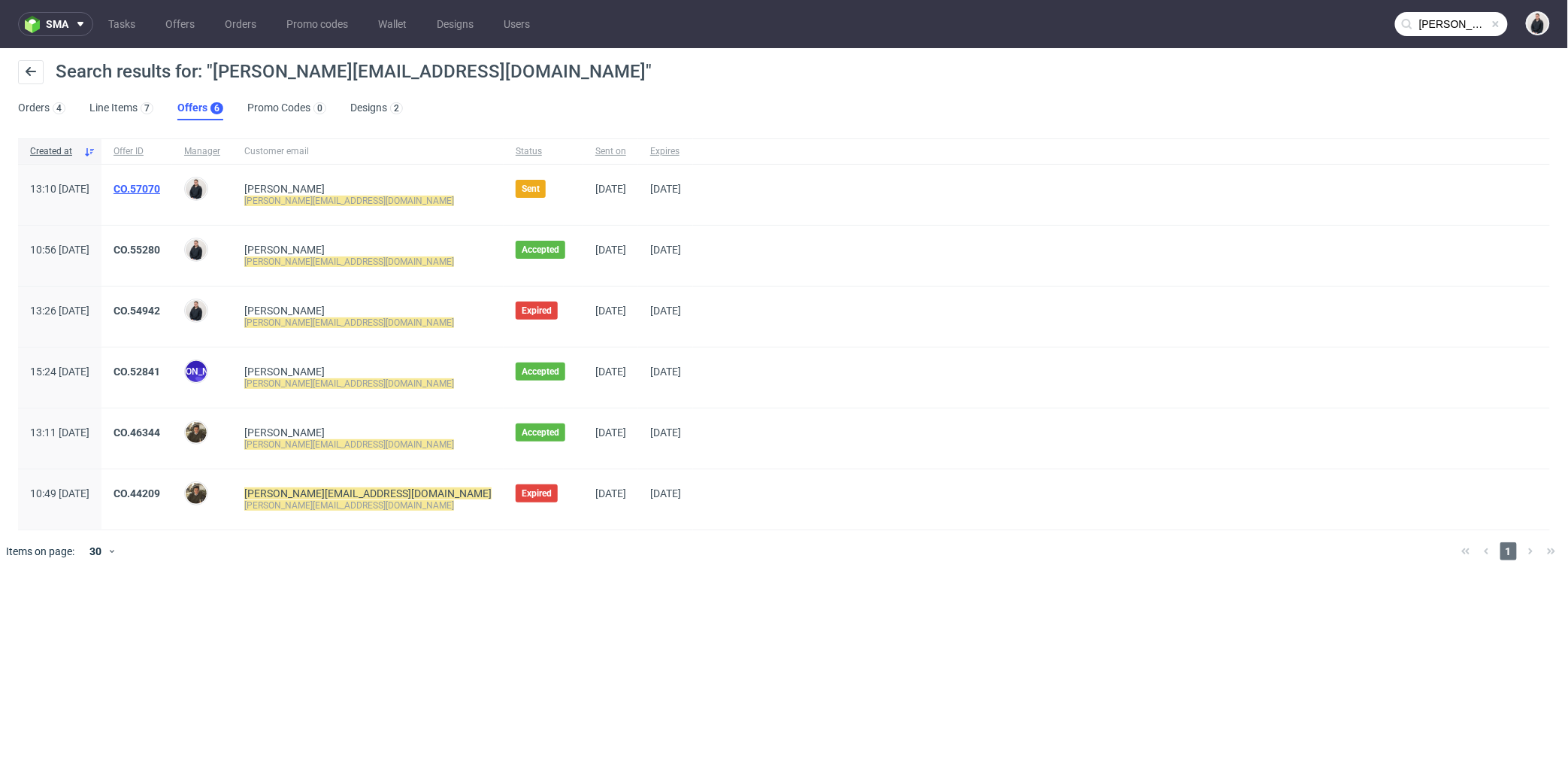
click at [160, 183] on link "CO.57070" at bounding box center [137, 189] width 46 height 12
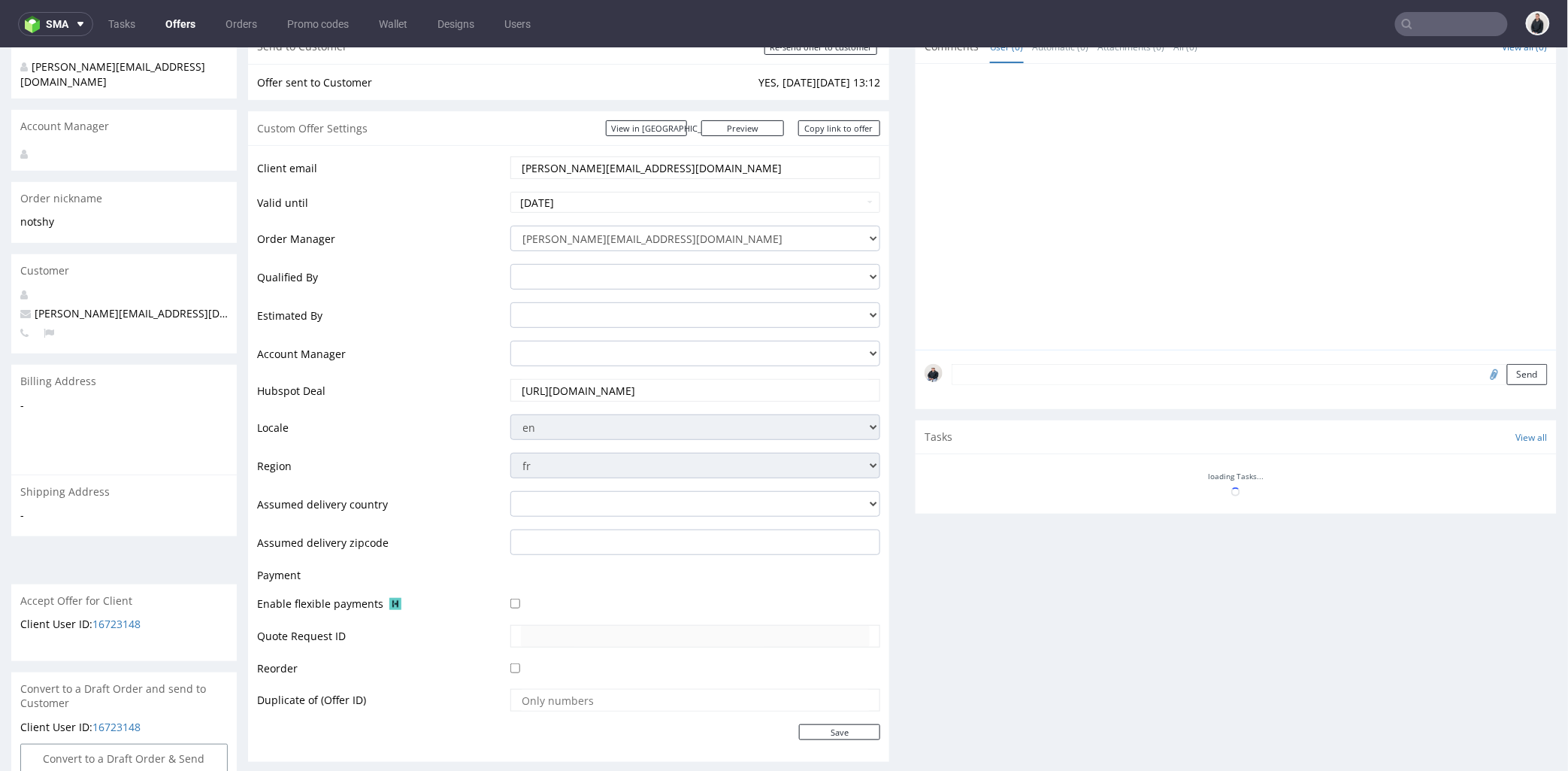
scroll to position [251, 0]
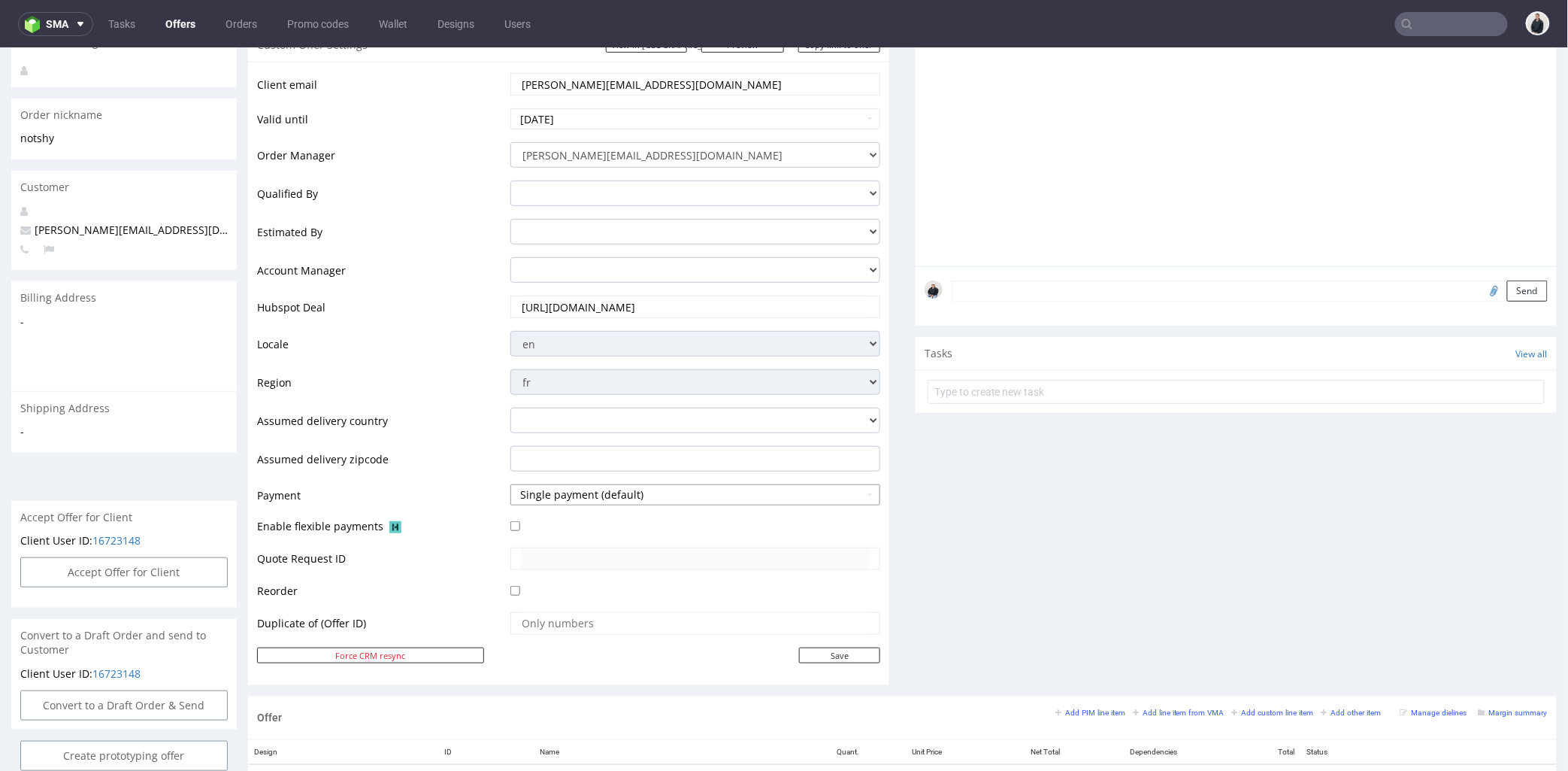
click at [604, 501] on button "Single payment (default)" at bounding box center [695, 493] width 370 height 21
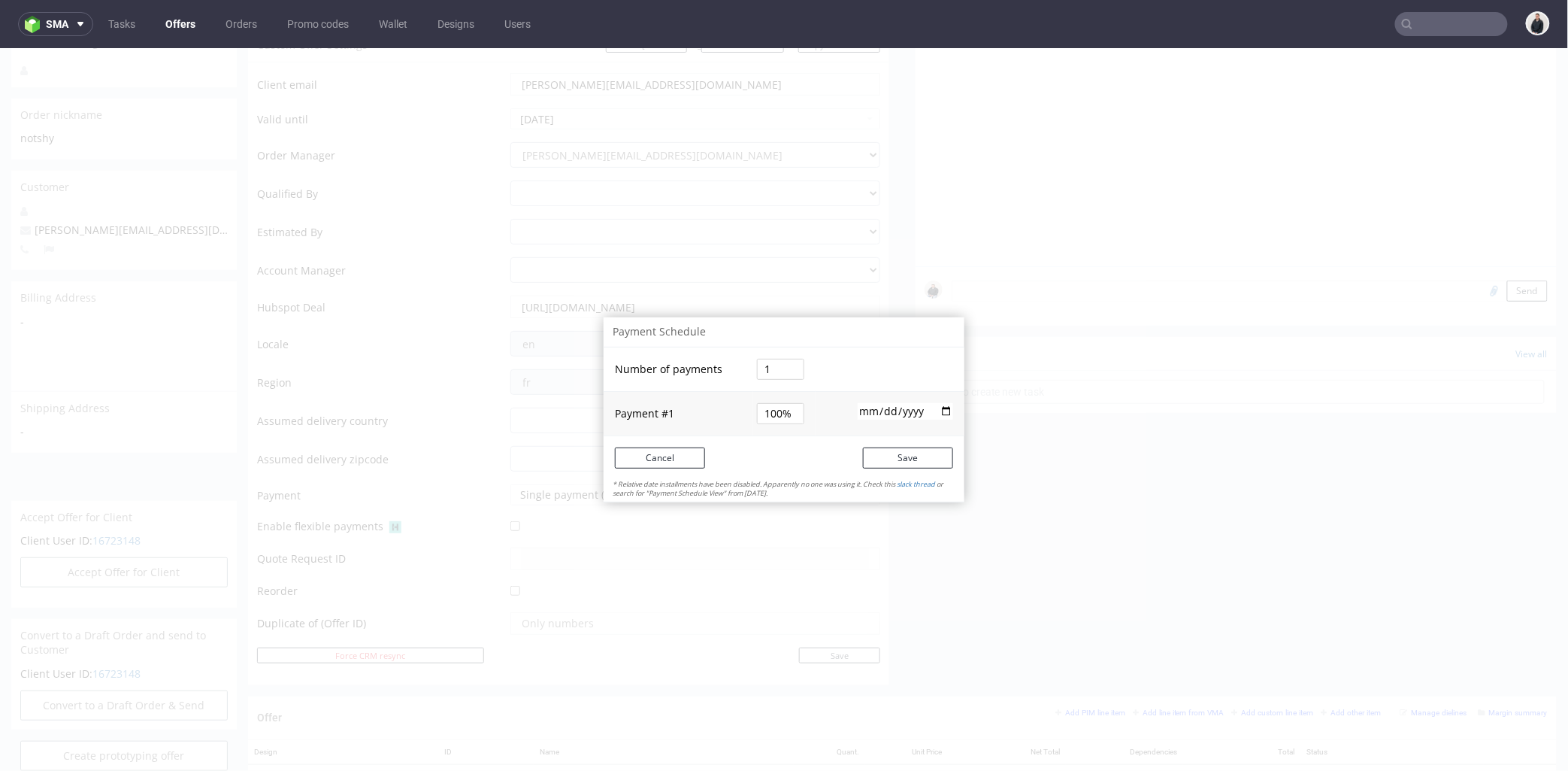
drag, startPoint x: 769, startPoint y: 369, endPoint x: 729, endPoint y: 368, distance: 40.0
click at [723, 368] on tr "Number of payments 1" at bounding box center [784, 369] width 361 height 45
type input "2"
type input "50%"
click at [778, 415] on tbody "Number of payments 2 Payment # 1 50% 2025-10-04" at bounding box center [784, 391] width 361 height 88
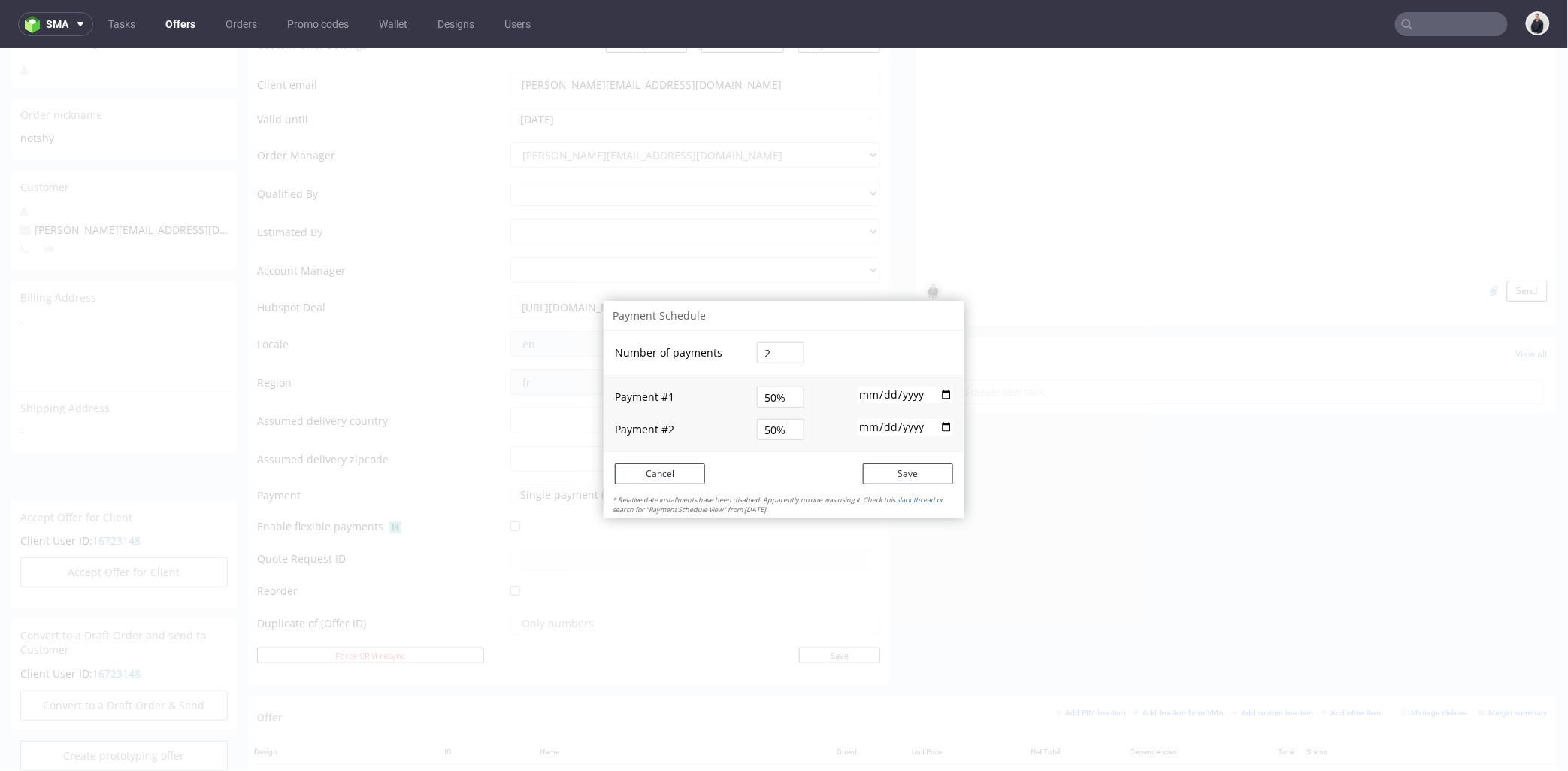
click at [946, 393] on input "2025-10-04" at bounding box center [905, 394] width 95 height 17
type input "2025-10-07"
click at [937, 429] on input "date" at bounding box center [905, 427] width 95 height 17
click at [866, 426] on input "date" at bounding box center [905, 427] width 95 height 17
type input "2025-10-27"
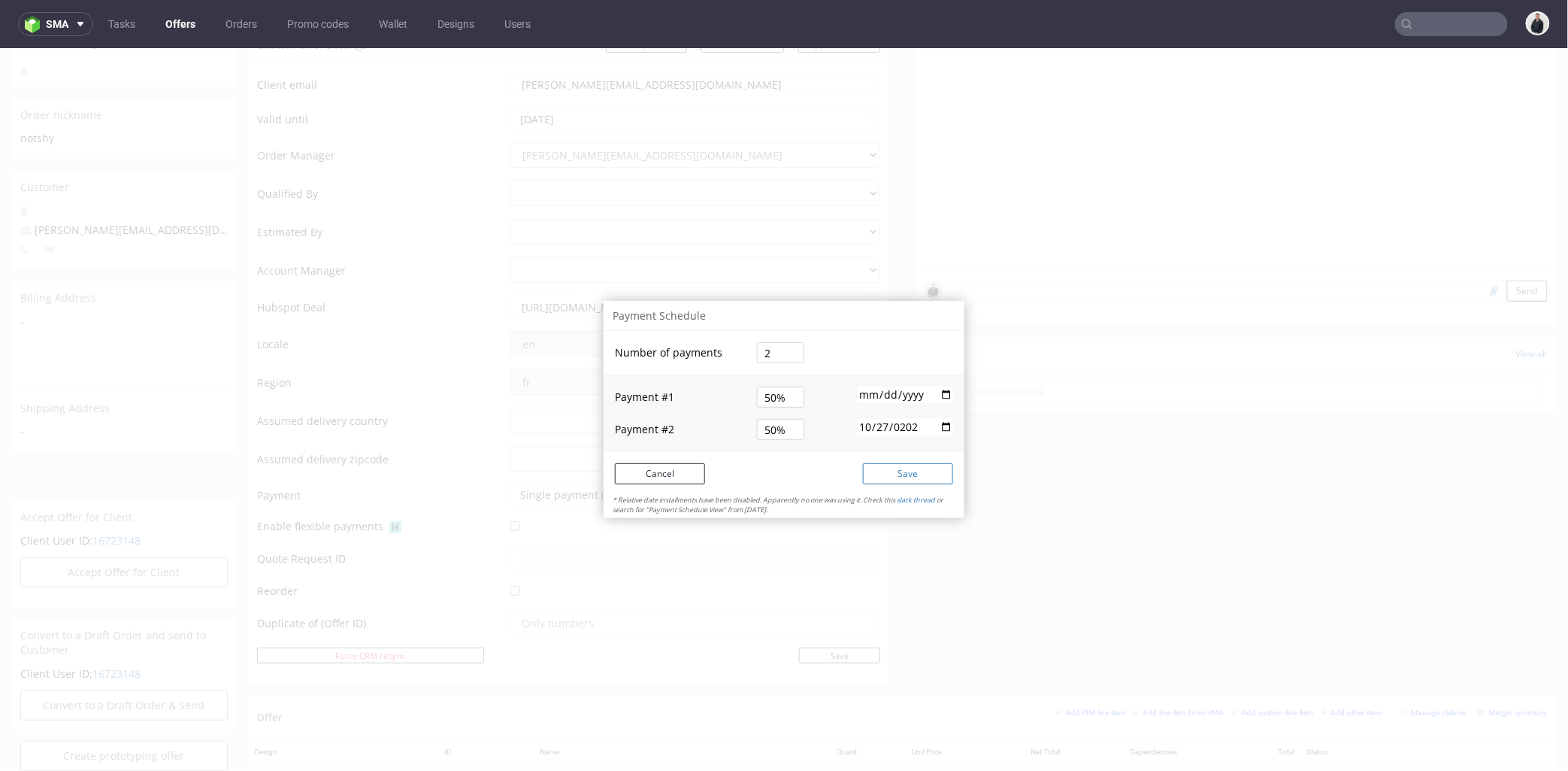
click at [927, 470] on button "Save" at bounding box center [908, 472] width 90 height 21
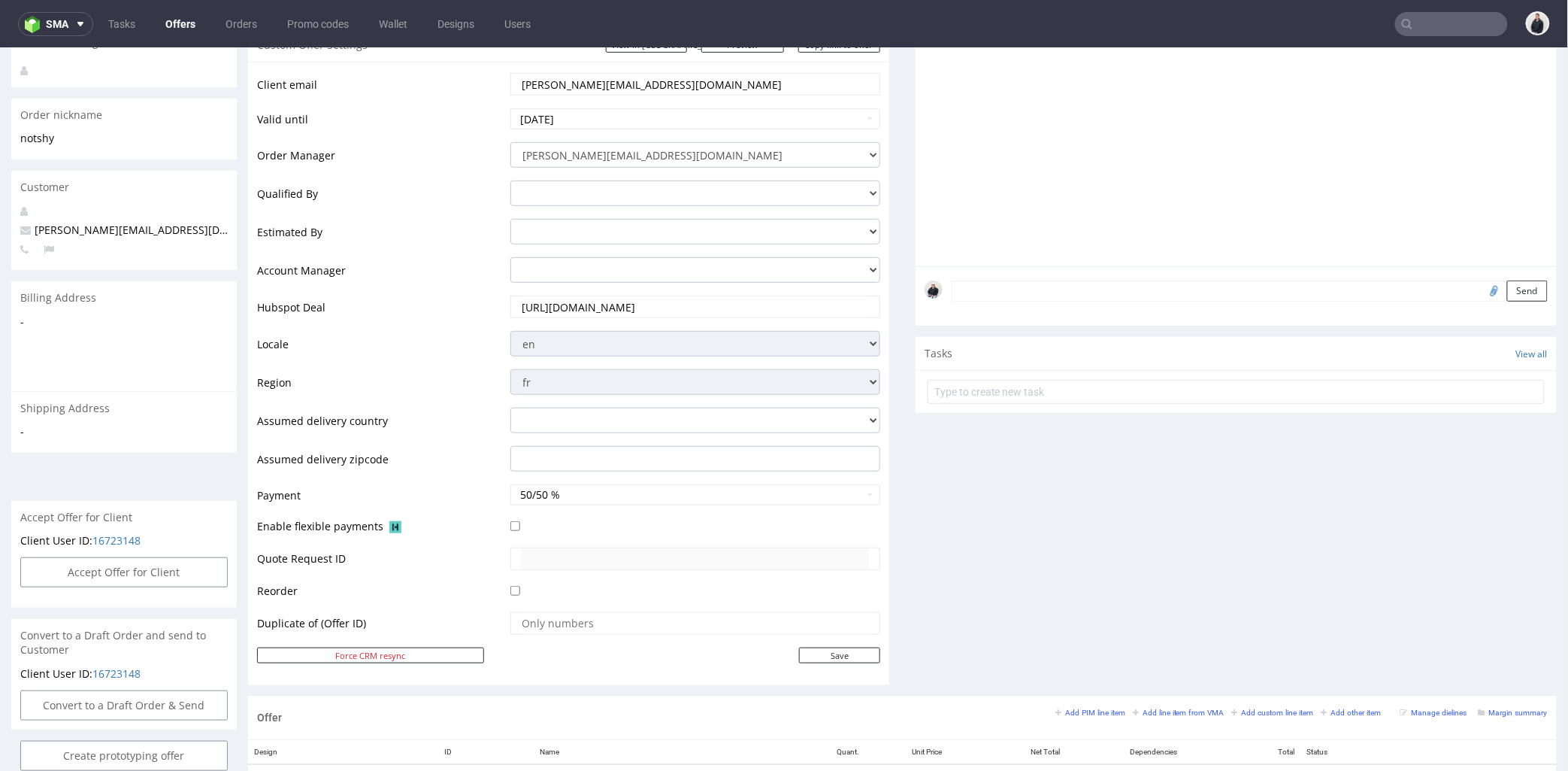
scroll to position [0, 0]
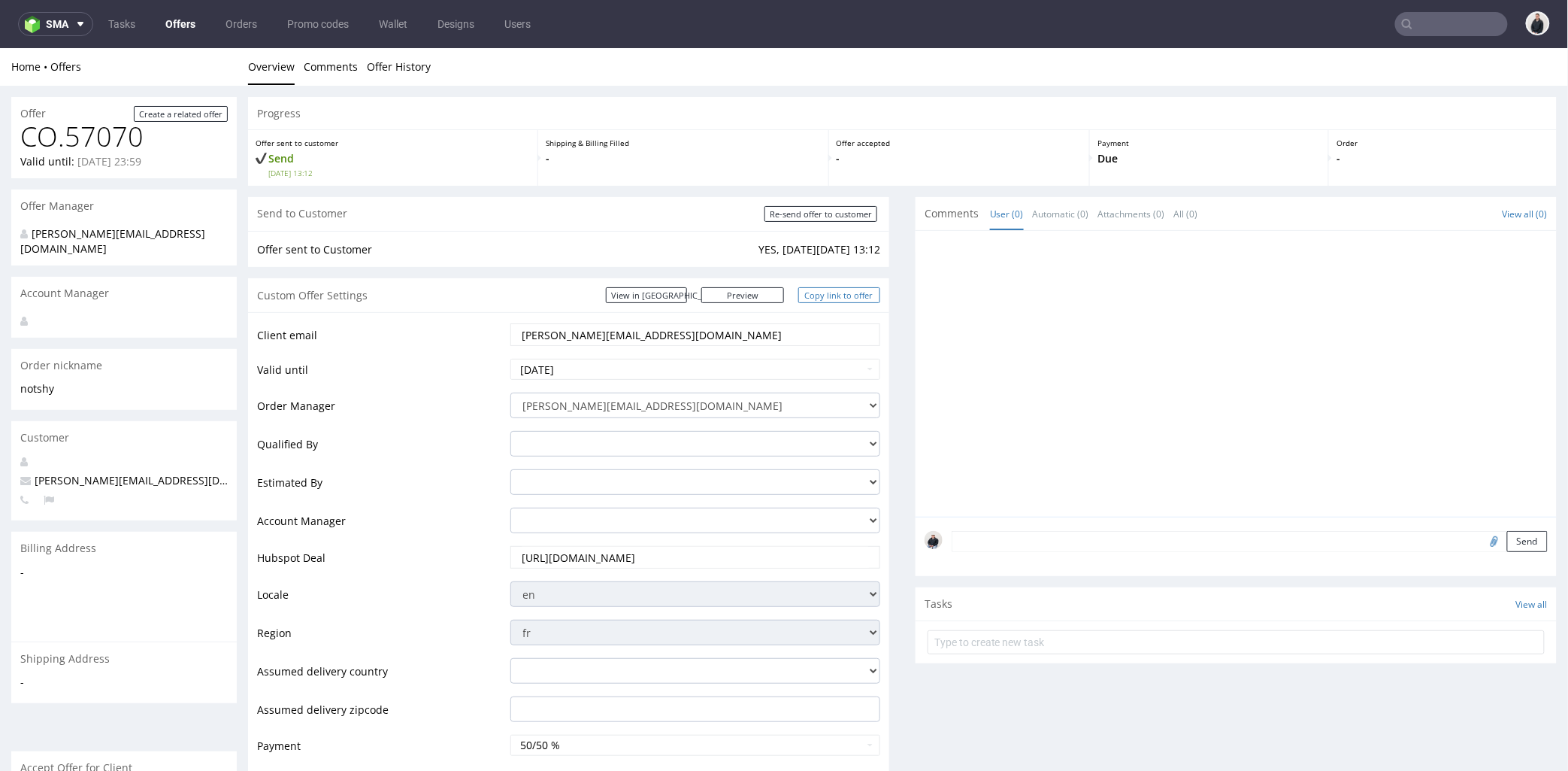
click at [823, 299] on link "Copy link to offer" at bounding box center [840, 294] width 83 height 16
click at [813, 214] on input "Re-send offer to customer" at bounding box center [821, 213] width 113 height 16
type input "In progress..."
